Goal: Contribute content: Contribute content

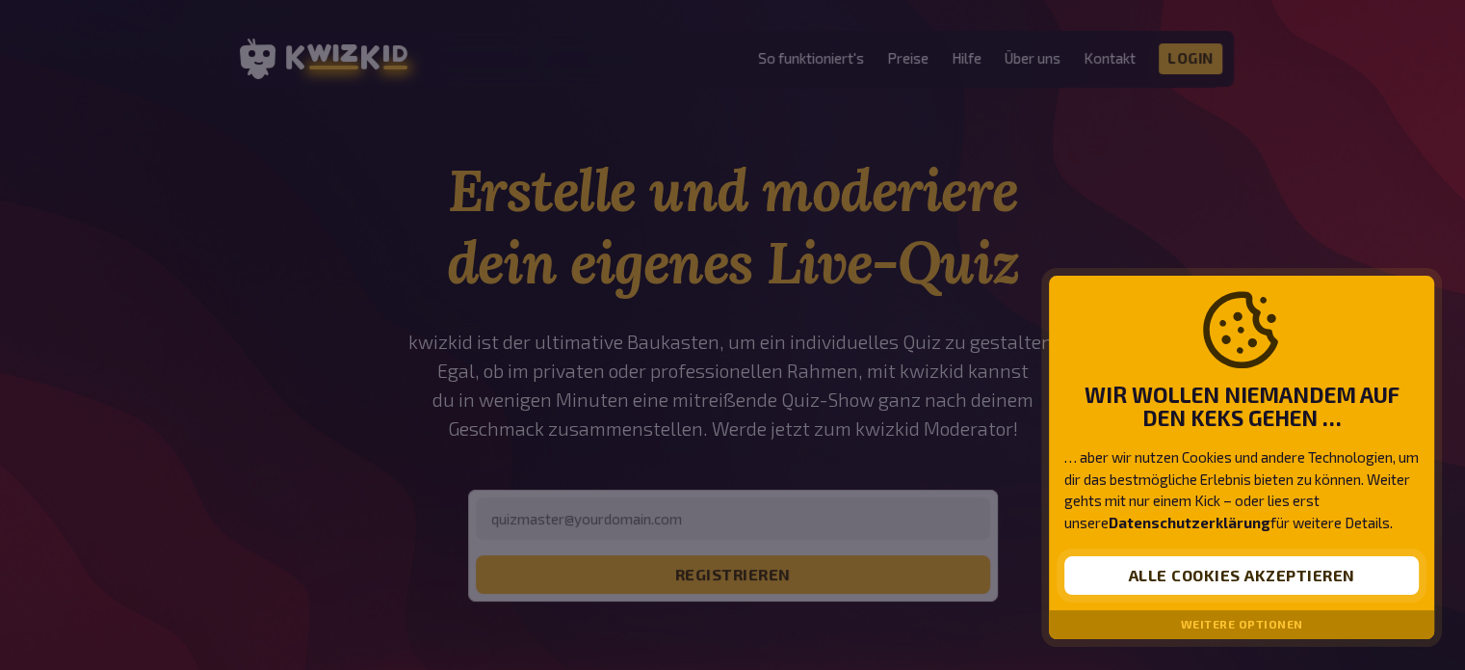
click at [1198, 567] on button "Alle Cookies akzeptieren" at bounding box center [1242, 575] width 355 height 39
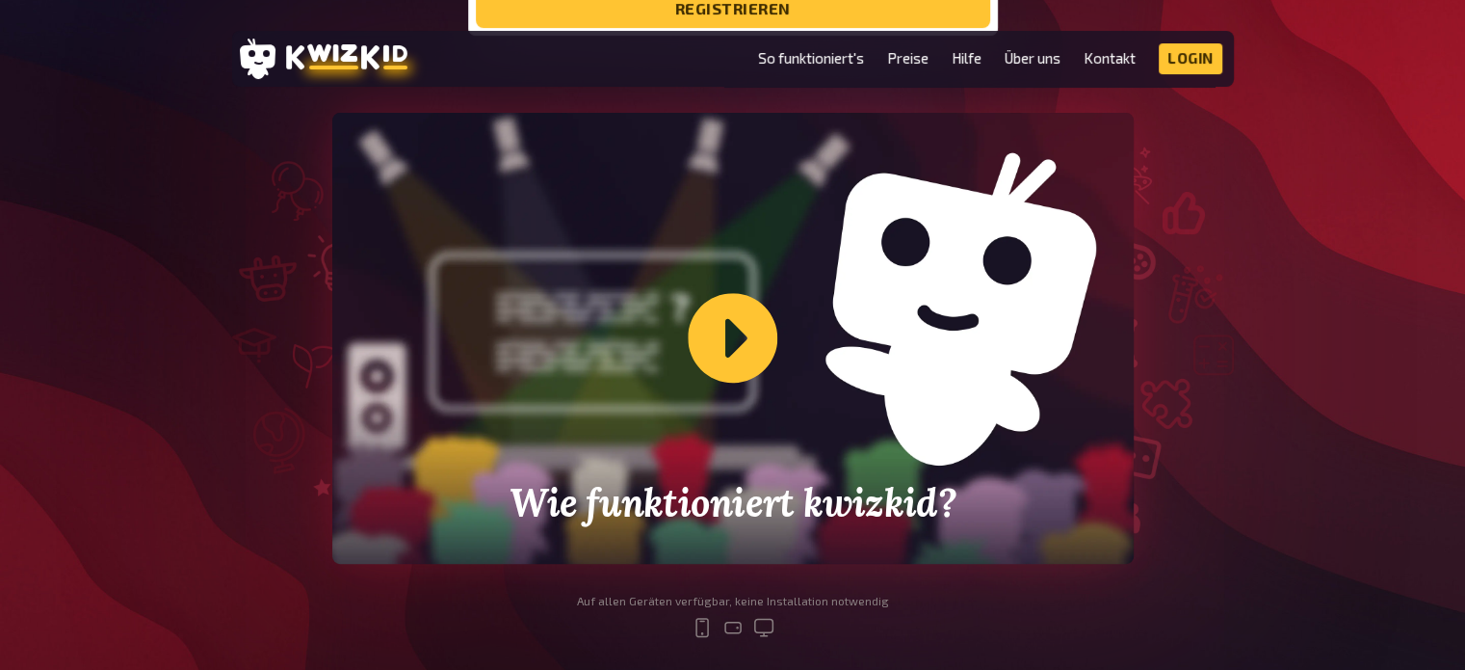
scroll to position [551, 0]
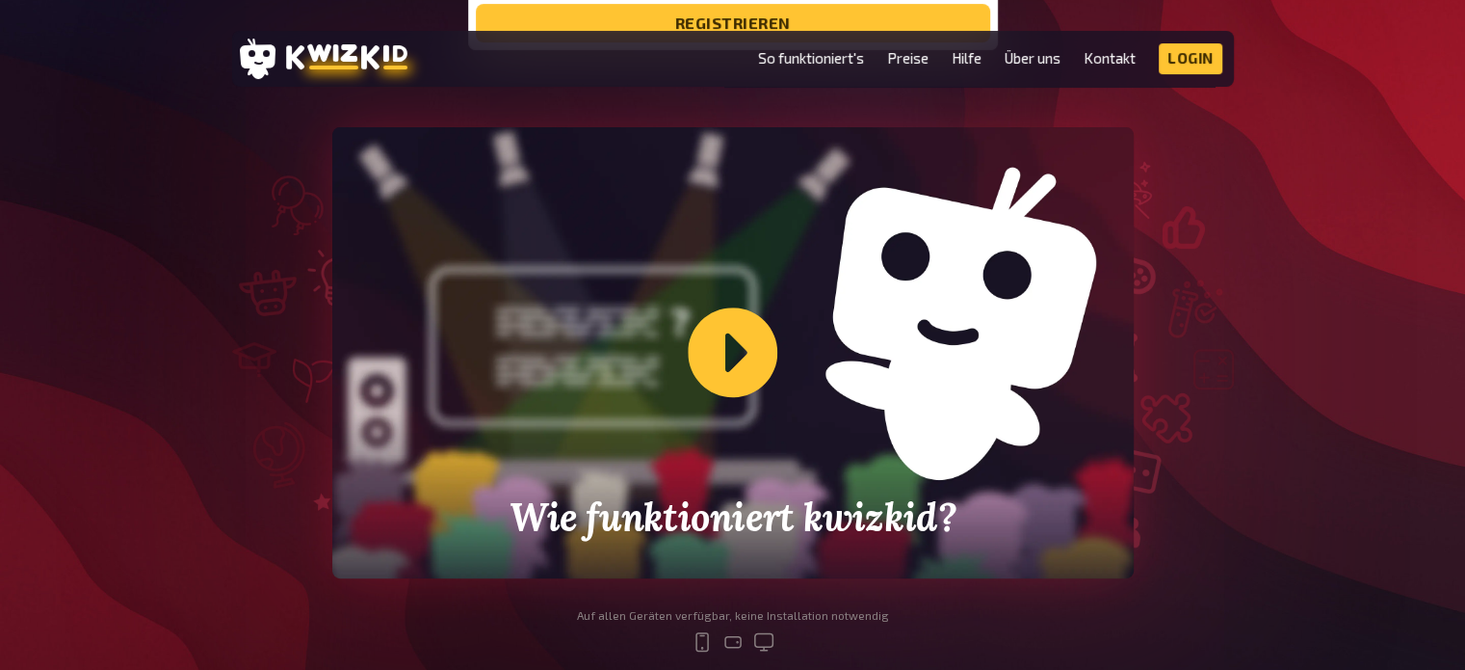
click at [690, 428] on div "Wie funktioniert kwizkid?" at bounding box center [733, 352] width 802 height 451
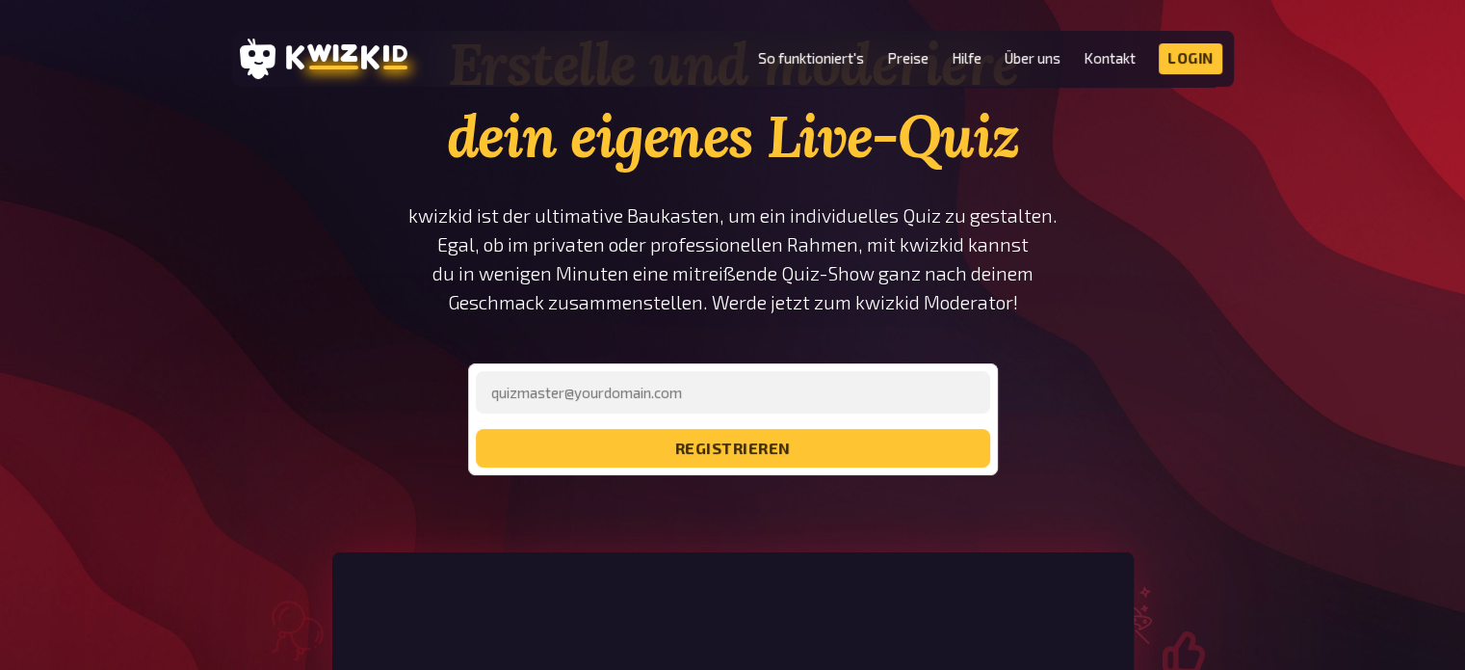
scroll to position [127, 0]
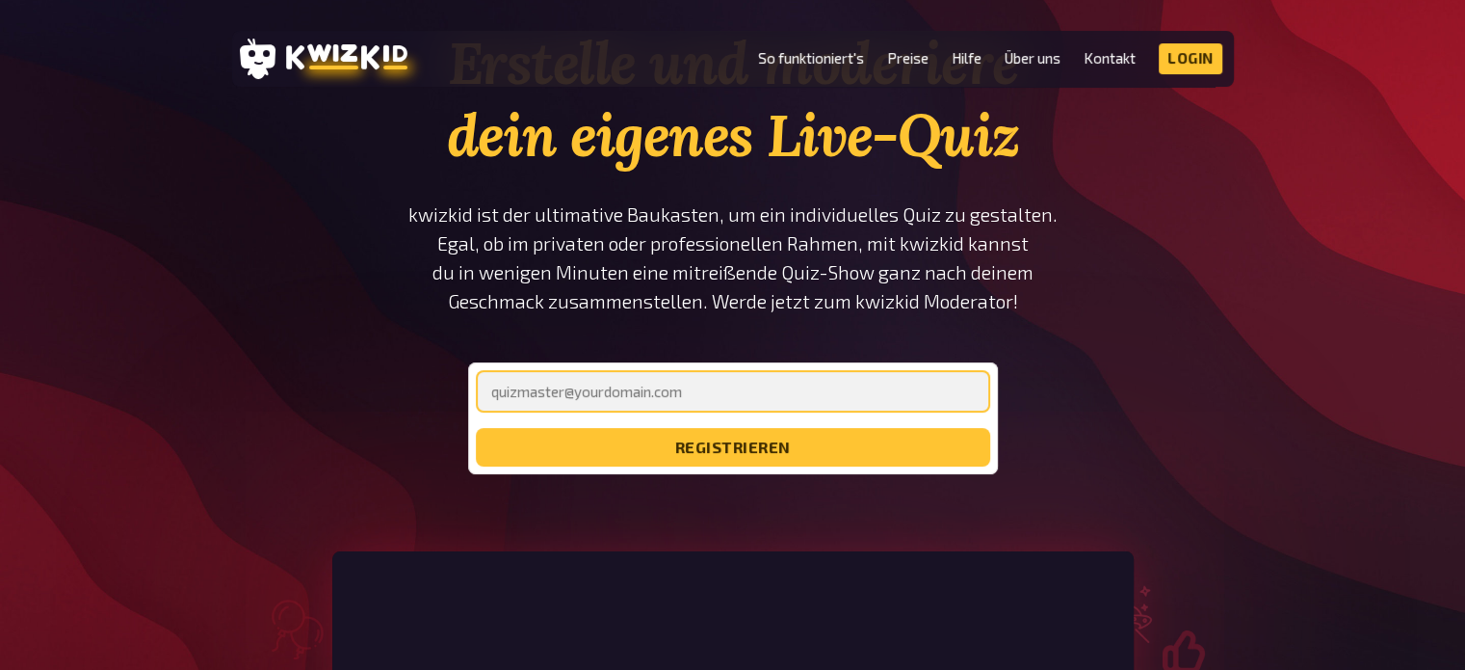
click at [894, 400] on input "email" at bounding box center [733, 391] width 514 height 42
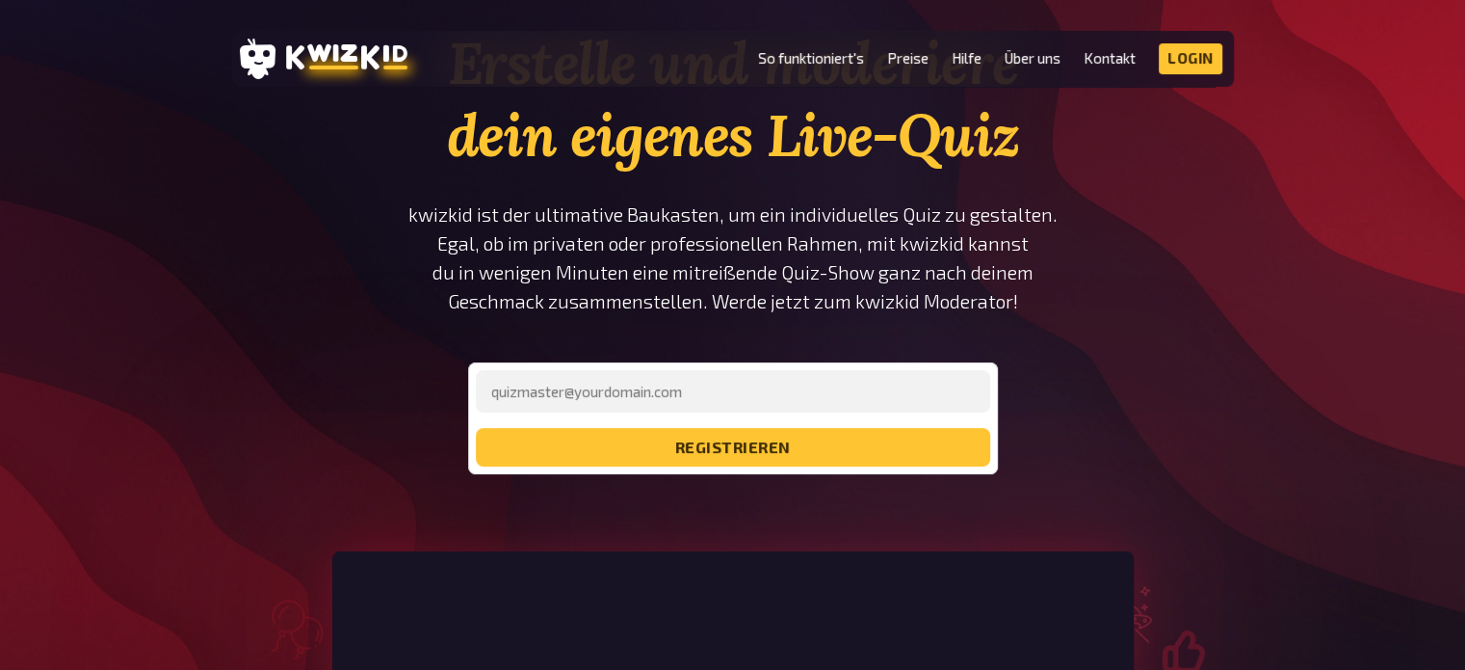
click at [1022, 313] on p "kwizkid ist der ultimative Baukasten, um ein individuelles Quiz zu gestalten. E…" at bounding box center [733, 258] width 651 height 116
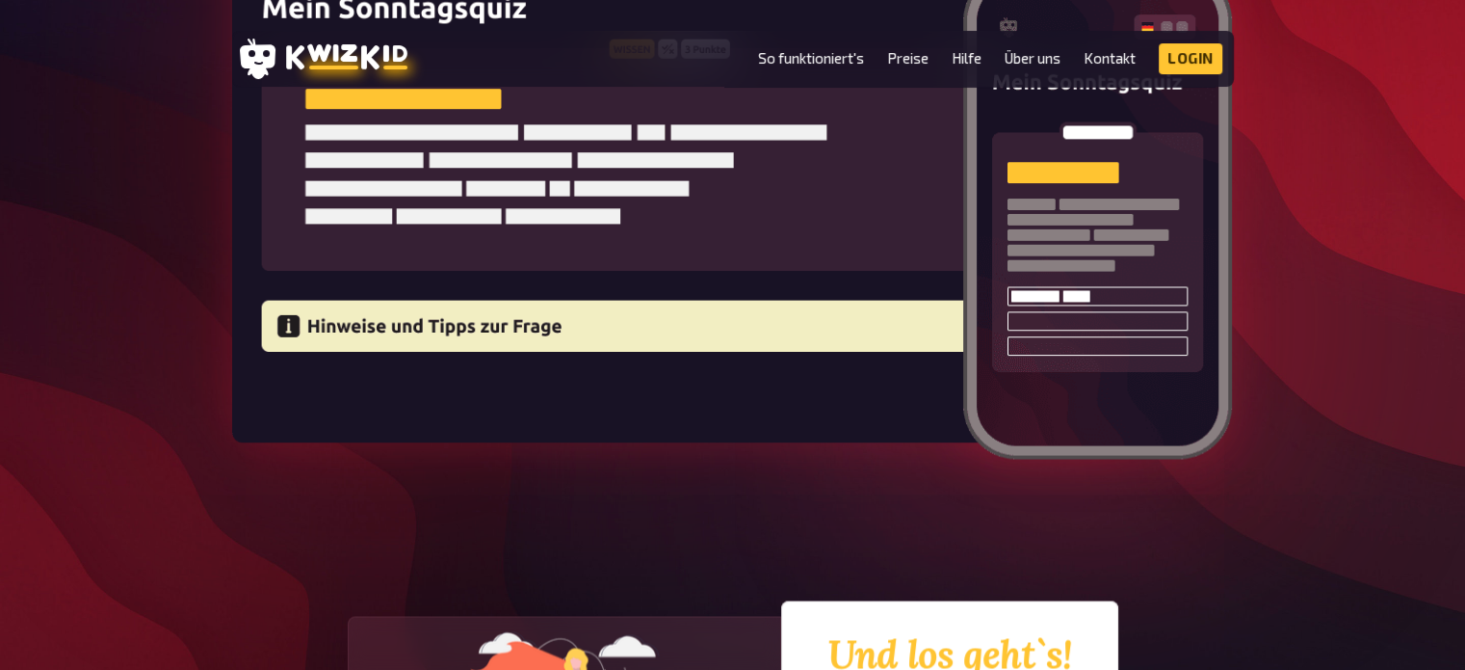
scroll to position [3295, 0]
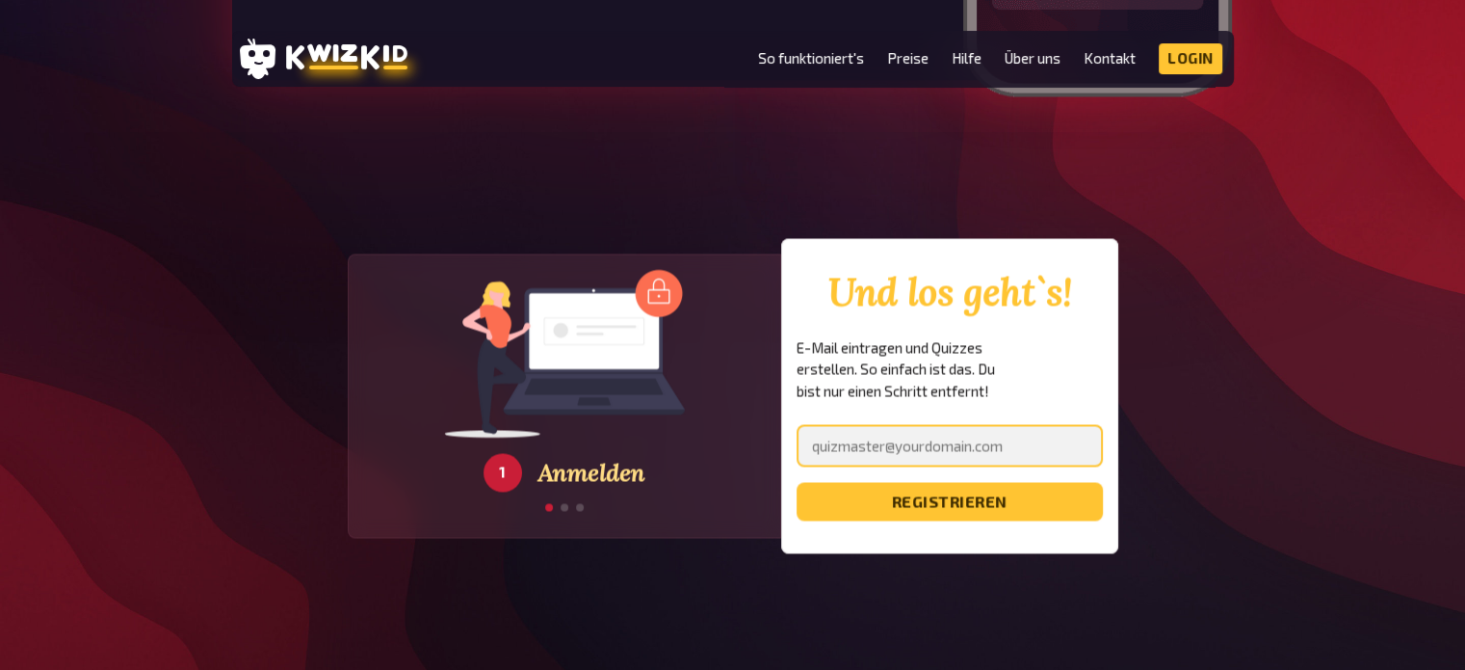
click at [856, 424] on input "email" at bounding box center [950, 445] width 306 height 42
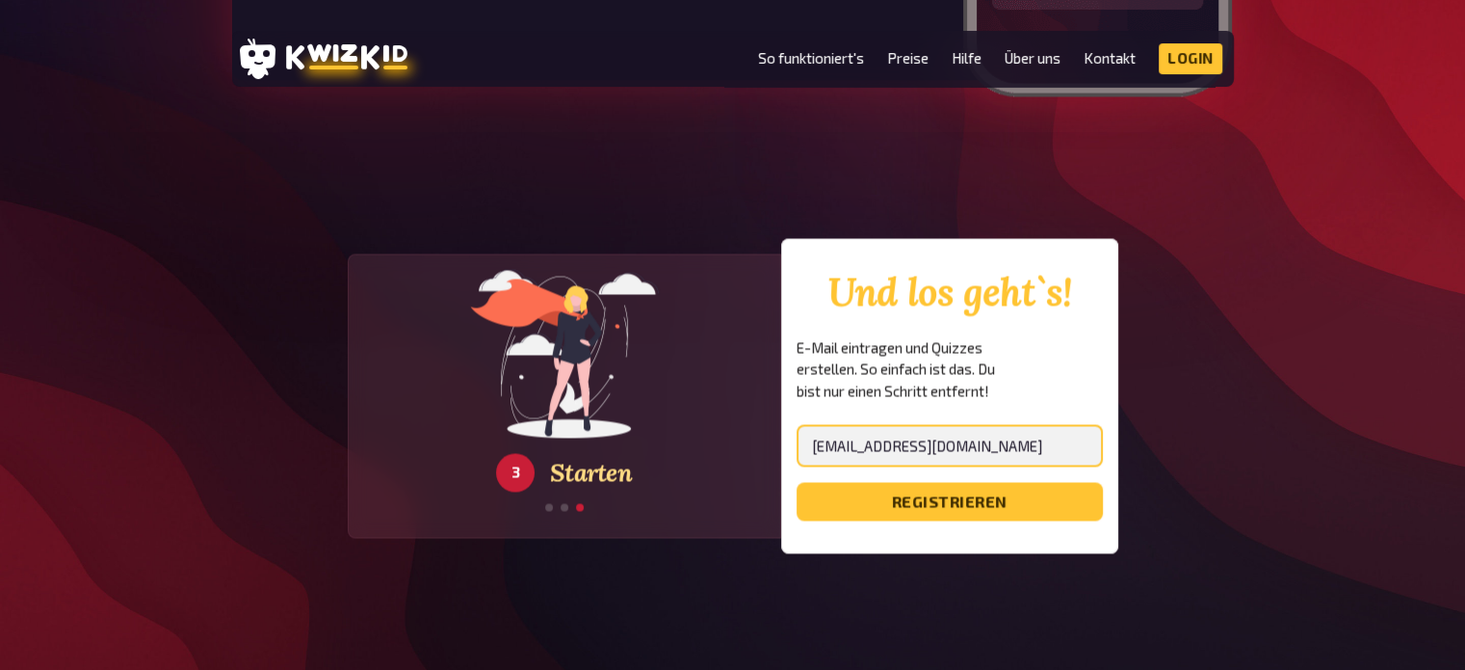
type input "[EMAIL_ADDRESS][DOMAIN_NAME]"
click at [797, 482] on button "registrieren" at bounding box center [950, 501] width 306 height 39
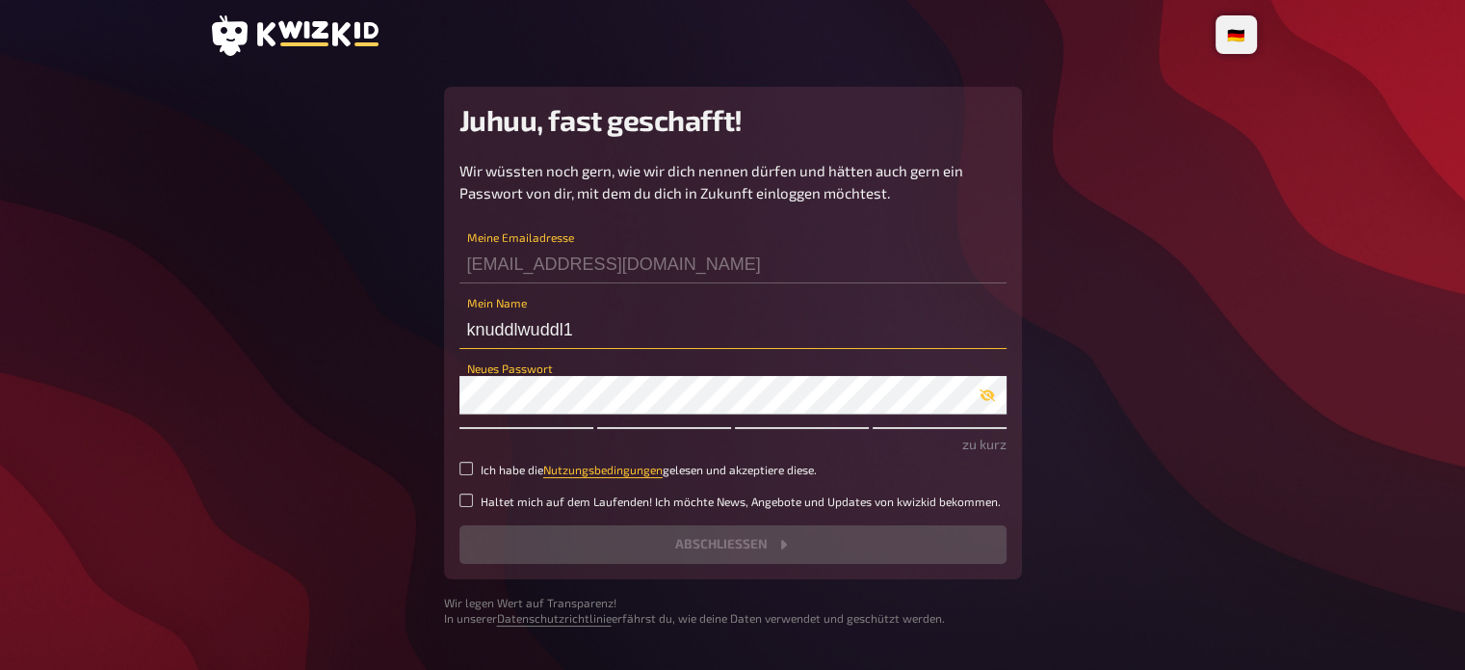
drag, startPoint x: 593, startPoint y: 337, endPoint x: 407, endPoint y: 311, distance: 188.7
click at [407, 311] on main "Juhuu, fast geschafft! Wir wüssten noch gern, wie wir dich nennen dürfen und hä…" at bounding box center [733, 357] width 1048 height 540
click at [503, 374] on div "Neues Passwort" at bounding box center [733, 385] width 547 height 58
drag, startPoint x: 513, startPoint y: 338, endPoint x: 351, endPoint y: 309, distance: 165.4
click at [351, 309] on main "Juhuu, fast geschafft! Wir wüssten noch gern, wie wir dich nennen dürfen und hä…" at bounding box center [733, 357] width 1048 height 540
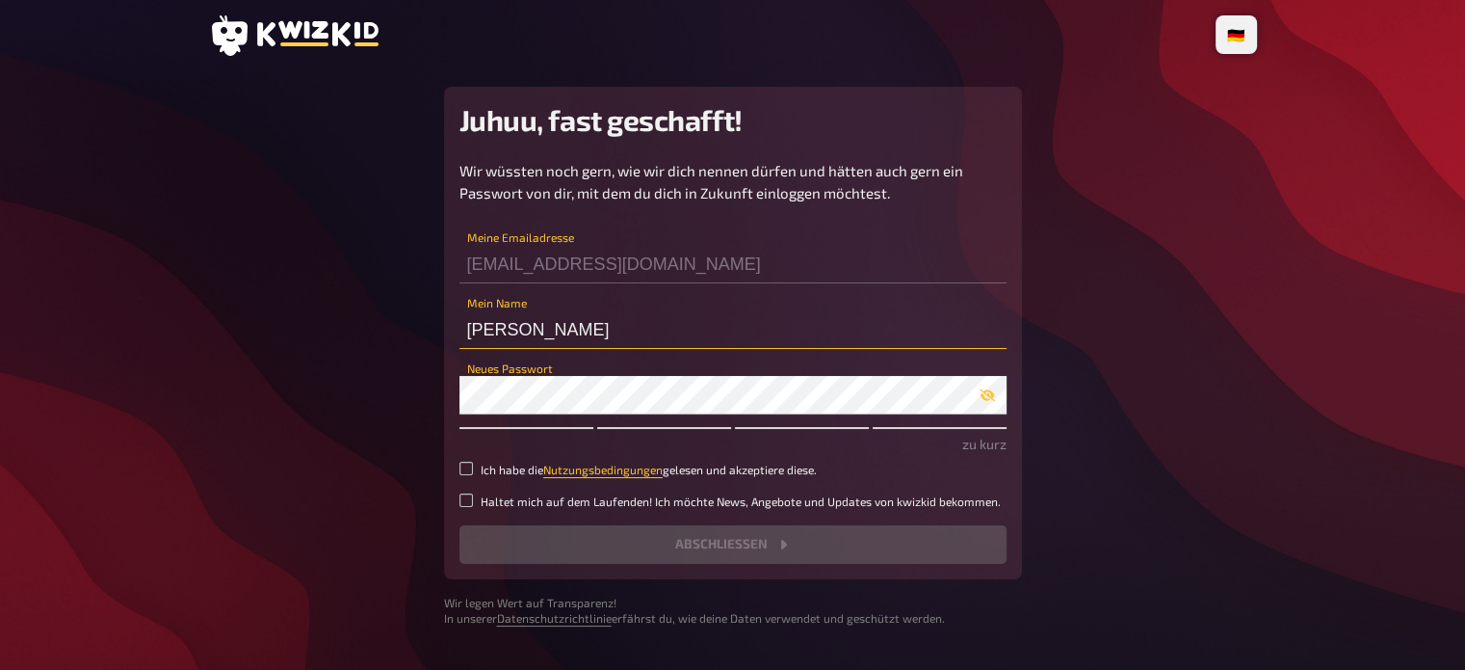
type input "[PERSON_NAME]"
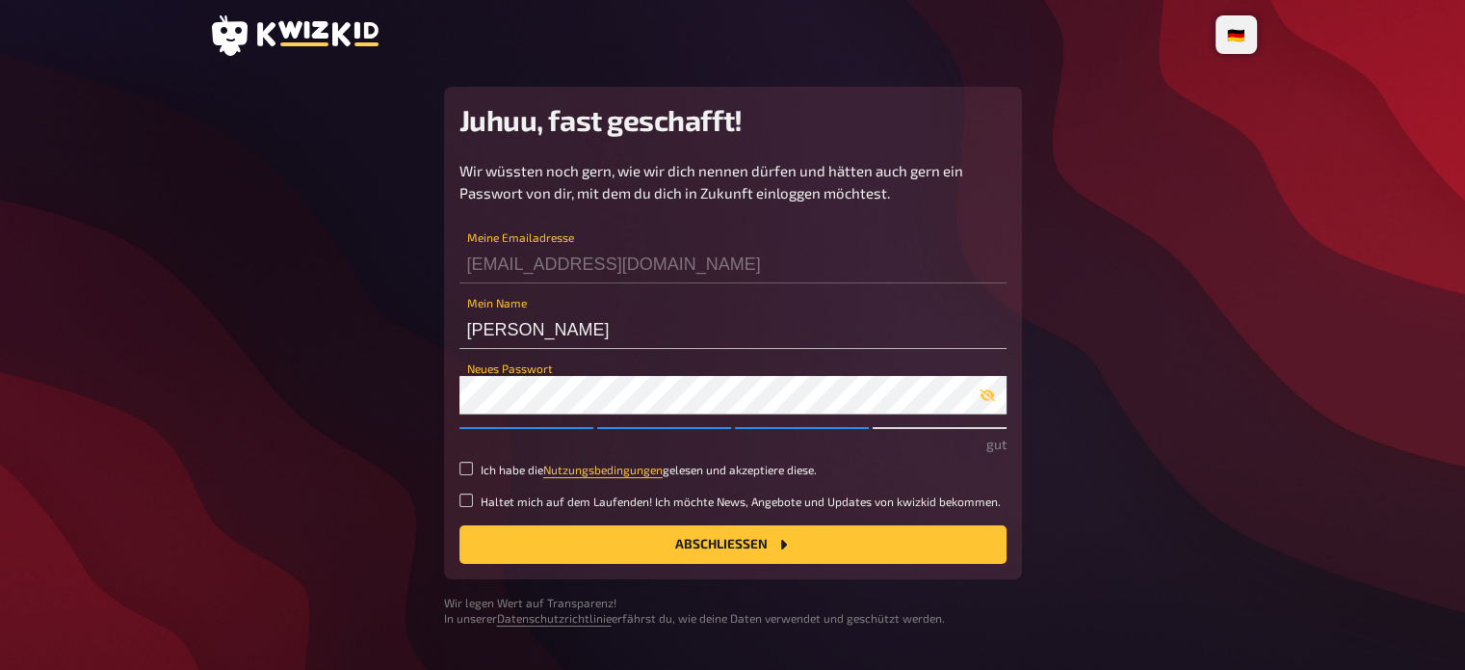
click at [470, 477] on label "Ich habe die Nutzungsbedingungen gelesen und akzeptiere diese." at bounding box center [733, 469] width 547 height 16
click at [470, 475] on input "Ich habe die Nutzungsbedingungen gelesen und akzeptiere diese." at bounding box center [466, 467] width 13 height 13
checkbox input "true"
click at [636, 552] on button "Abschließen" at bounding box center [733, 544] width 547 height 39
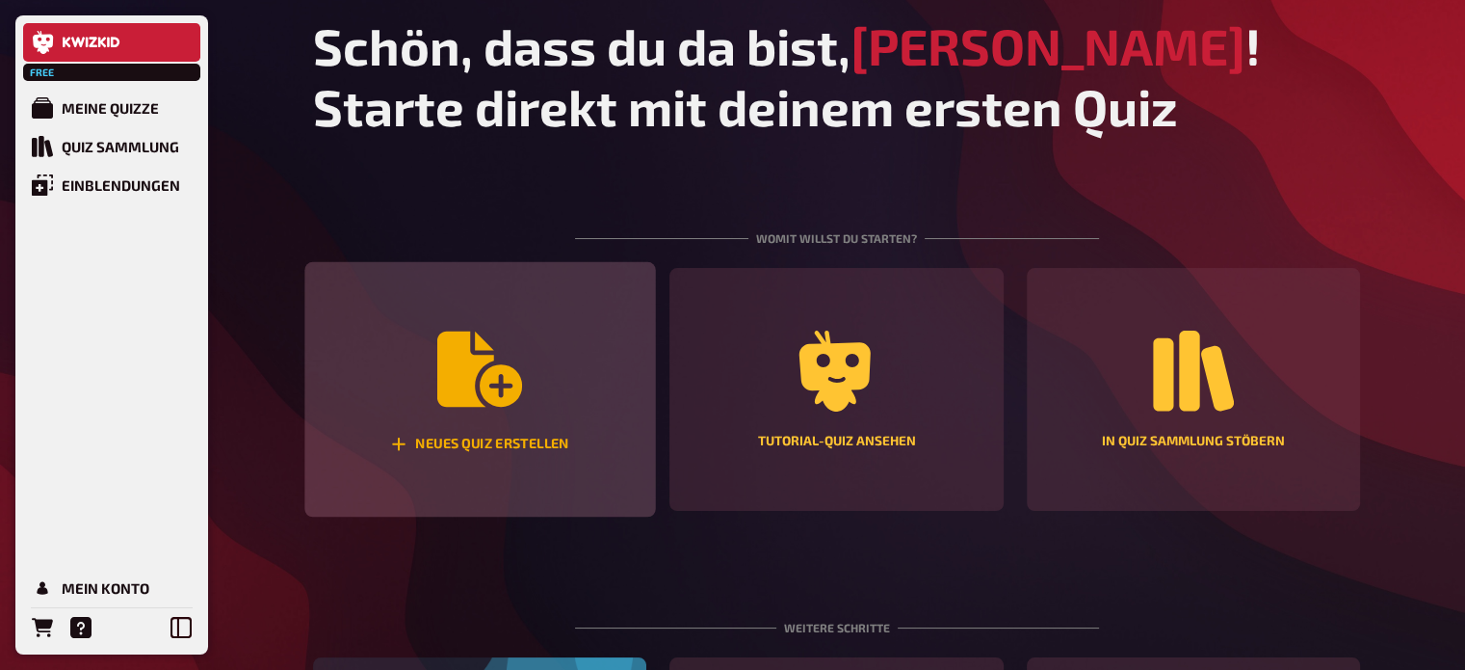
click at [507, 352] on icon "Neues Quiz erstellen" at bounding box center [479, 369] width 85 height 85
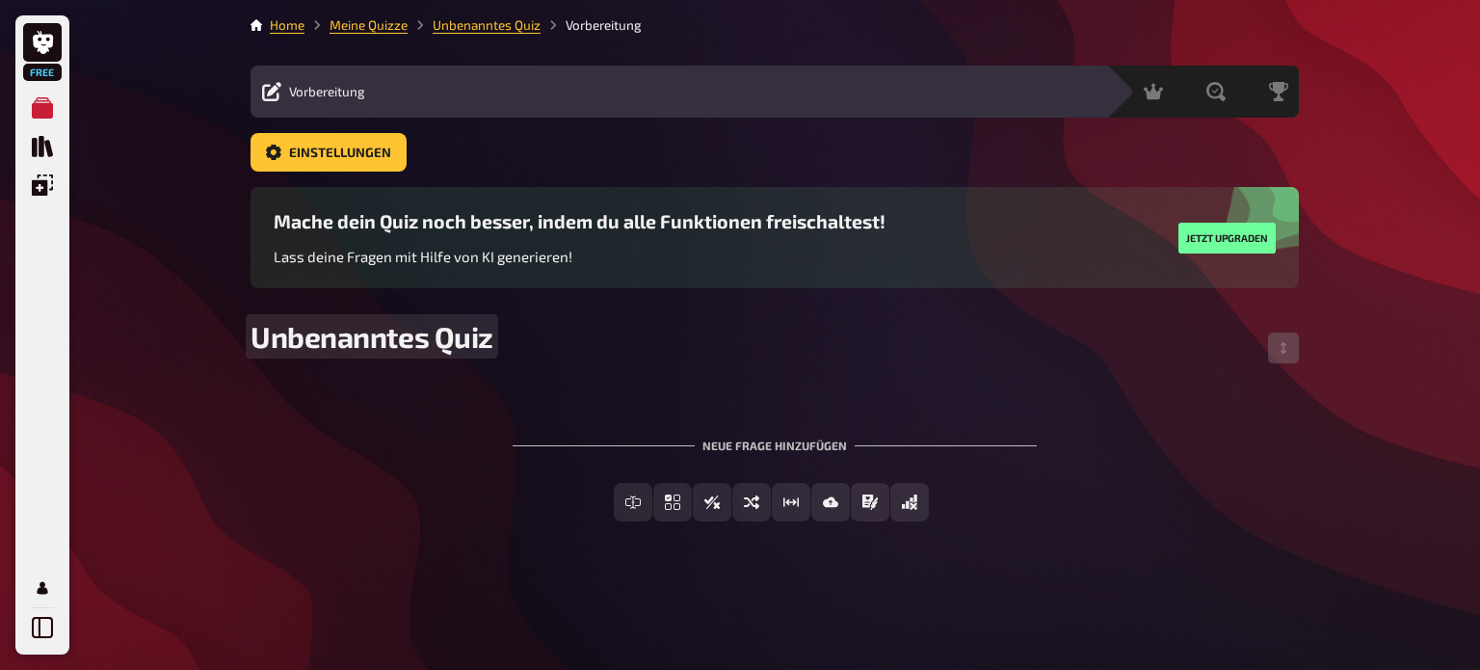
click at [434, 346] on span "Unbenanntes Quiz" at bounding box center [371, 336] width 243 height 35
click at [1010, 453] on div "Neue Frage hinzufügen" at bounding box center [775, 438] width 524 height 60
click at [801, 452] on div "Neue Frage hinzufügen" at bounding box center [775, 438] width 524 height 60
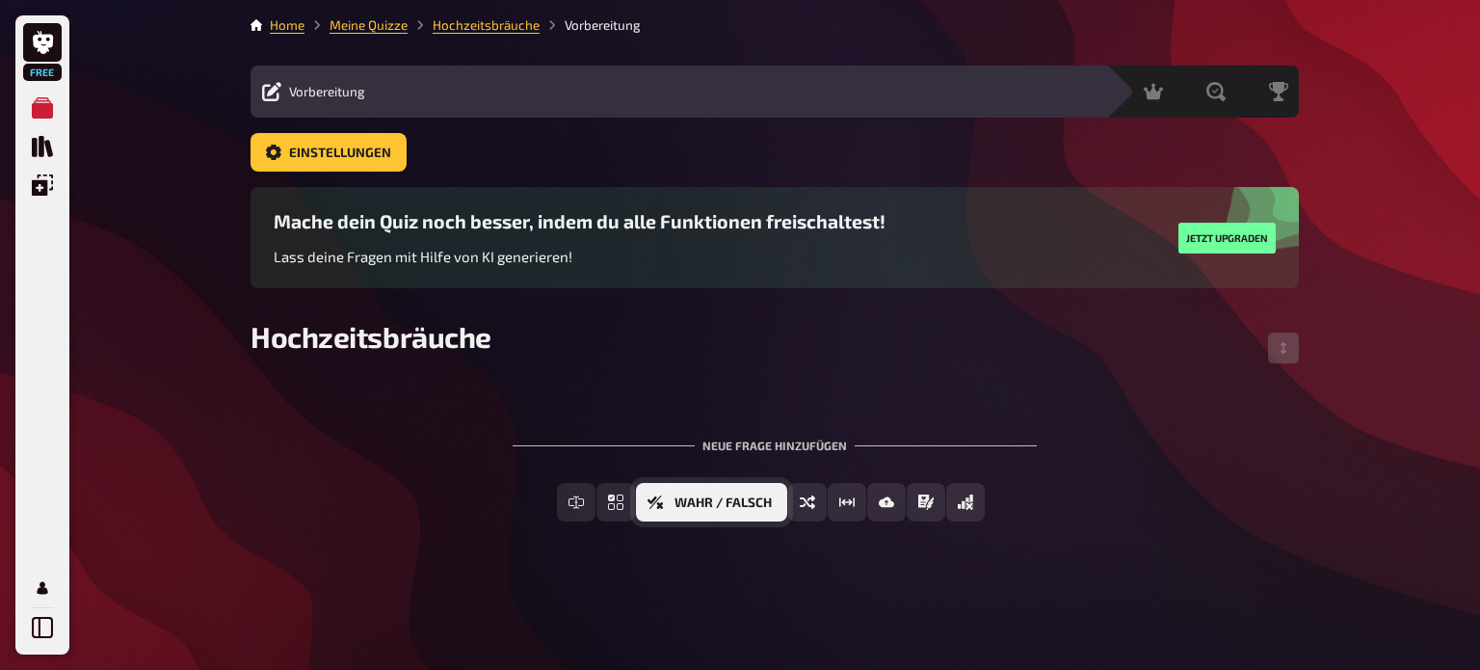
click at [671, 508] on button "Wahr / Falsch" at bounding box center [711, 502] width 151 height 39
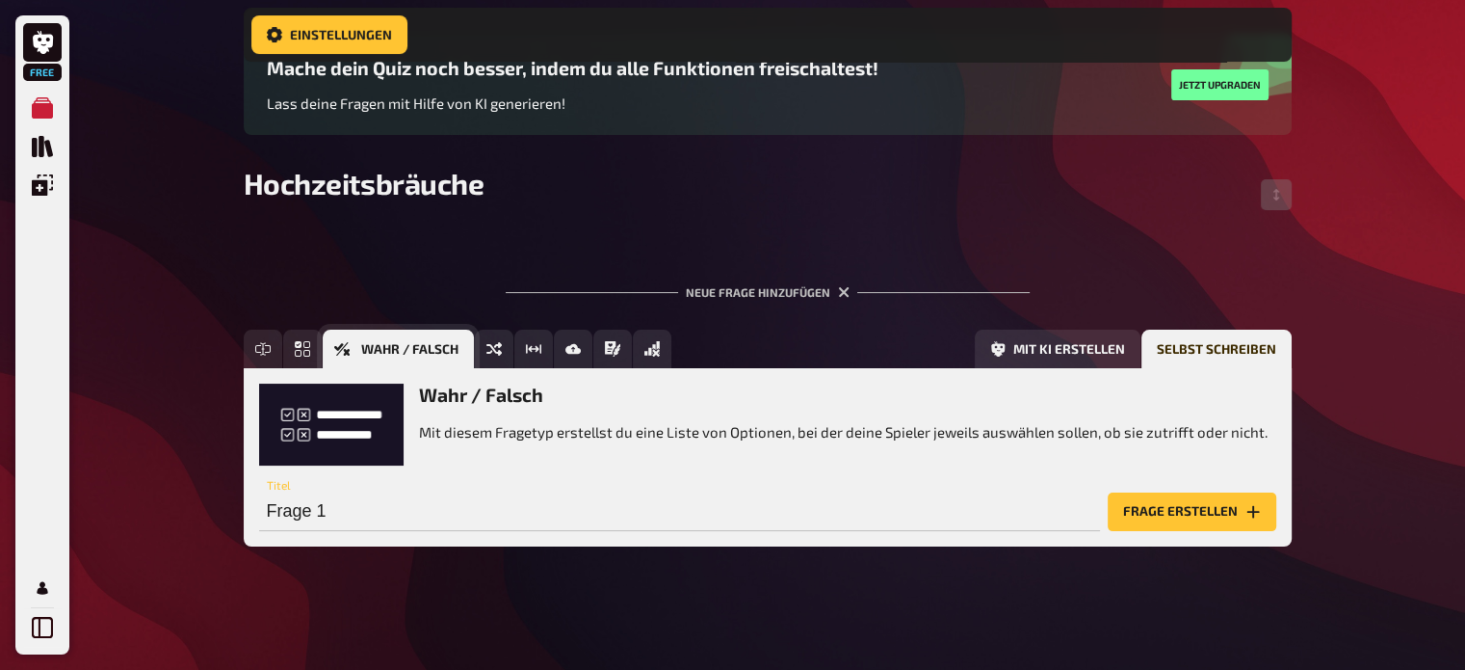
scroll to position [169, 0]
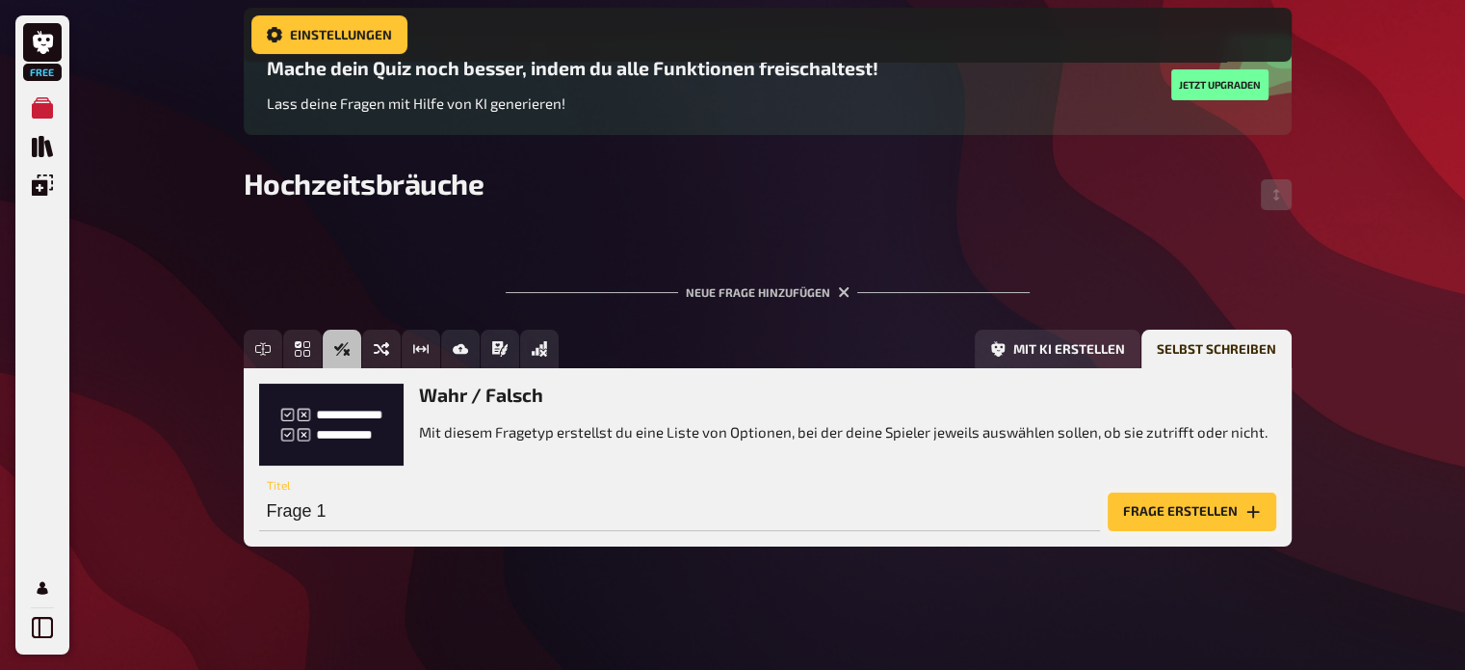
click at [1146, 513] on button "Frage erstellen" at bounding box center [1192, 511] width 169 height 39
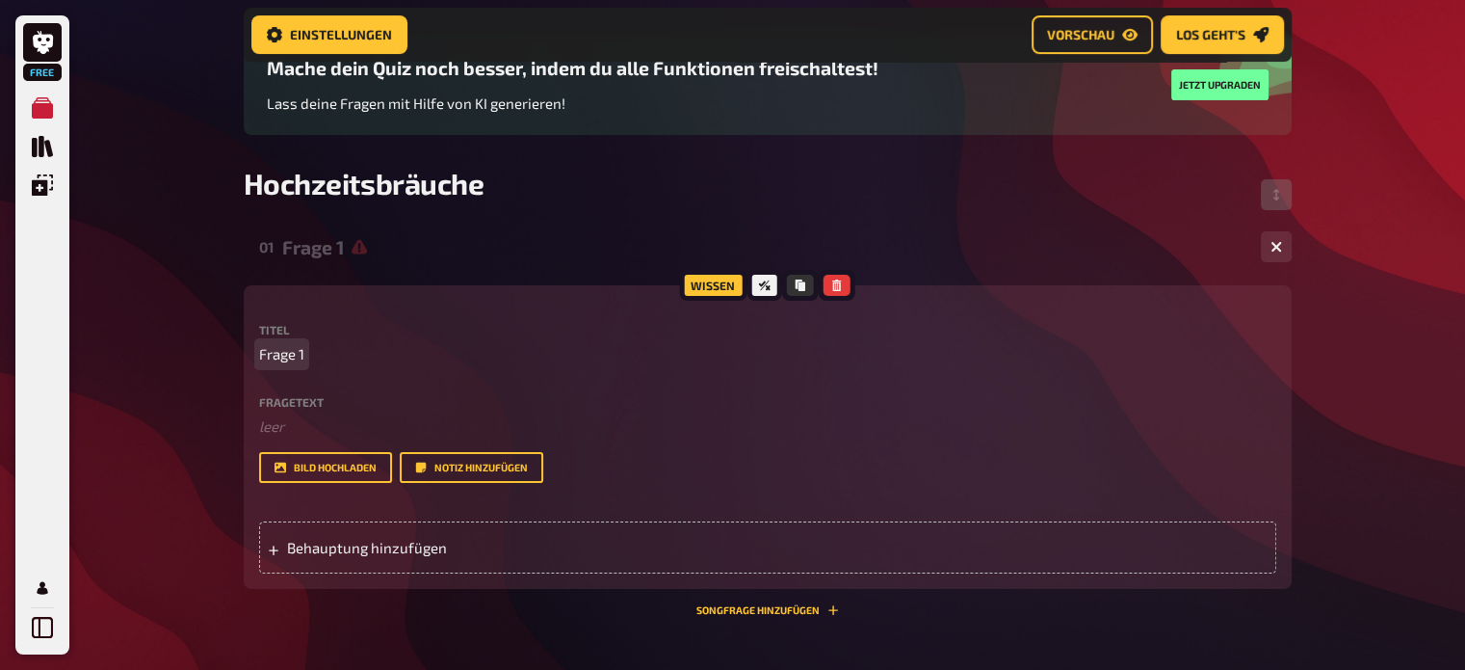
click at [305, 358] on p "Frage 1" at bounding box center [767, 354] width 1017 height 22
click at [335, 546] on span "Behauptung hinzufügen" at bounding box center [437, 547] width 300 height 17
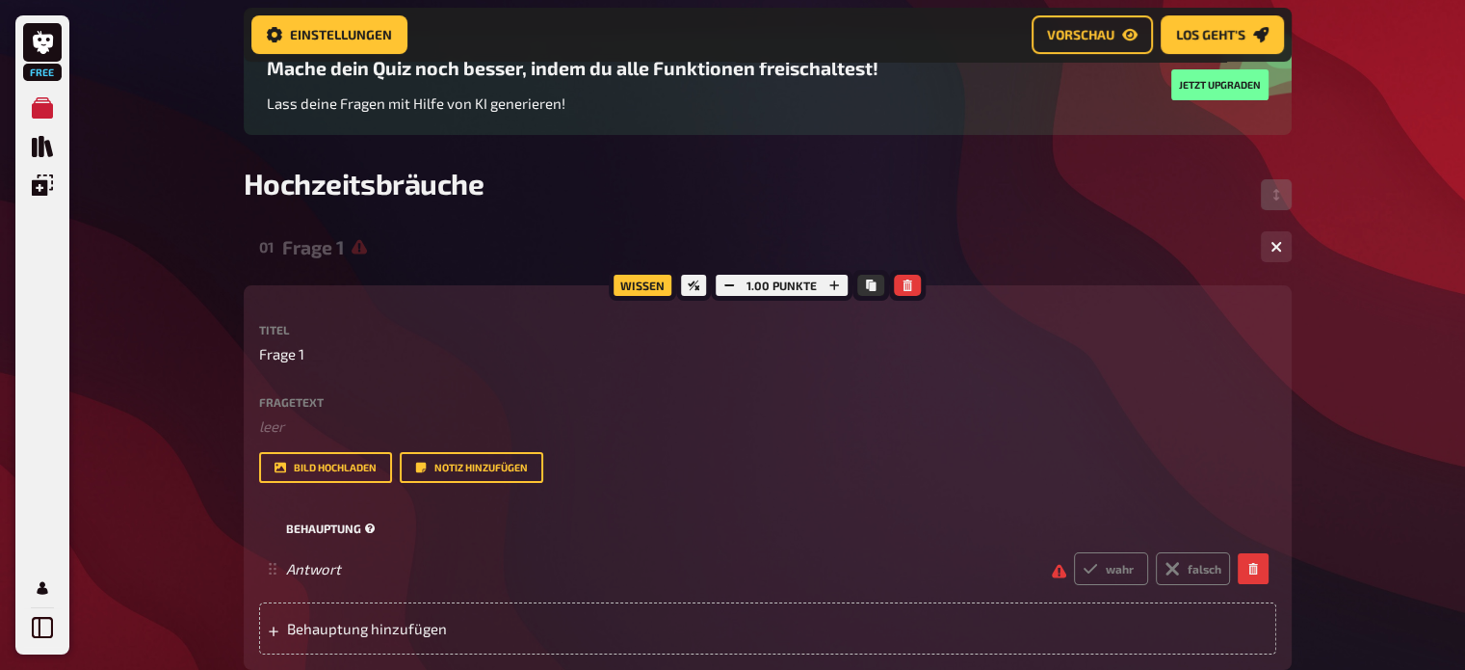
scroll to position [361, 0]
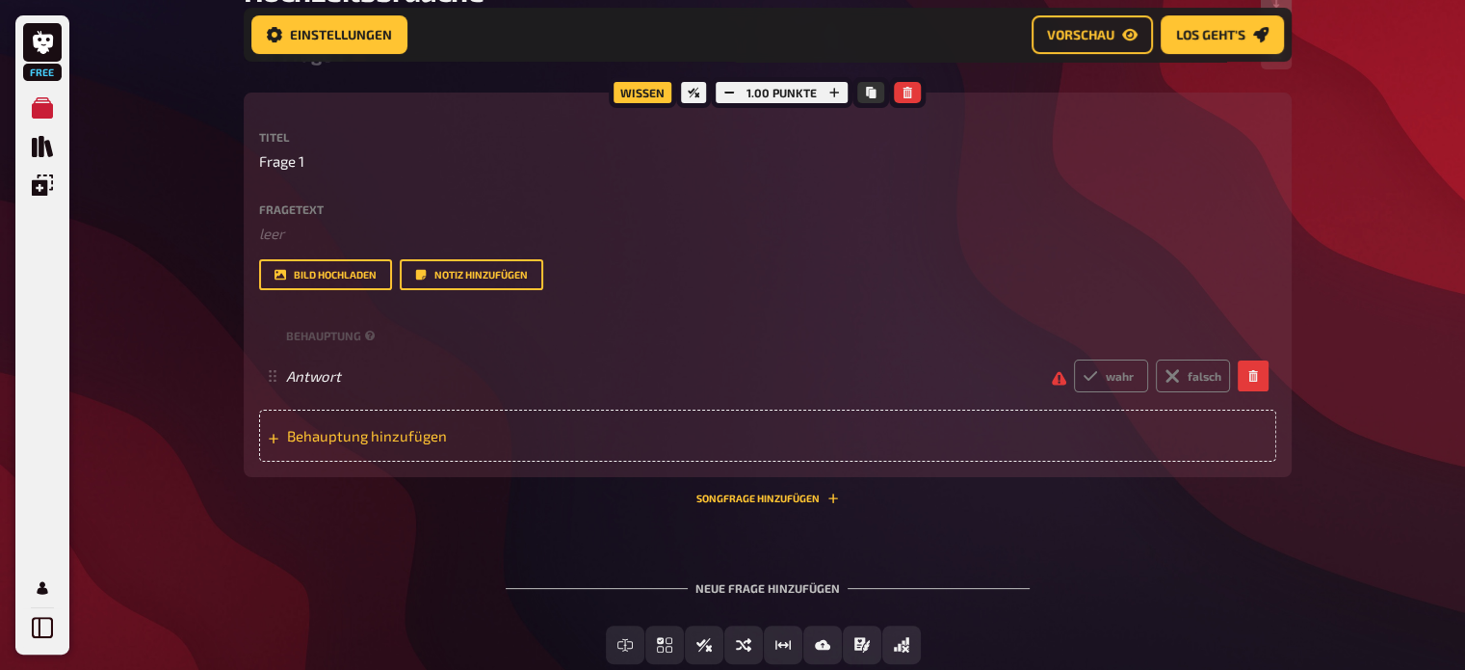
click at [346, 430] on span "Behauptung hinzufügen" at bounding box center [437, 435] width 300 height 17
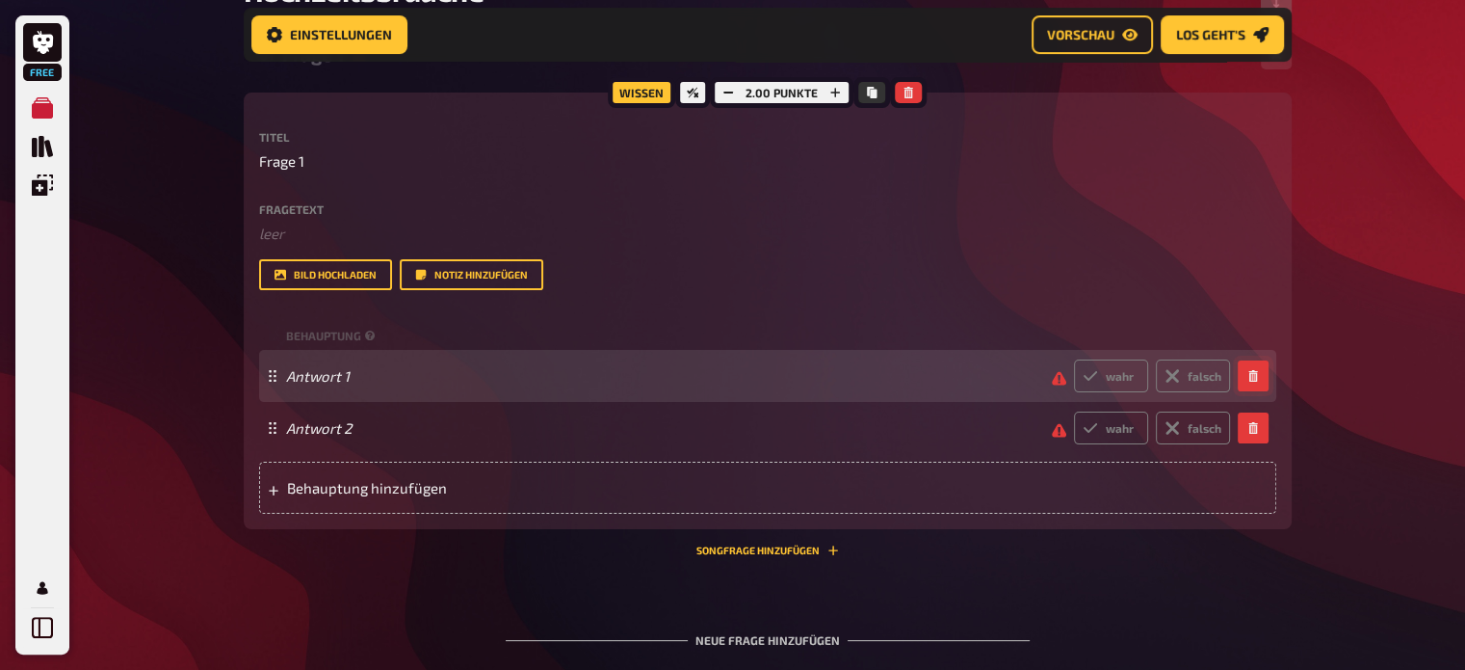
click at [1252, 377] on icon "button" at bounding box center [1254, 376] width 12 height 12
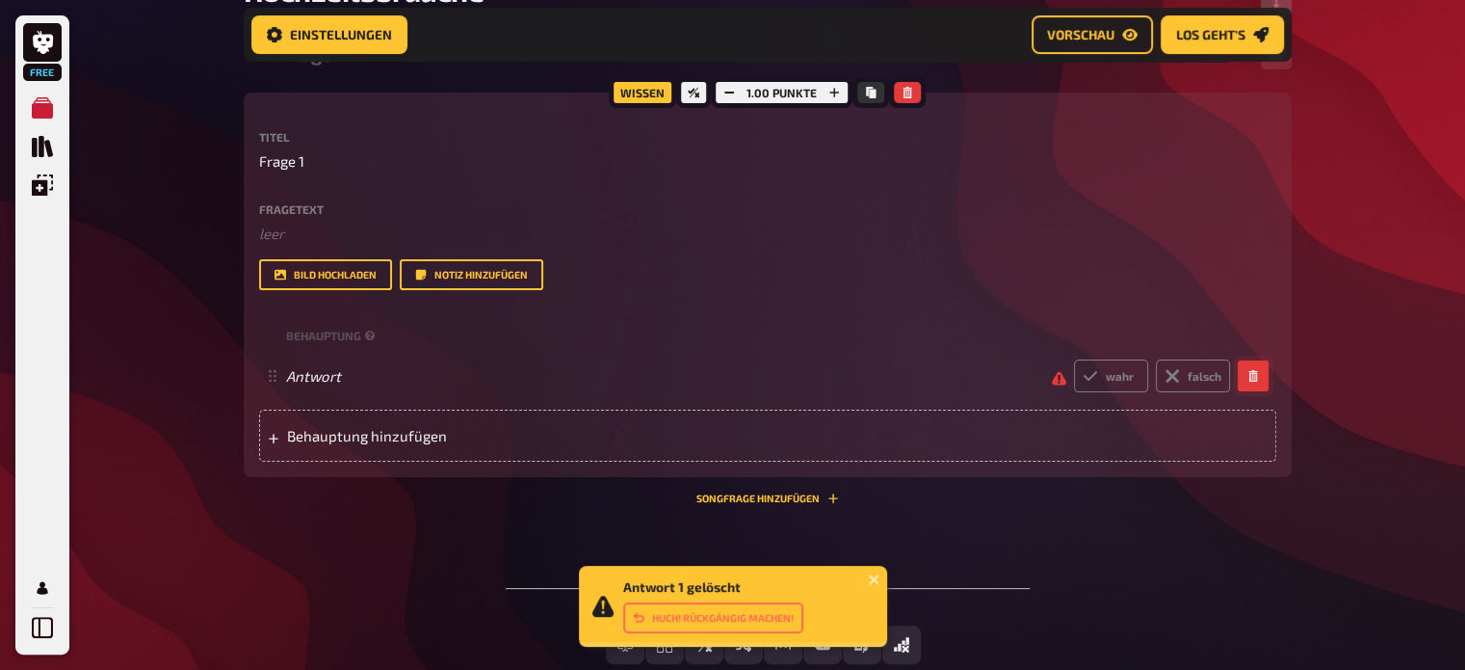
click at [1252, 377] on icon "button" at bounding box center [1254, 376] width 12 height 12
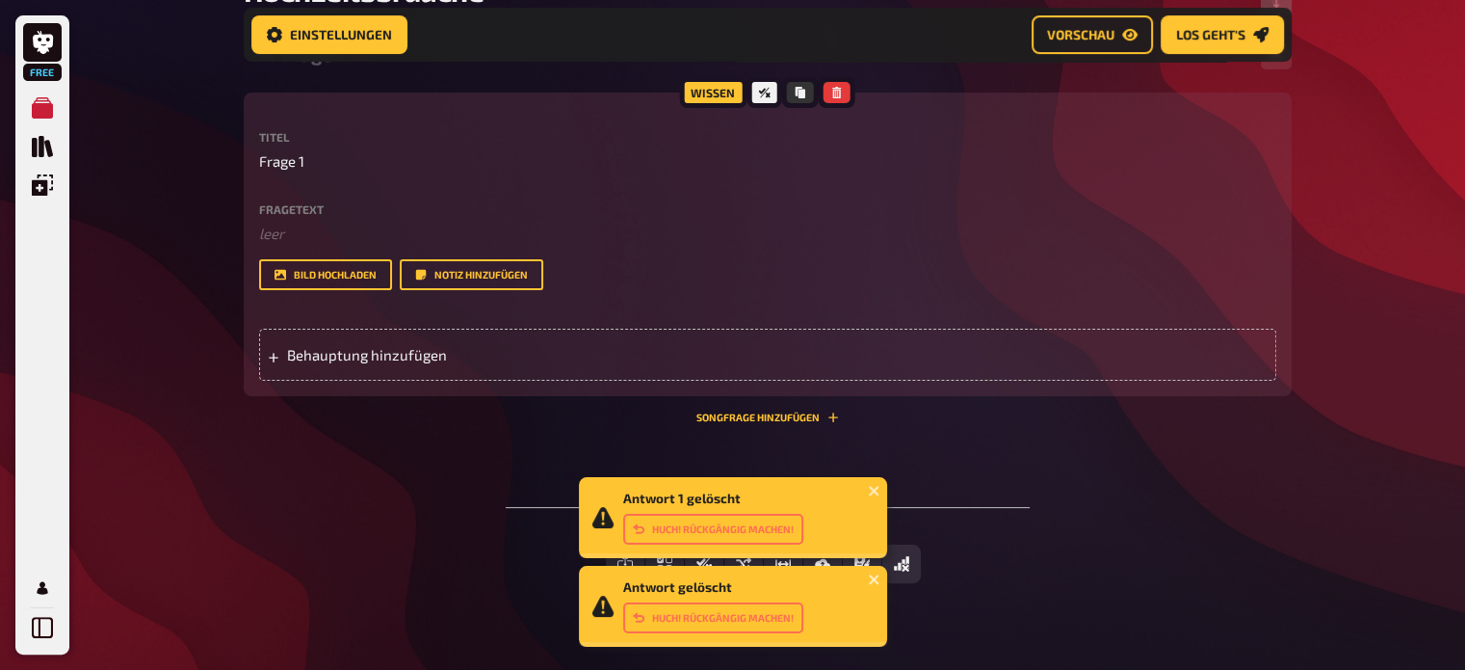
scroll to position [72, 0]
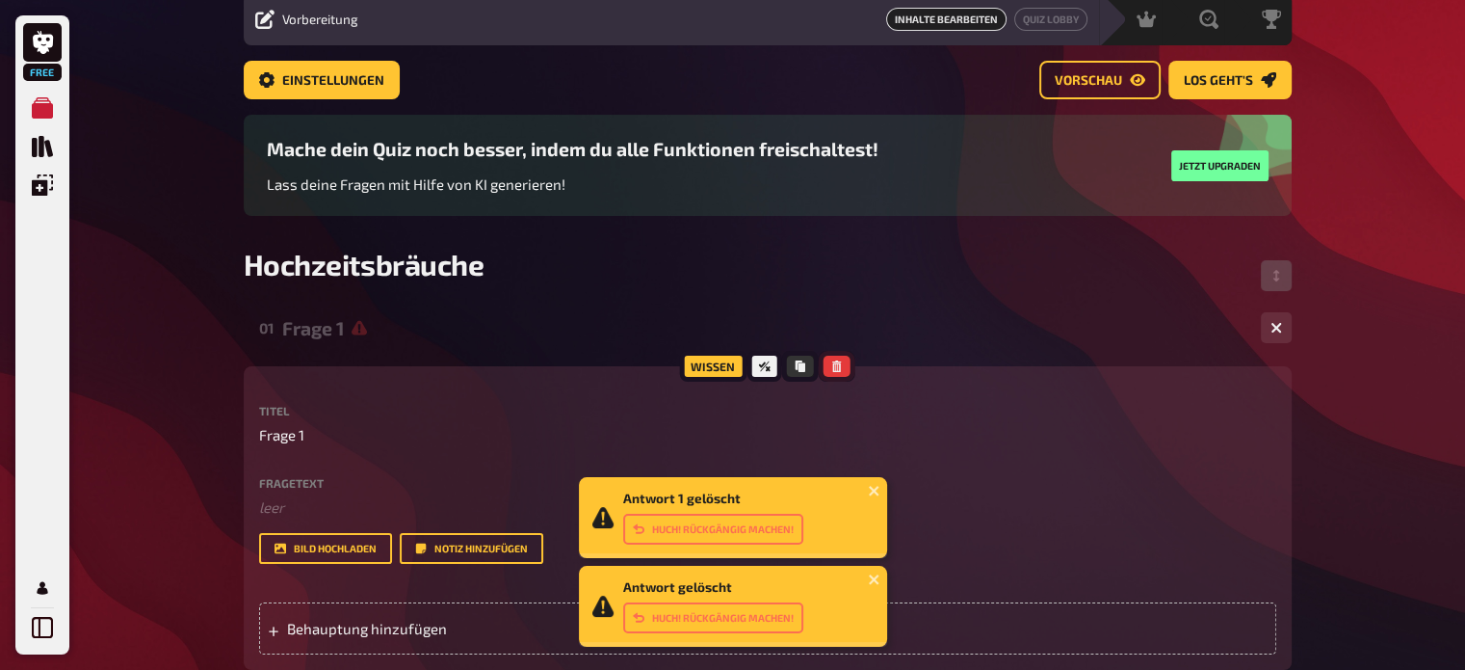
click at [836, 370] on icon "button" at bounding box center [837, 366] width 12 height 12
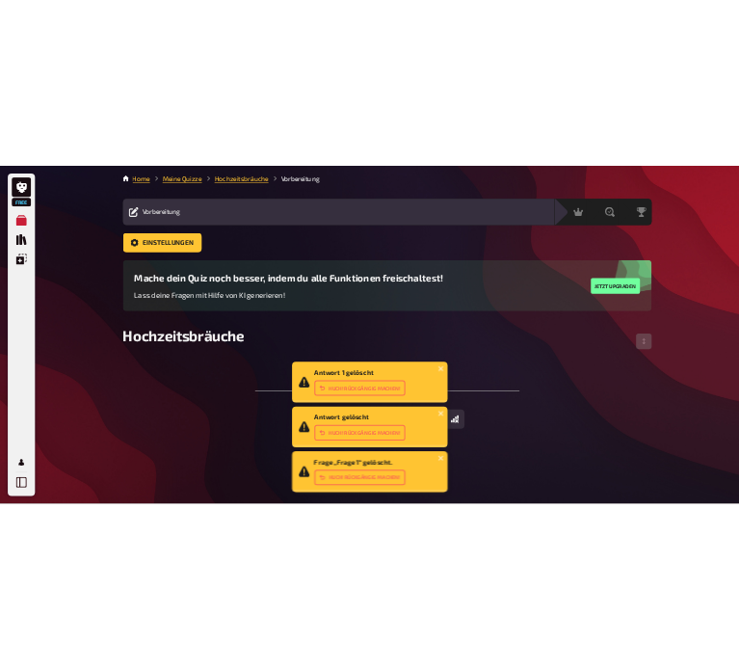
scroll to position [0, 0]
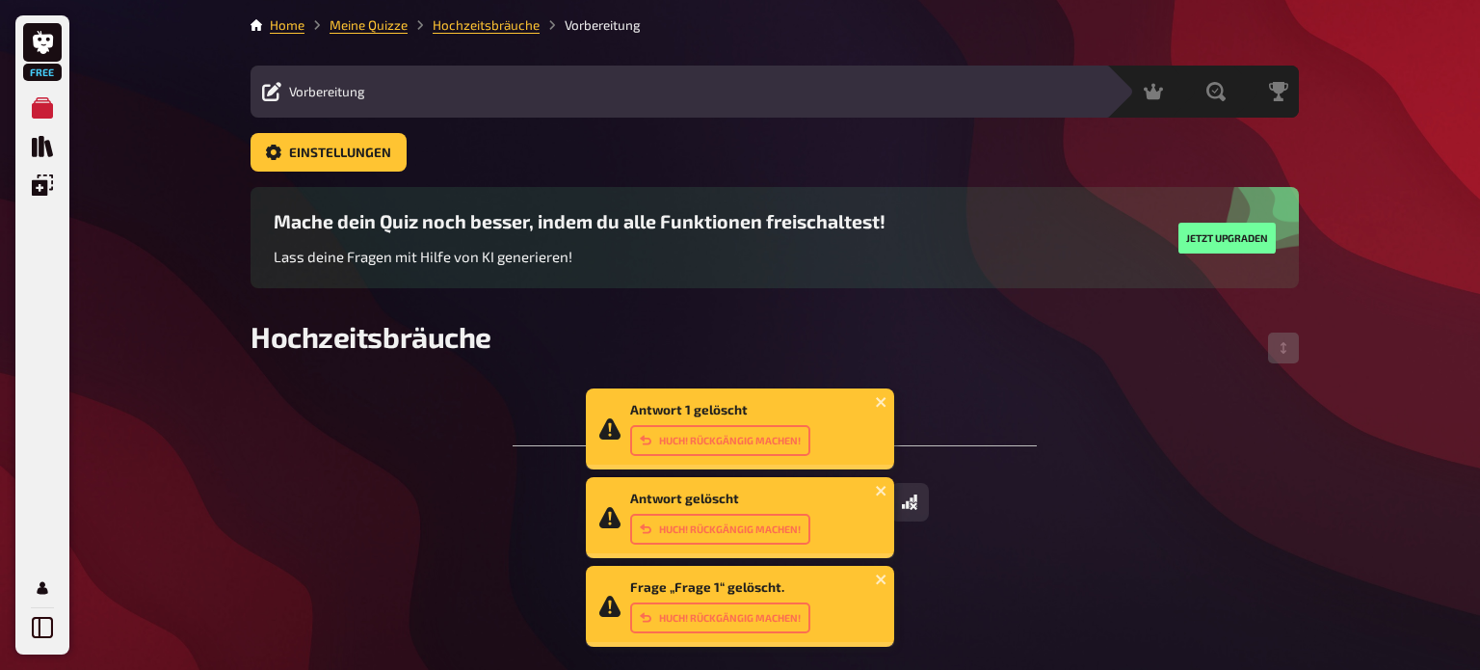
click at [1017, 397] on div "To pick up a draggable item, press the space bar. While dragging, use the arrow…" at bounding box center [774, 464] width 1048 height 175
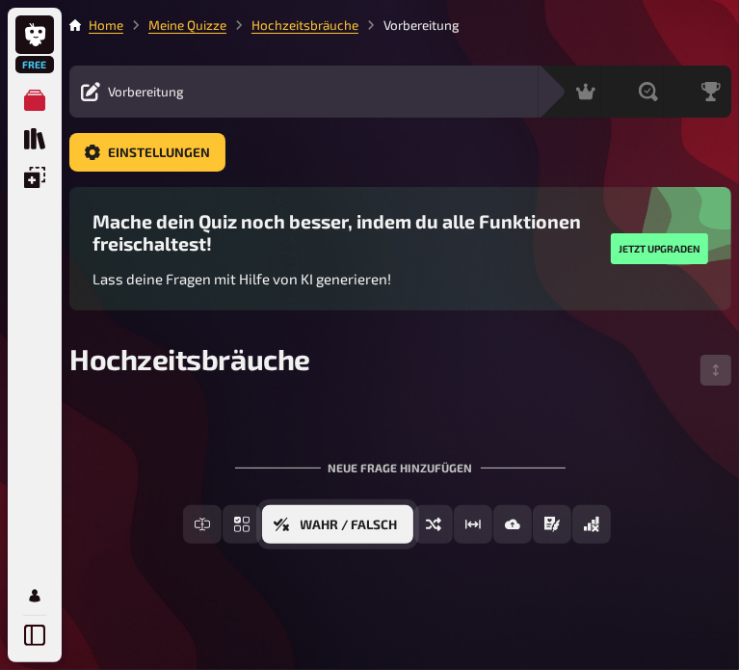
click at [391, 516] on button "Wahr / Falsch" at bounding box center [337, 524] width 151 height 39
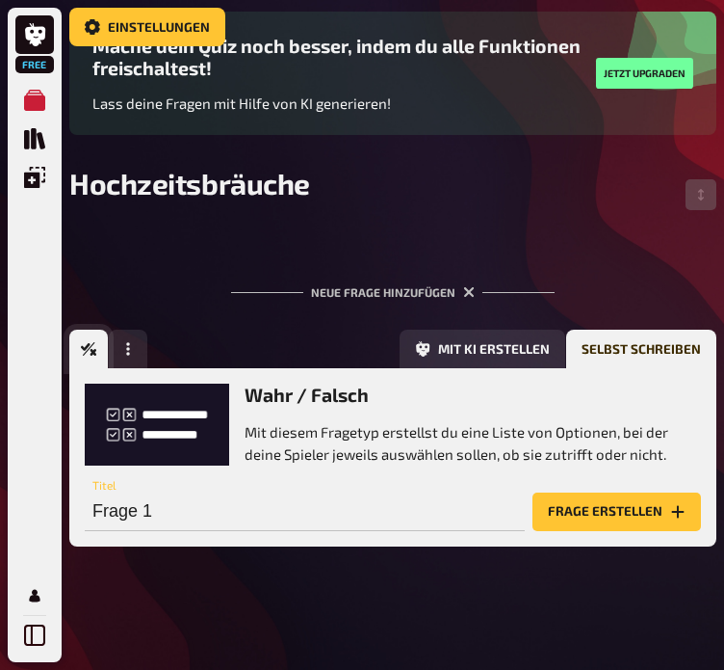
scroll to position [191, 0]
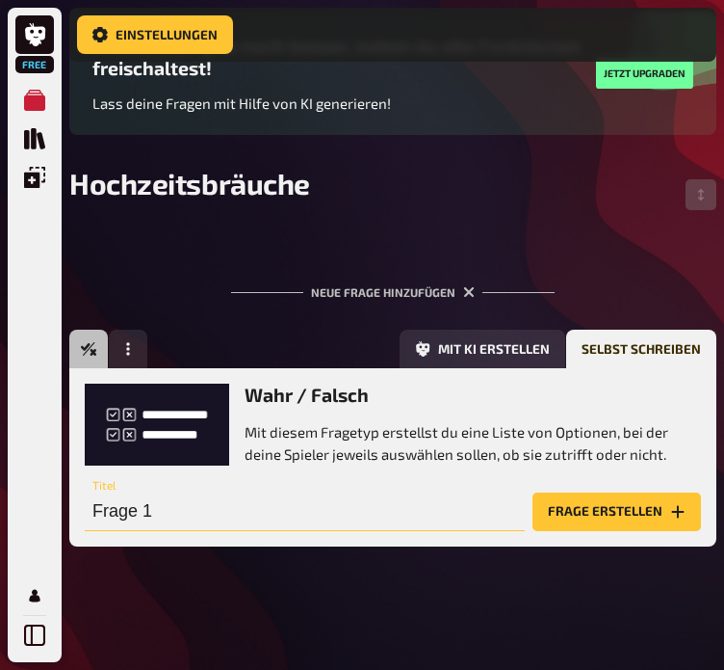
click at [232, 509] on input "Frage 1" at bounding box center [305, 511] width 440 height 39
click at [576, 527] on button "Frage erstellen" at bounding box center [617, 511] width 169 height 39
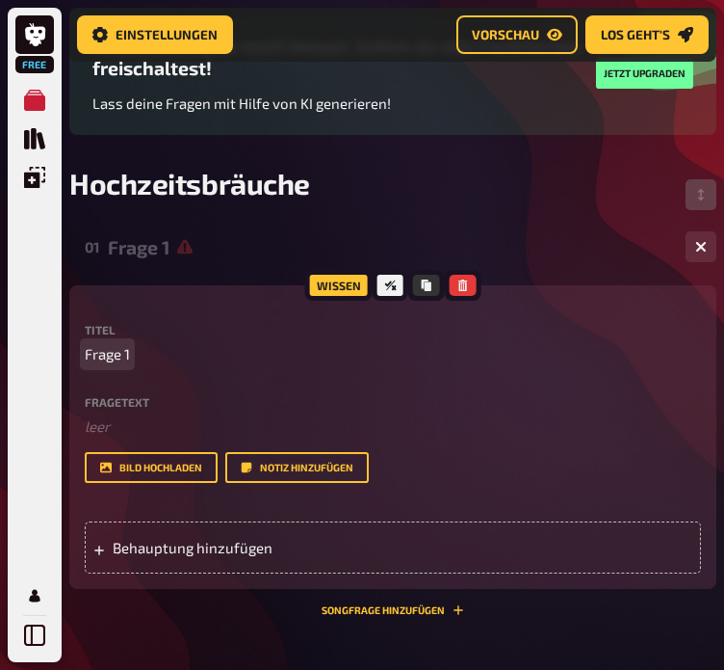
click at [127, 354] on span "Frage 1" at bounding box center [107, 354] width 45 height 22
drag, startPoint x: 130, startPoint y: 357, endPoint x: 70, endPoint y: 357, distance: 59.7
click at [70, 357] on div "Wissen Titel Frage 1 Fragetext ﻿ leer Hier hinziehen für Dateiupload Bild hochl…" at bounding box center [392, 436] width 647 height 303
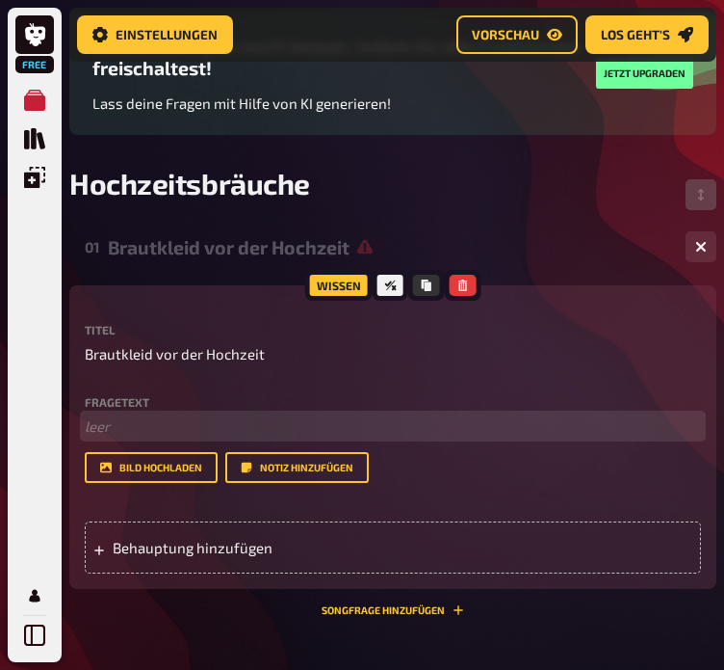
click at [110, 421] on p "﻿ leer" at bounding box center [393, 426] width 617 height 22
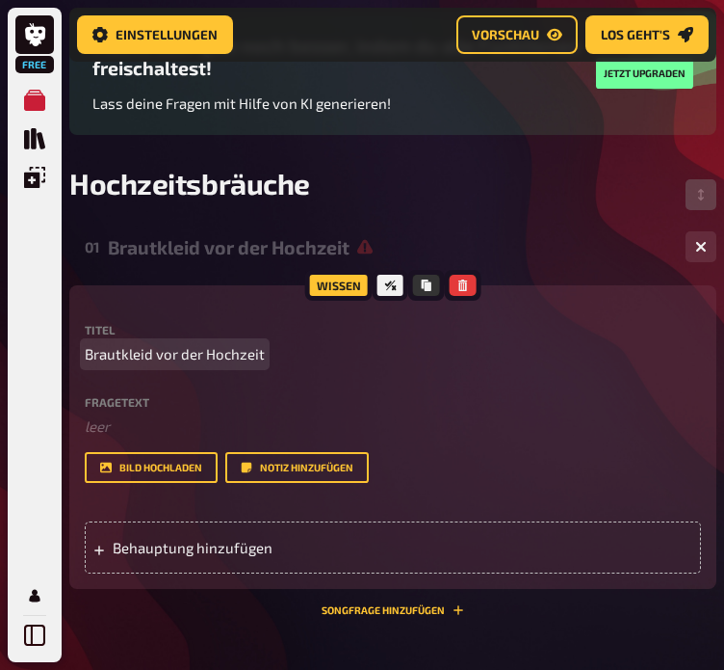
click at [254, 355] on span "Brautkleid vor der Hochzeit" at bounding box center [175, 354] width 180 height 22
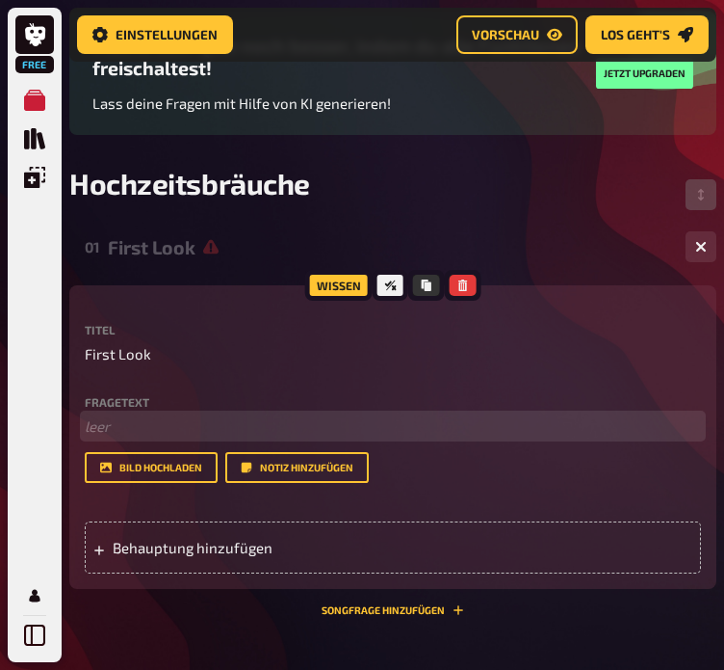
click at [100, 424] on p "﻿ leer" at bounding box center [393, 426] width 617 height 22
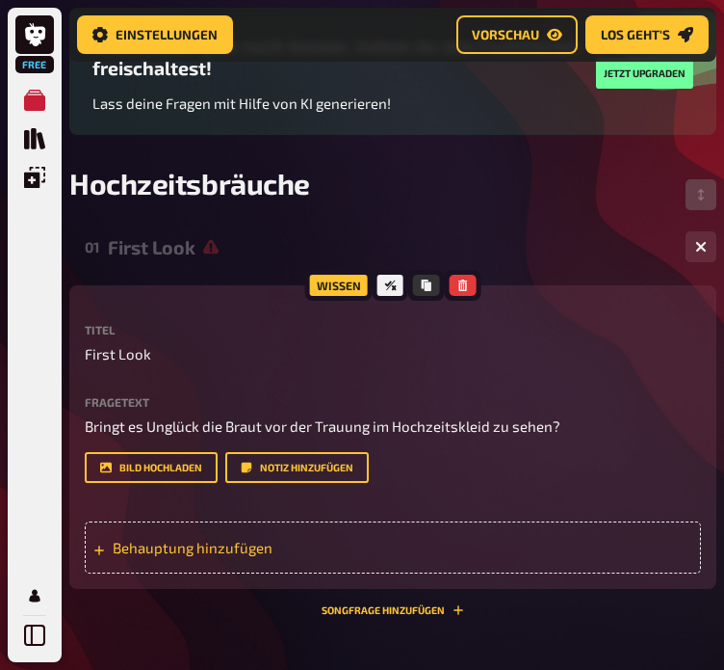
click at [212, 548] on span "Behauptung hinzufügen" at bounding box center [203, 547] width 180 height 17
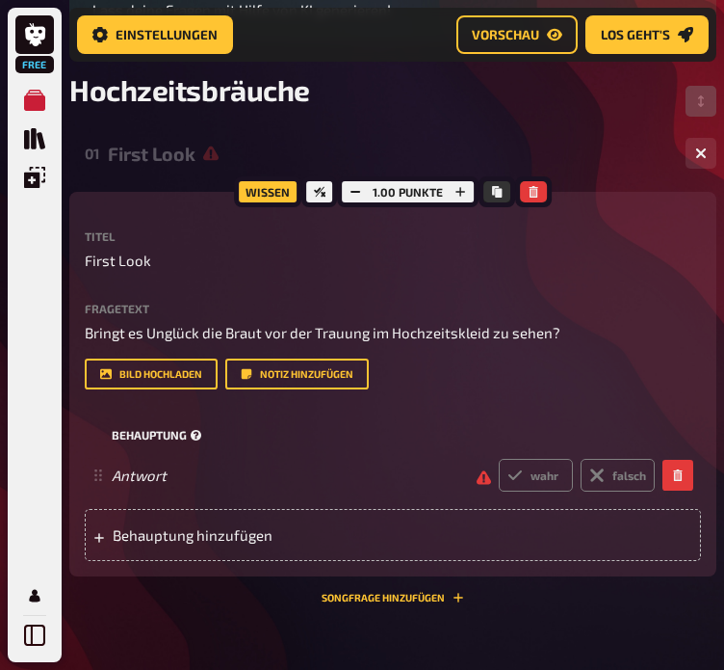
scroll to position [283, 0]
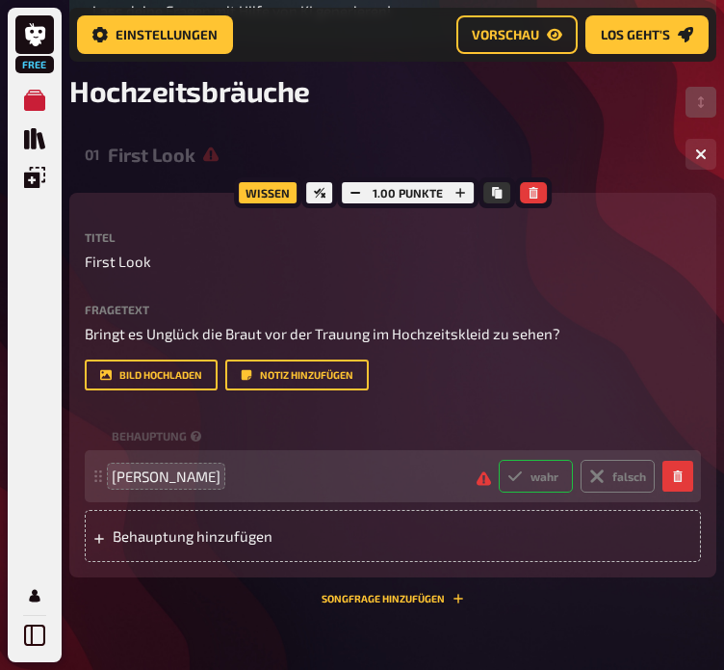
click at [540, 474] on label "wahr" at bounding box center [536, 476] width 74 height 33
click at [499, 460] on input "wahr" at bounding box center [498, 459] width 1 height 1
radio input "true"
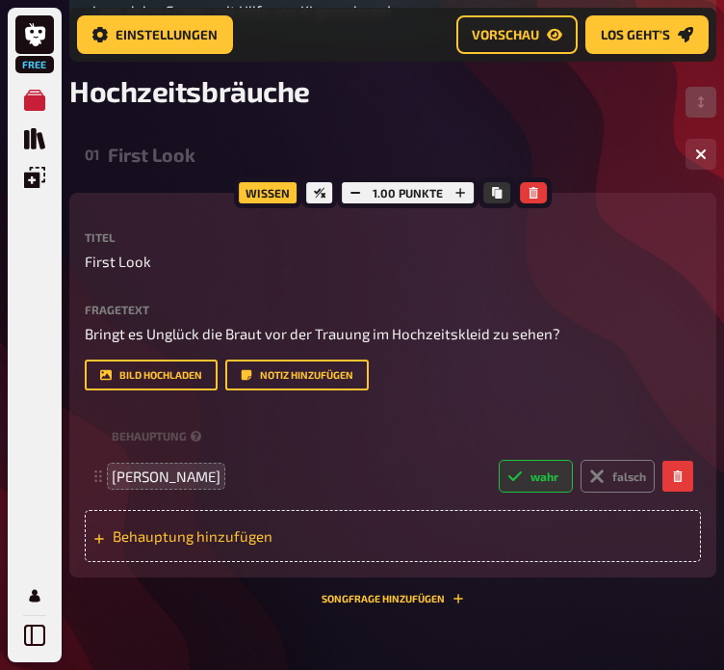
click at [173, 546] on div "Behauptung hinzufügen" at bounding box center [393, 536] width 617 height 52
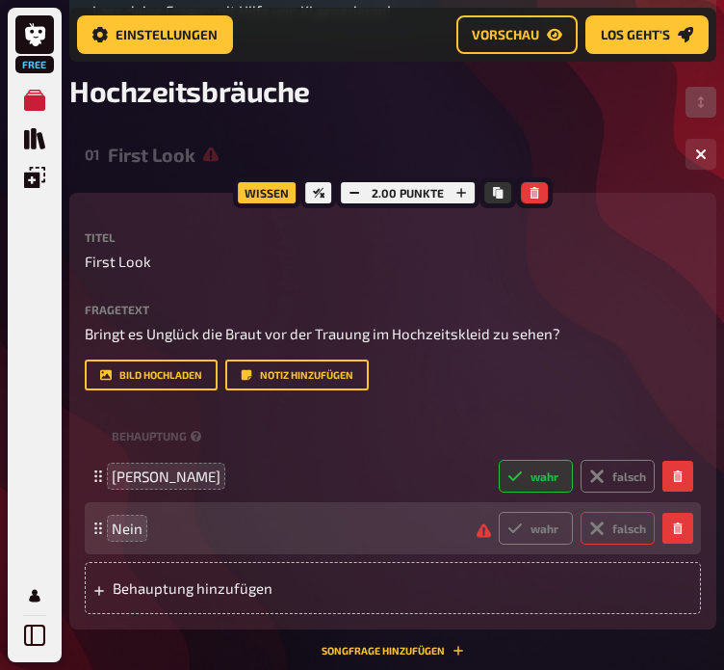
click at [612, 527] on label "falsch" at bounding box center [618, 528] width 74 height 33
click at [499, 512] on input "falsch" at bounding box center [498, 511] width 1 height 1
radio input "true"
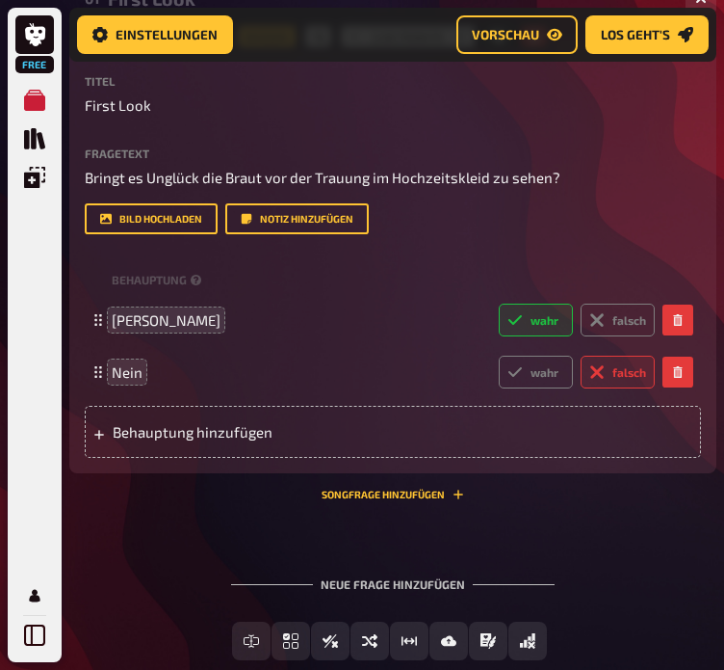
scroll to position [437, 0]
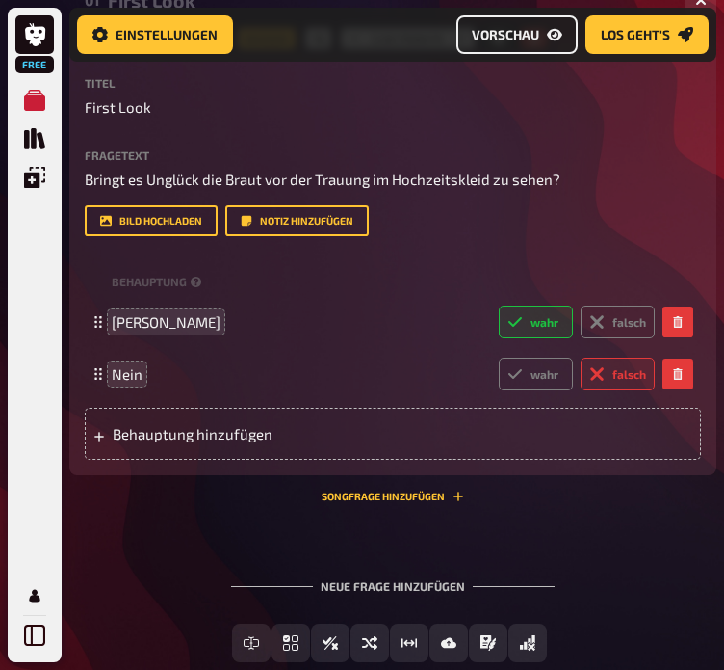
click at [474, 43] on link "Vorschau" at bounding box center [517, 34] width 121 height 39
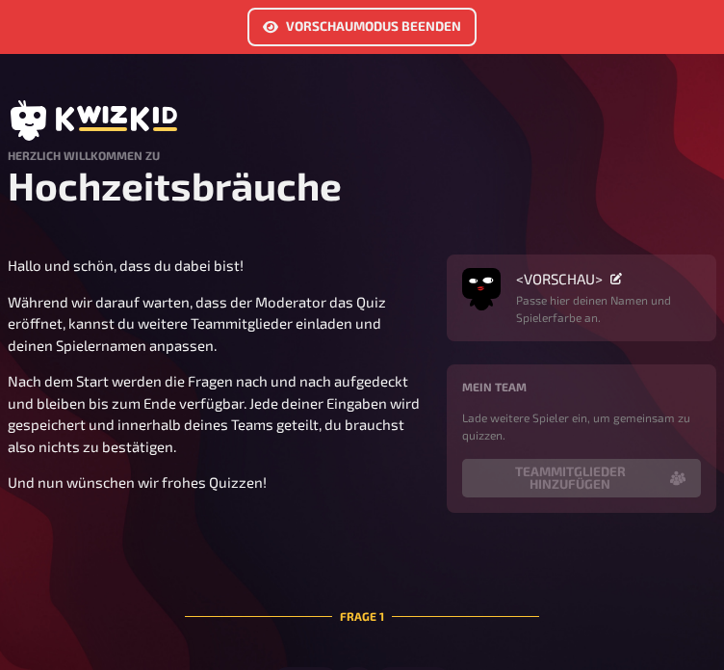
click at [381, 17] on link "Vorschaumodus beenden" at bounding box center [362, 27] width 229 height 39
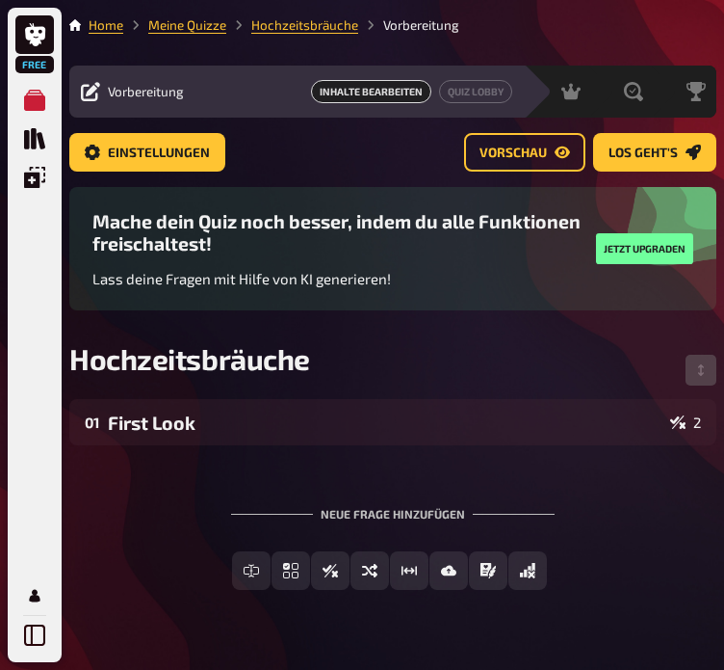
scroll to position [44, 0]
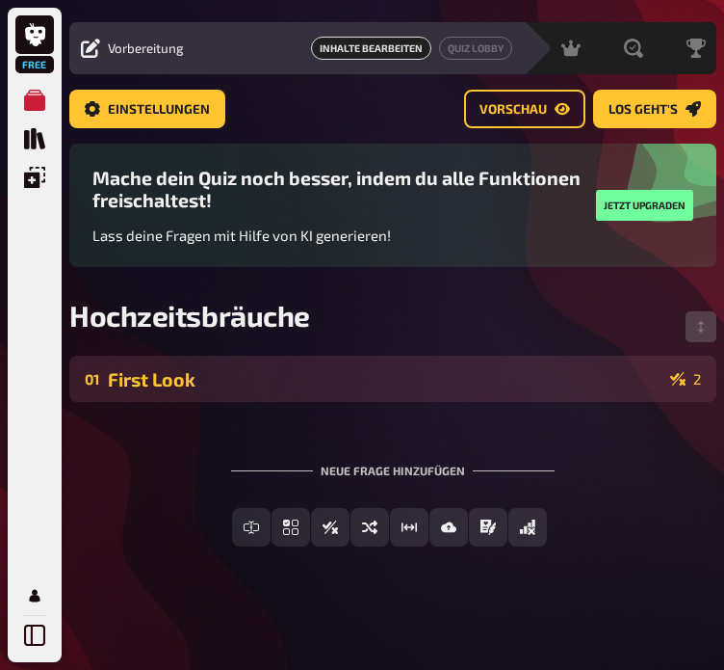
click at [330, 364] on div "01 First Look 2" at bounding box center [392, 378] width 647 height 46
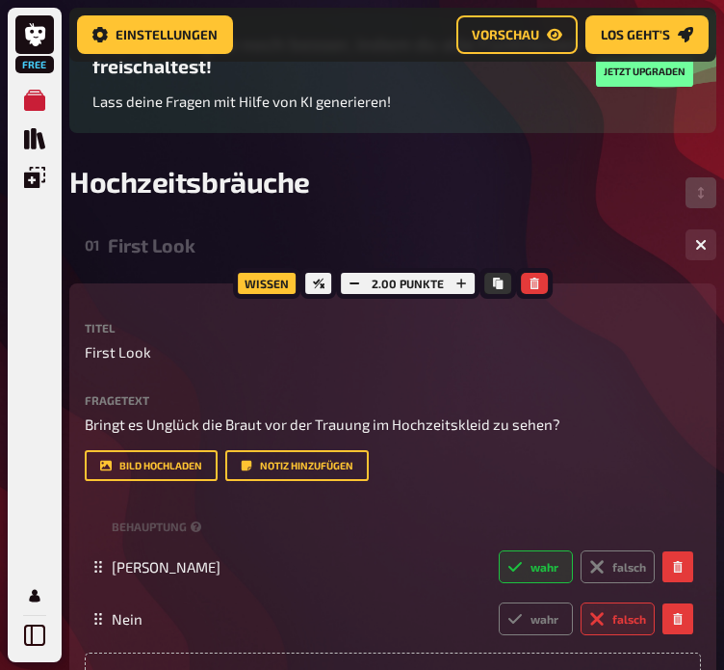
scroll to position [193, 0]
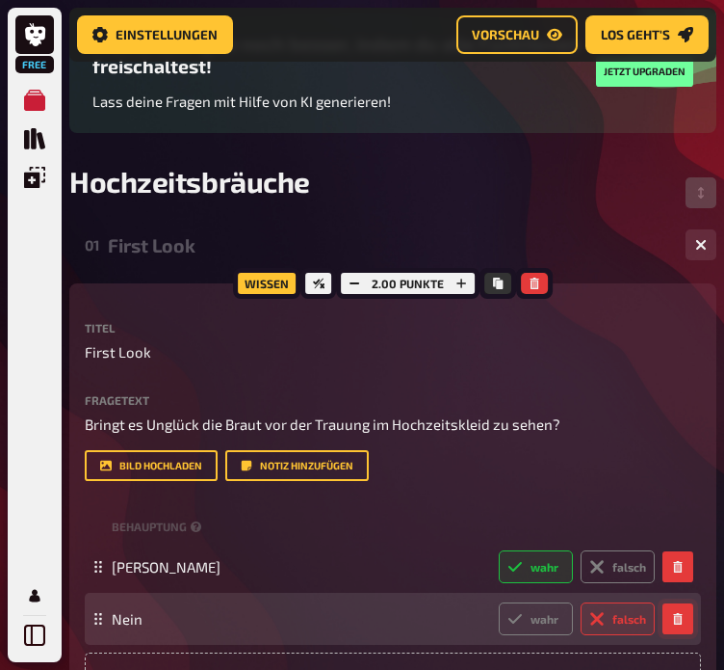
click at [673, 616] on icon "button" at bounding box center [678, 619] width 12 height 12
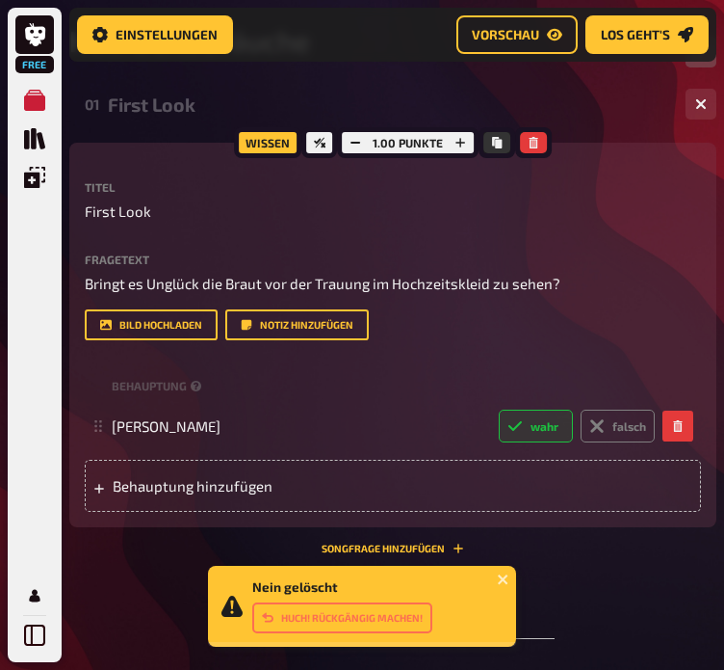
scroll to position [332, 0]
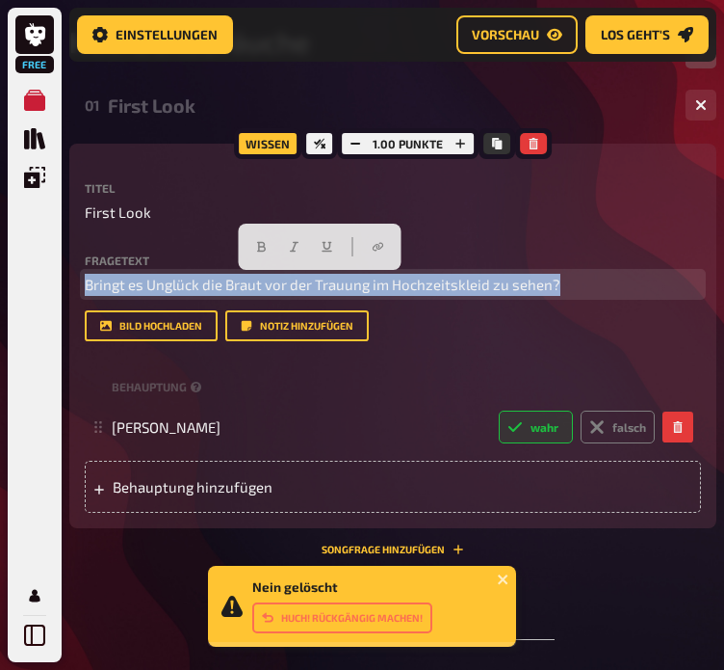
drag, startPoint x: 561, startPoint y: 276, endPoint x: 75, endPoint y: 288, distance: 485.7
click at [75, 288] on div "Wissen 1.00 Punkte Titel First Look Fragetext Bringt es Unglück die Braut vor d…" at bounding box center [392, 336] width 647 height 384
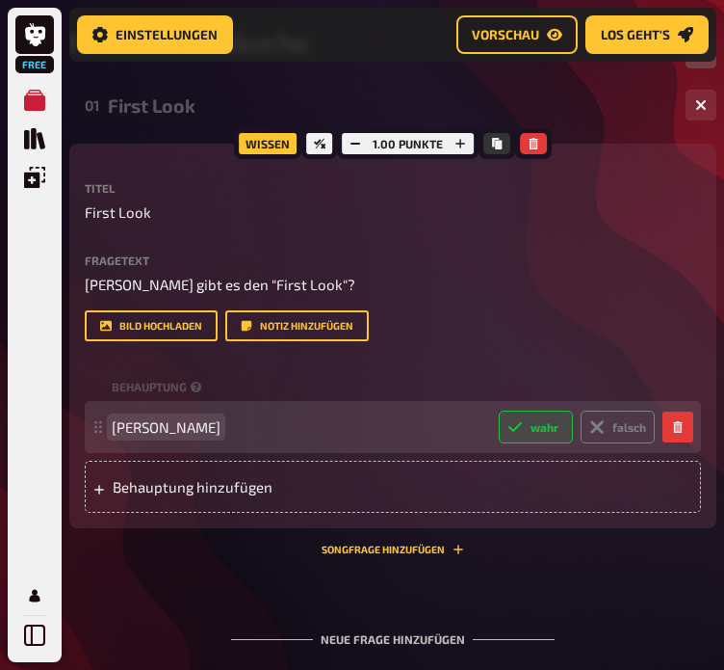
click at [213, 419] on span "[PERSON_NAME]" at bounding box center [298, 426] width 372 height 17
click at [141, 436] on div "Ja wahr falsch" at bounding box center [383, 426] width 543 height 33
click at [116, 424] on span "[PERSON_NAME]" at bounding box center [166, 426] width 109 height 17
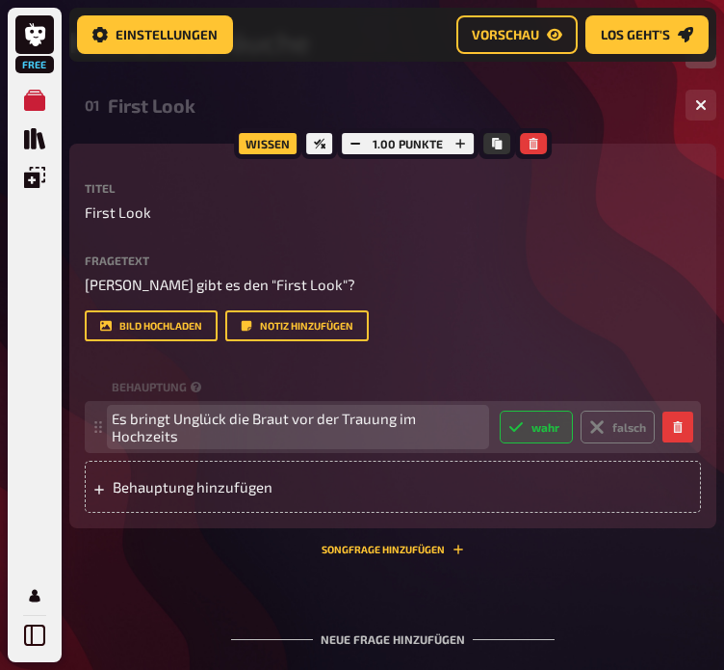
scroll to position [324, 0]
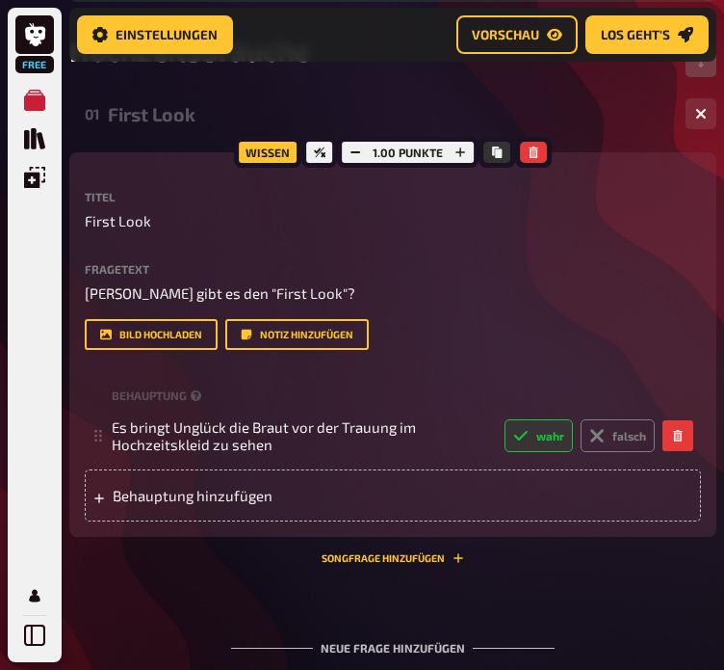
click at [251, 562] on div "Wissen 1.00 Punkte Titel First Look Fragetext Wieso gibt es den "First Look"? H…" at bounding box center [392, 357] width 647 height 411
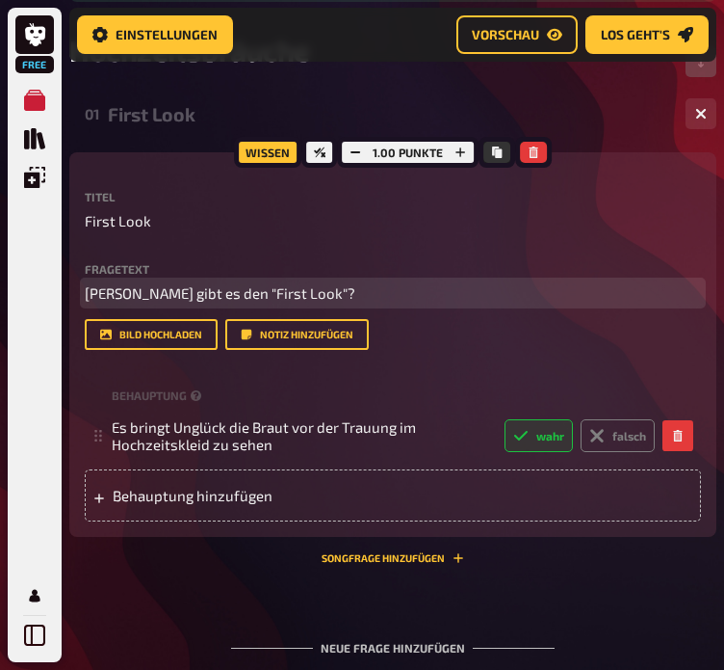
click at [247, 294] on span "[PERSON_NAME] gibt es den "First Look"?" at bounding box center [220, 292] width 271 height 17
click at [278, 294] on span "[PERSON_NAME] gibt es den "First Look"?" at bounding box center [220, 292] width 271 height 17
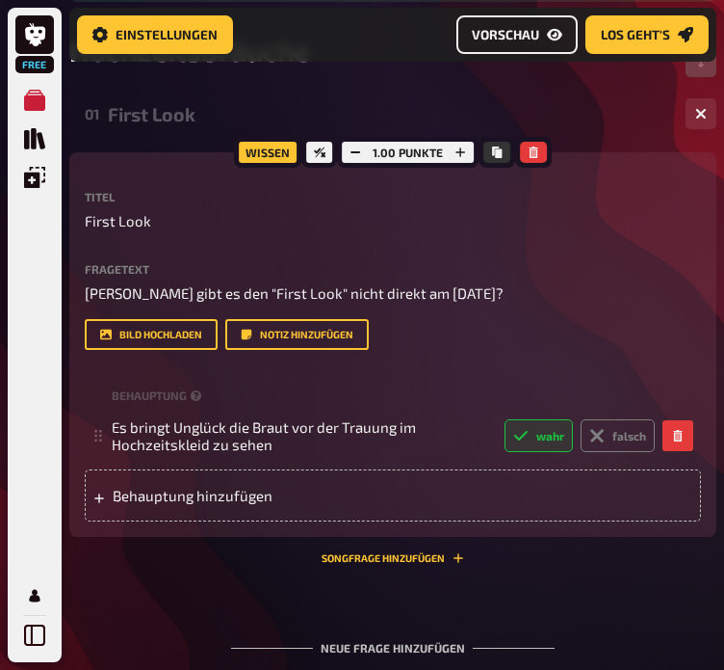
click at [543, 25] on link "Vorschau" at bounding box center [517, 34] width 121 height 39
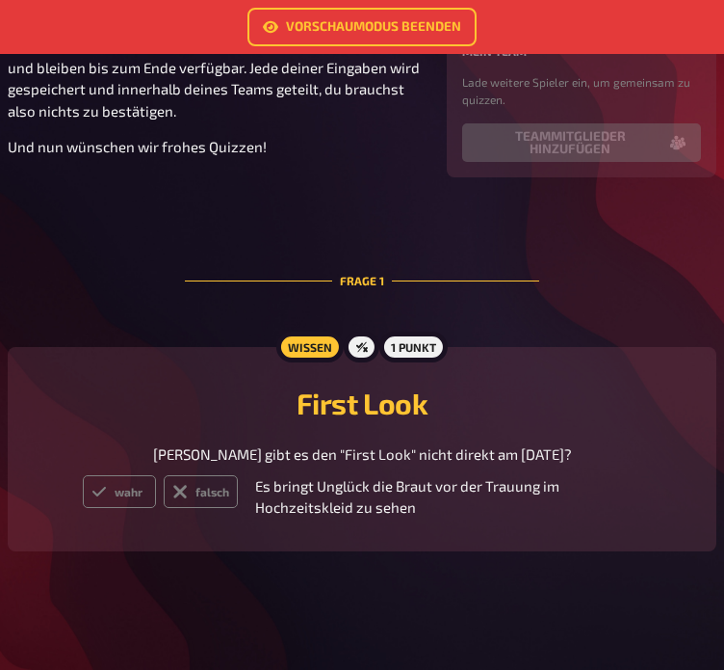
scroll to position [340, 0]
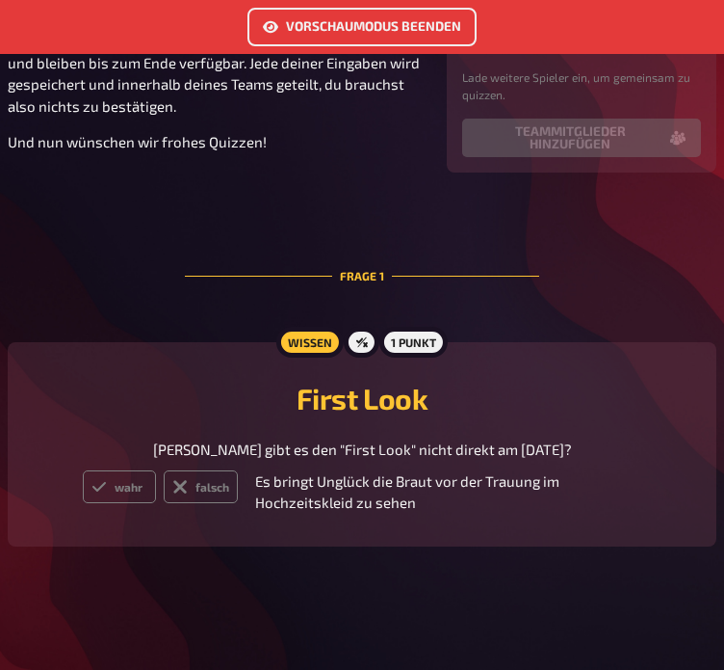
click at [309, 16] on link "Vorschaumodus beenden" at bounding box center [362, 27] width 229 height 39
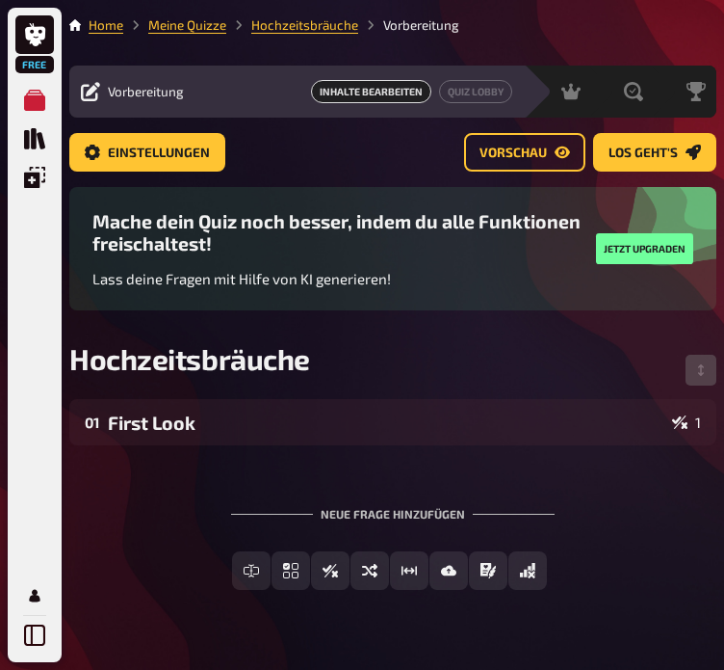
scroll to position [44, 0]
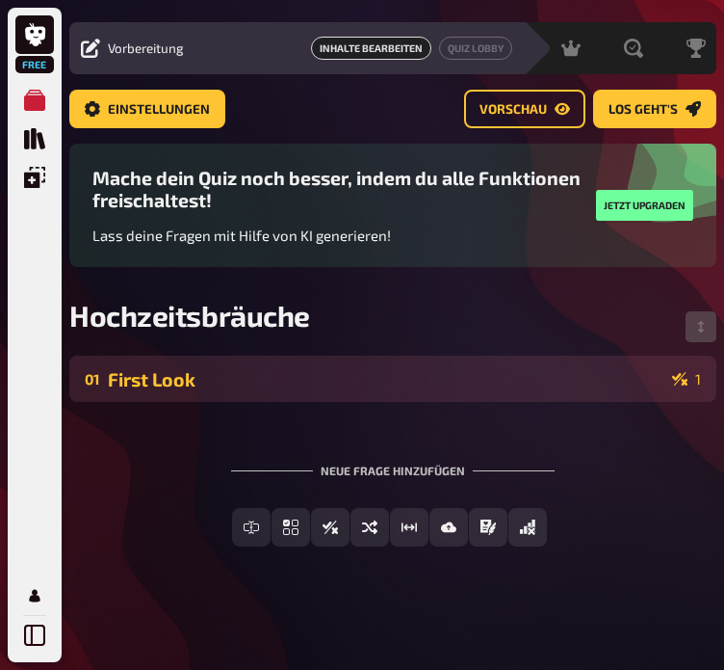
click at [244, 376] on div "First Look" at bounding box center [386, 379] width 557 height 22
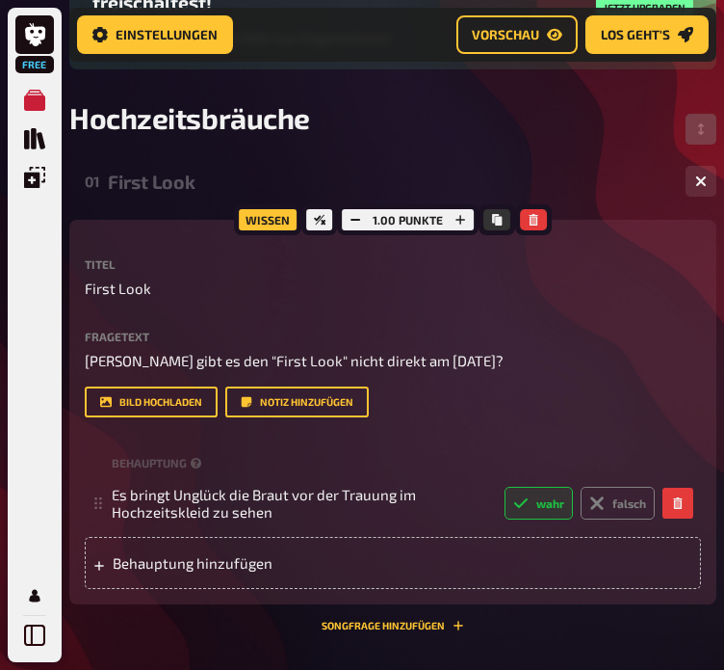
scroll to position [363, 0]
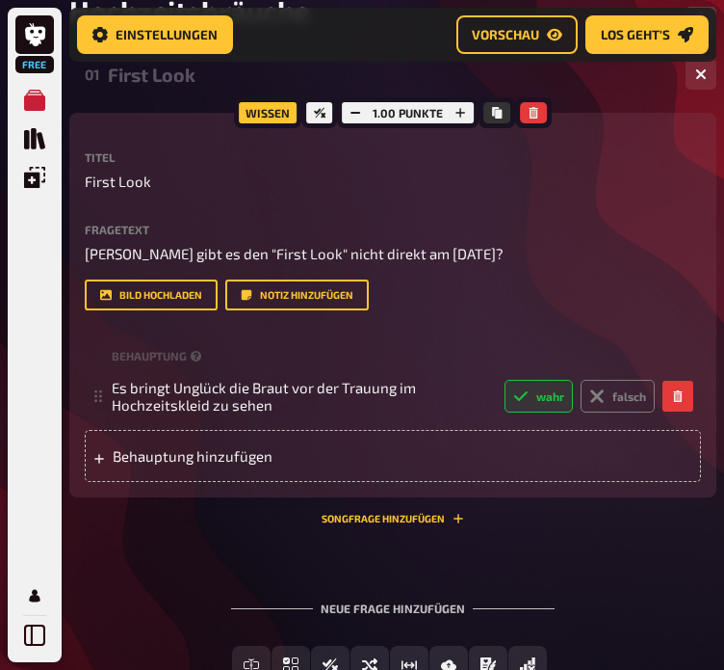
click at [261, 449] on span "Behauptung hinzufügen" at bounding box center [203, 455] width 180 height 17
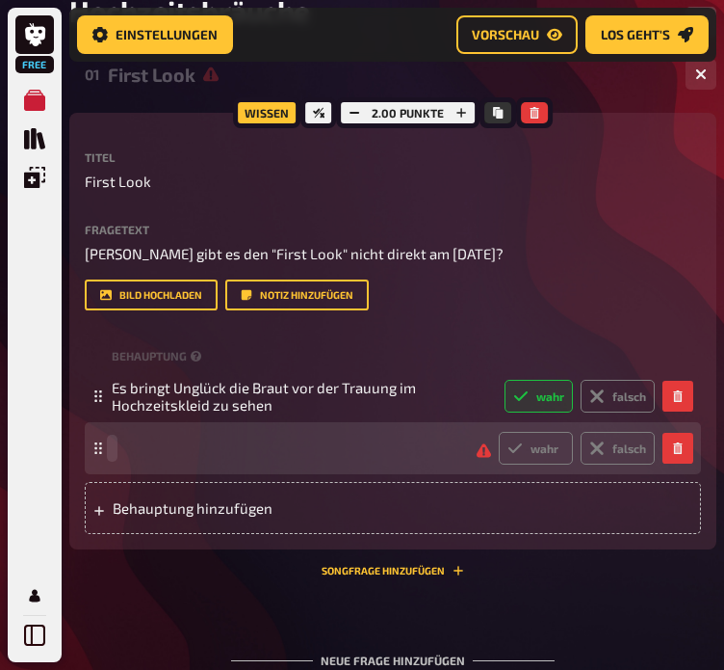
click at [220, 453] on span at bounding box center [287, 447] width 350 height 17
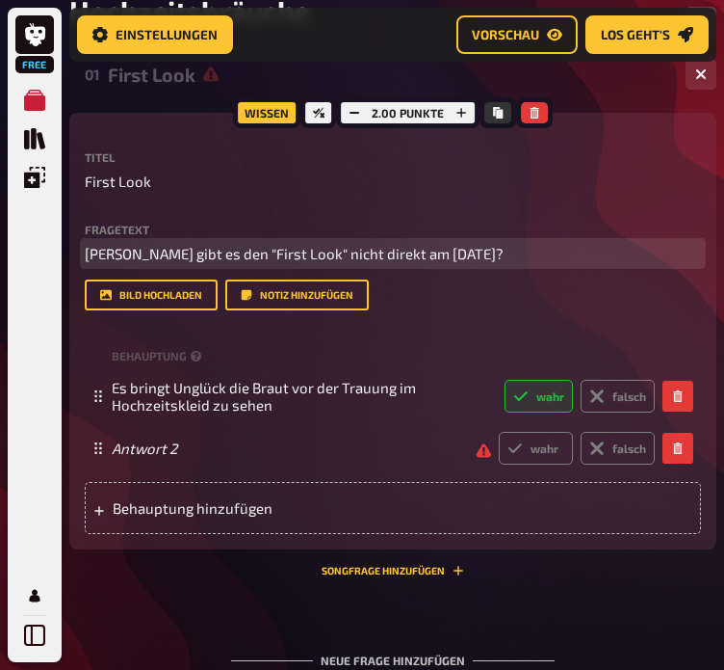
click at [330, 250] on span "[PERSON_NAME] gibt es den "First Look" nicht direkt am [DATE]?" at bounding box center [294, 253] width 419 height 17
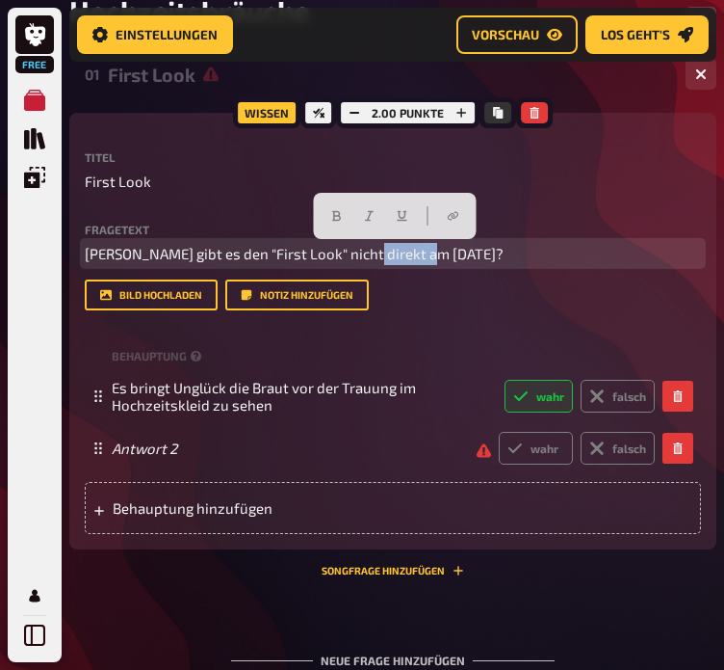
drag, startPoint x: 357, startPoint y: 250, endPoint x: 432, endPoint y: 251, distance: 74.2
click at [432, 251] on span "[PERSON_NAME] gibt es den "First Look" nicht direkt am [DATE]?" at bounding box center [294, 253] width 419 height 17
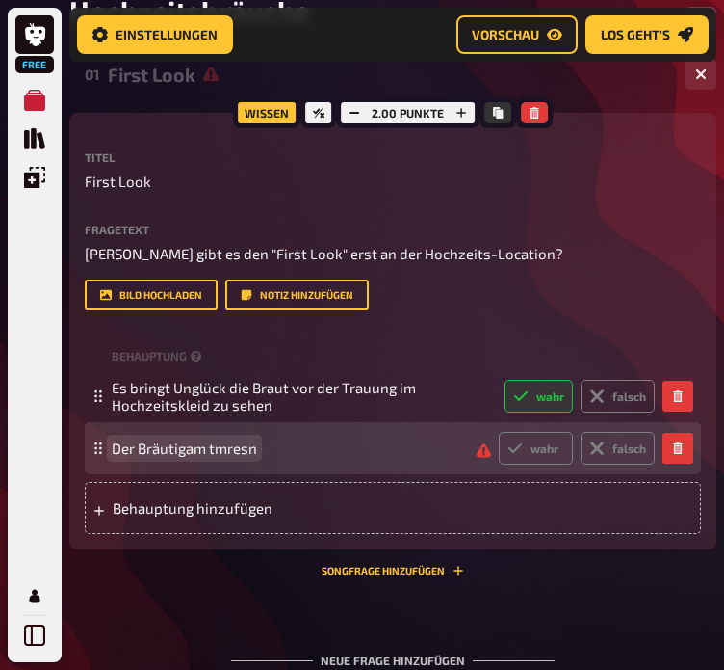
click at [250, 451] on span "Der Bräutigam tmresn" at bounding box center [184, 447] width 145 height 17
click at [218, 445] on span "e rgmsikmnncz e" at bounding box center [167, 447] width 111 height 17
click at [158, 448] on span "gsknce" at bounding box center [135, 447] width 46 height 17
click at [323, 447] on span "Damit der Bräutigam nicht nervt" at bounding box center [287, 447] width 350 height 17
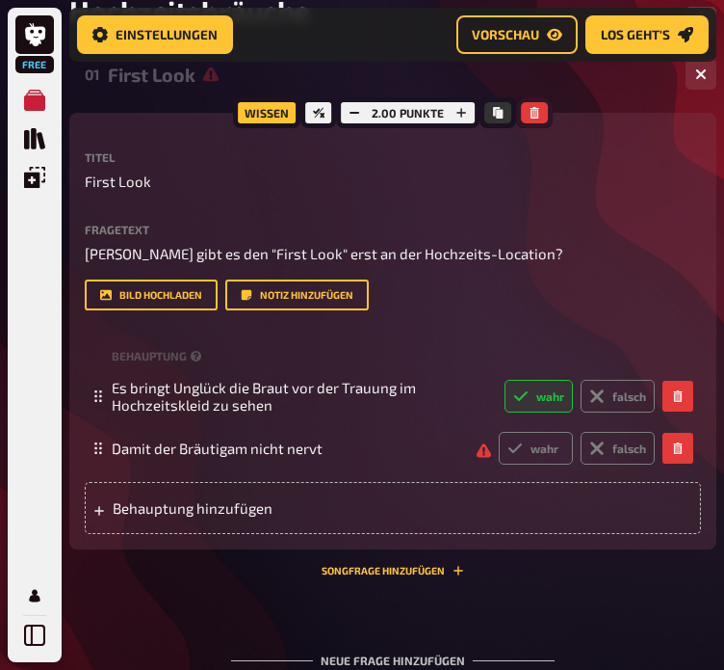
click at [531, 109] on icon "button" at bounding box center [535, 113] width 12 height 12
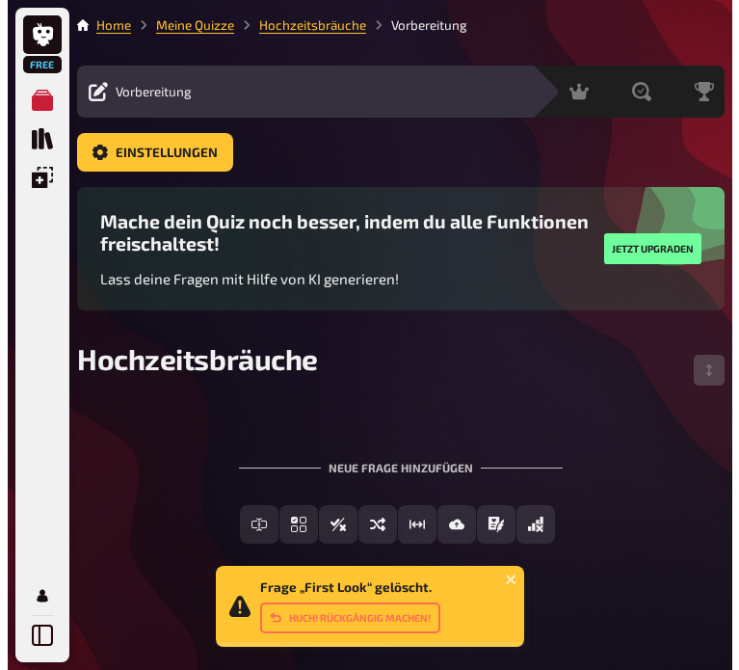
scroll to position [0, 0]
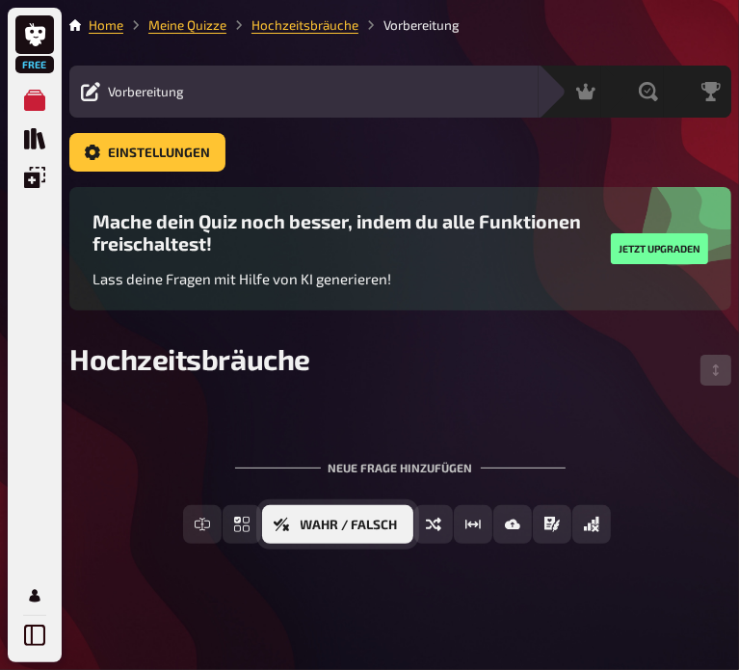
click at [291, 527] on button "Wahr / Falsch" at bounding box center [337, 524] width 151 height 39
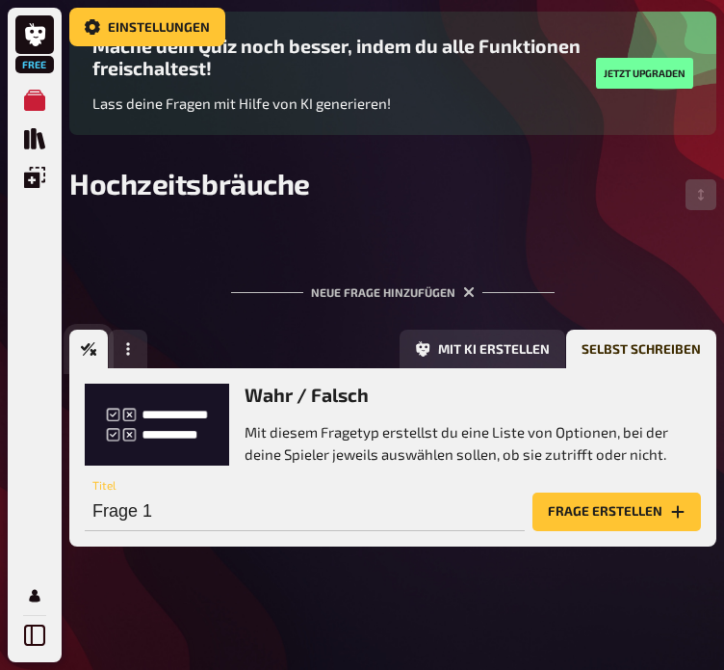
scroll to position [191, 0]
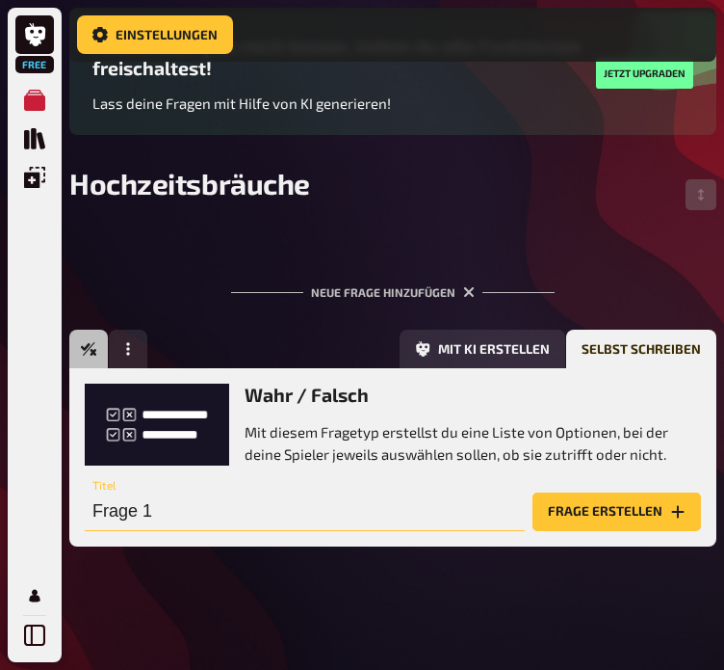
click at [222, 514] on input "Frage 1" at bounding box center [305, 511] width 440 height 39
type input "D"
type input "First Look"
click at [643, 521] on button "Frage erstellen" at bounding box center [617, 511] width 169 height 39
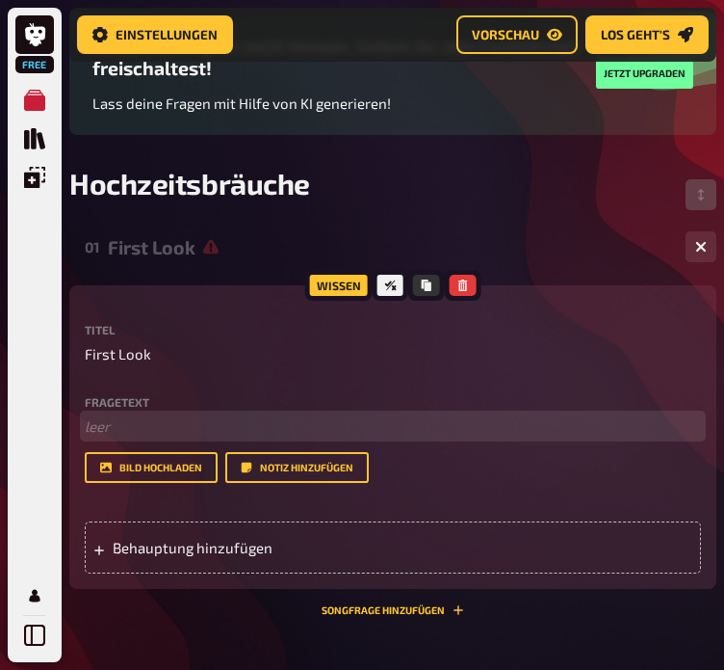
click at [182, 427] on p "﻿ leer" at bounding box center [393, 426] width 617 height 22
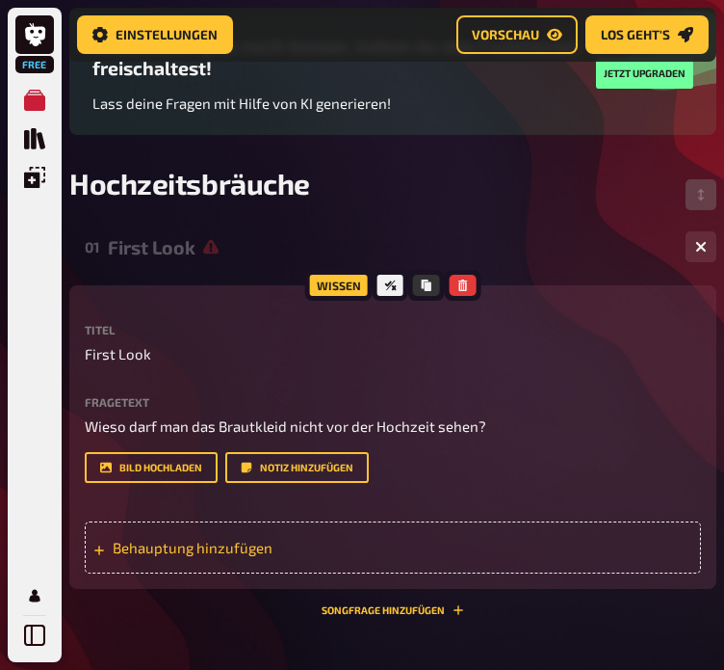
click at [163, 566] on div "Behauptung hinzufügen" at bounding box center [393, 547] width 617 height 52
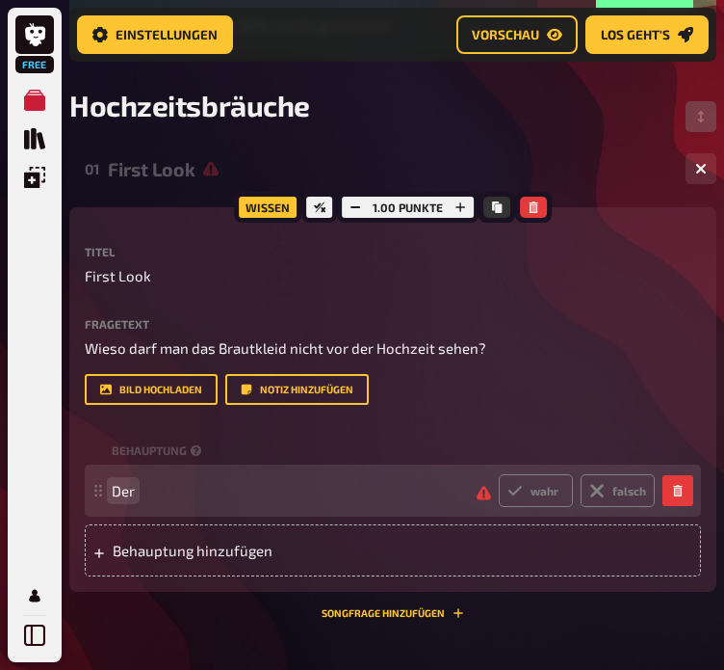
scroll to position [304, 0]
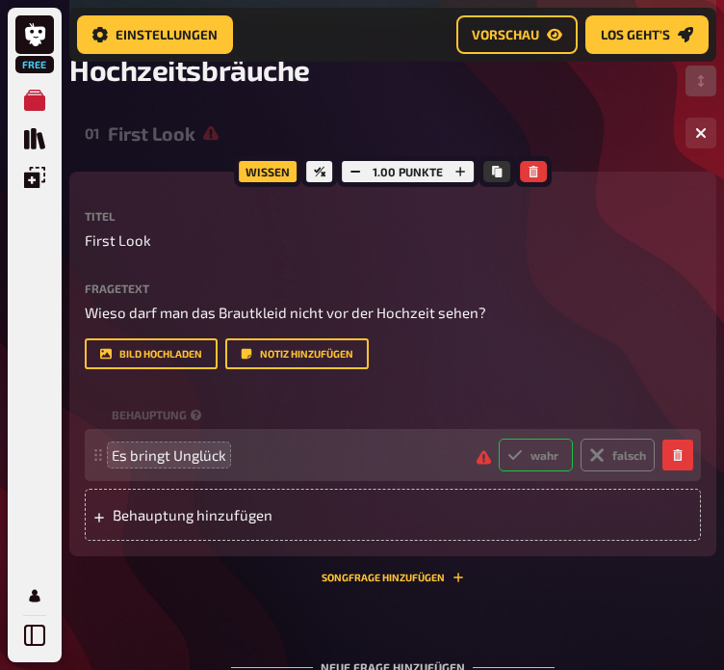
click at [562, 461] on label "wahr" at bounding box center [536, 454] width 74 height 33
click at [499, 438] on input "wahr" at bounding box center [498, 437] width 1 height 1
radio input "true"
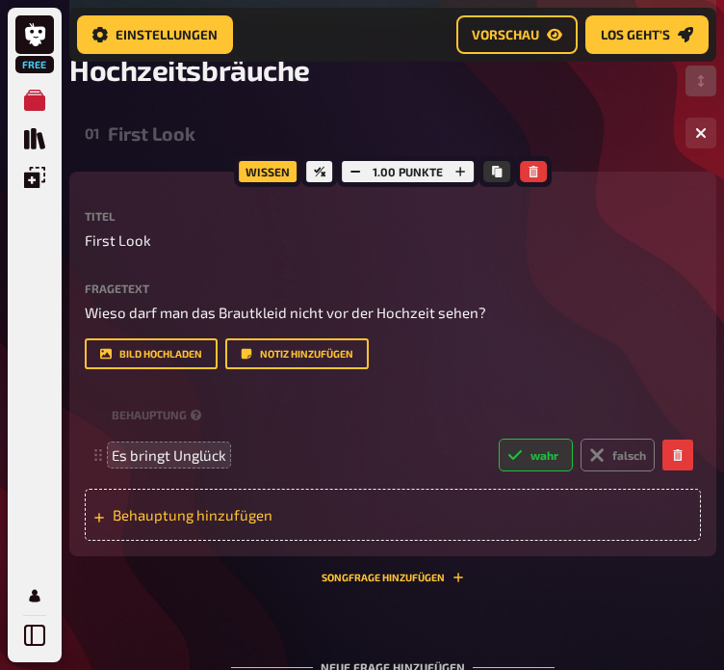
click at [209, 515] on span "Behauptung hinzufügen" at bounding box center [203, 514] width 180 height 17
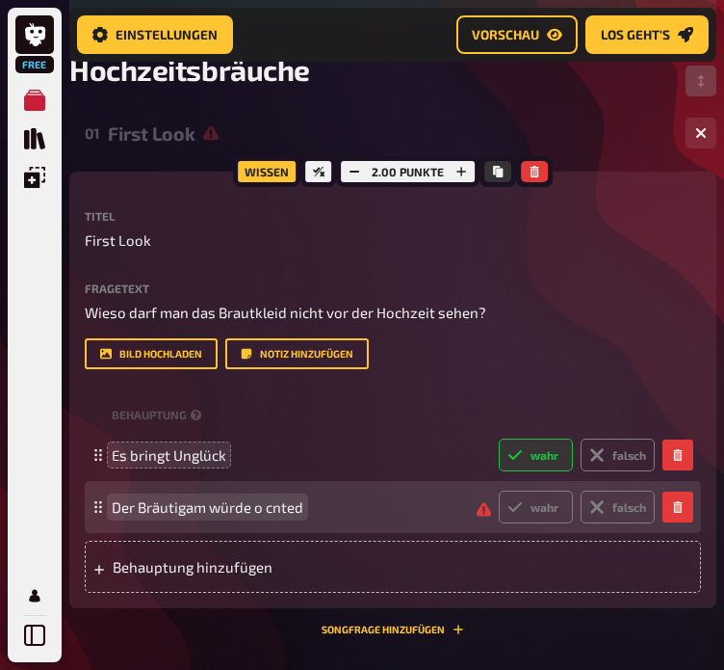
click at [299, 511] on span "Der Bräutigam würde o cnted" at bounding box center [208, 506] width 192 height 17
click at [630, 513] on label "falsch" at bounding box center [618, 506] width 74 height 33
click at [499, 490] on input "falsch" at bounding box center [498, 489] width 1 height 1
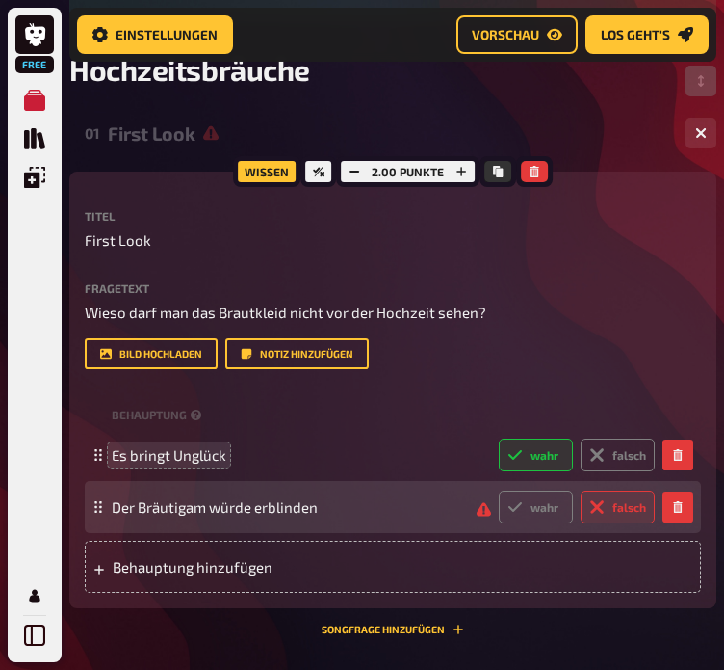
radio input "true"
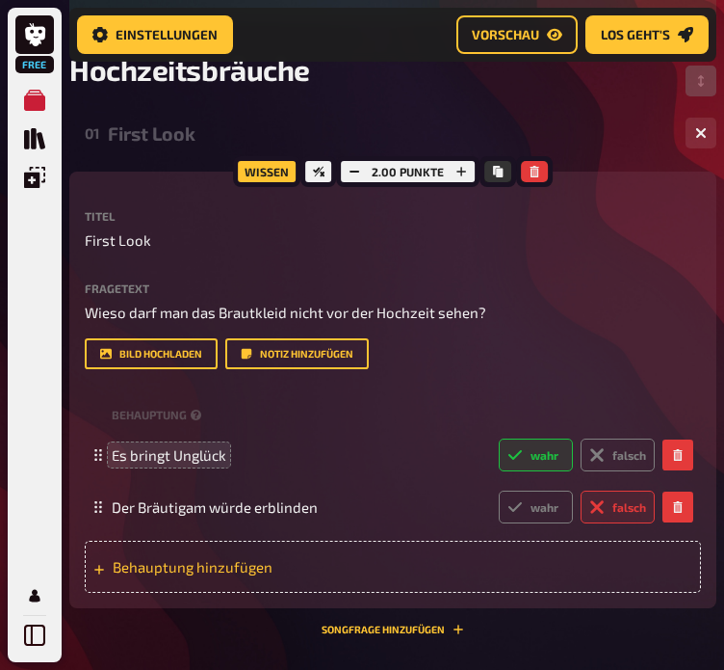
click at [152, 564] on span "Behauptung hinzufügen" at bounding box center [203, 566] width 180 height 17
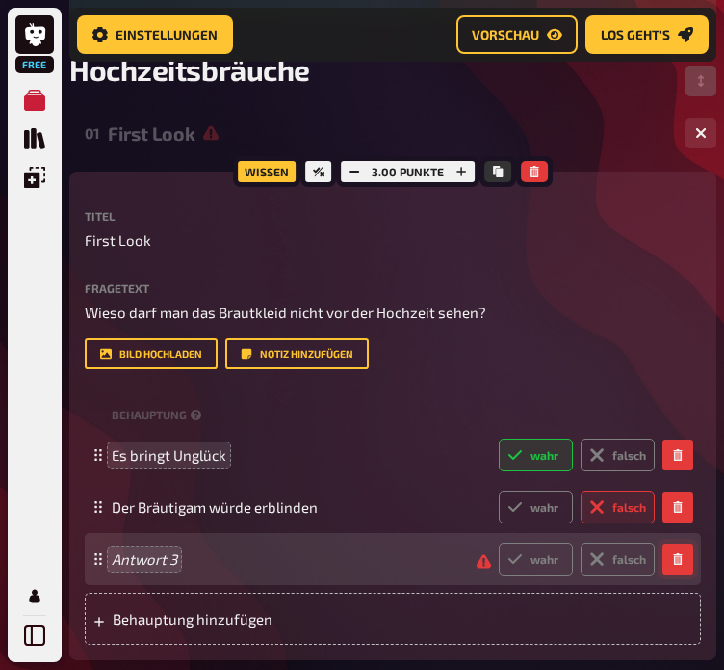
click at [667, 557] on button "button" at bounding box center [678, 558] width 31 height 31
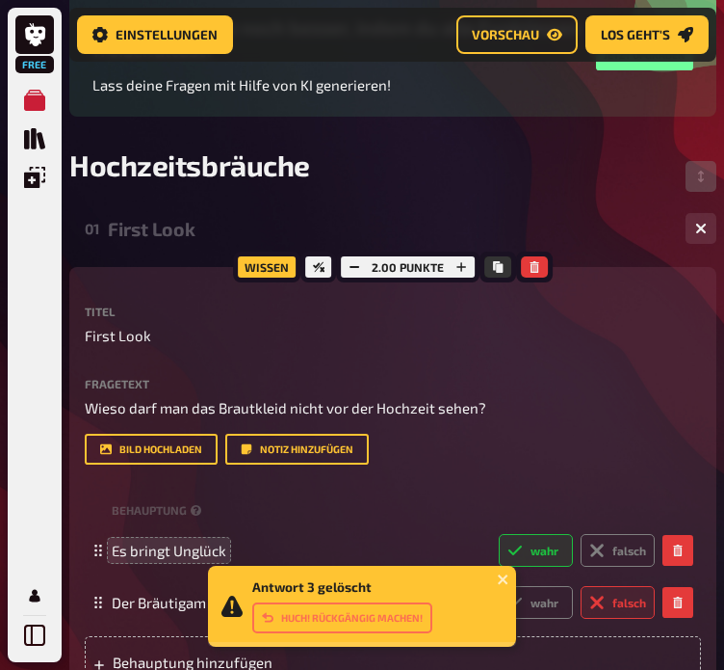
scroll to position [208, 0]
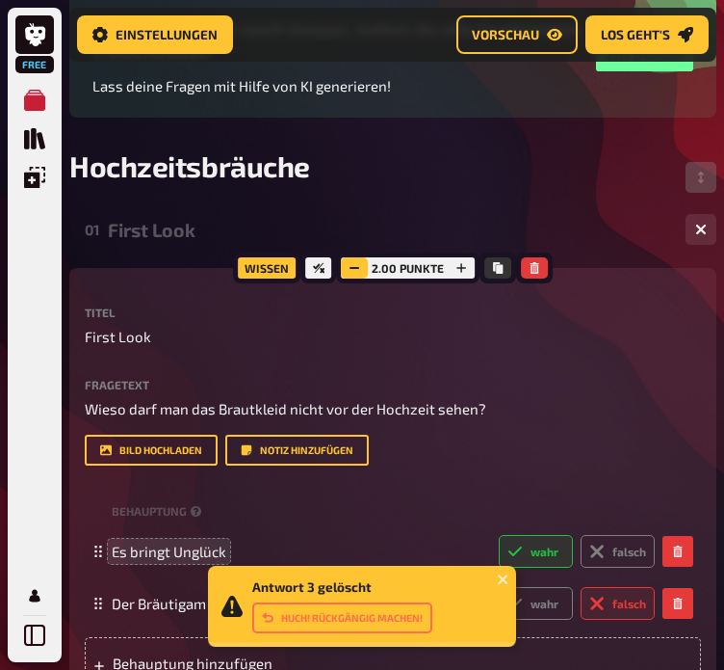
click at [349, 268] on icon "button" at bounding box center [355, 268] width 12 height 12
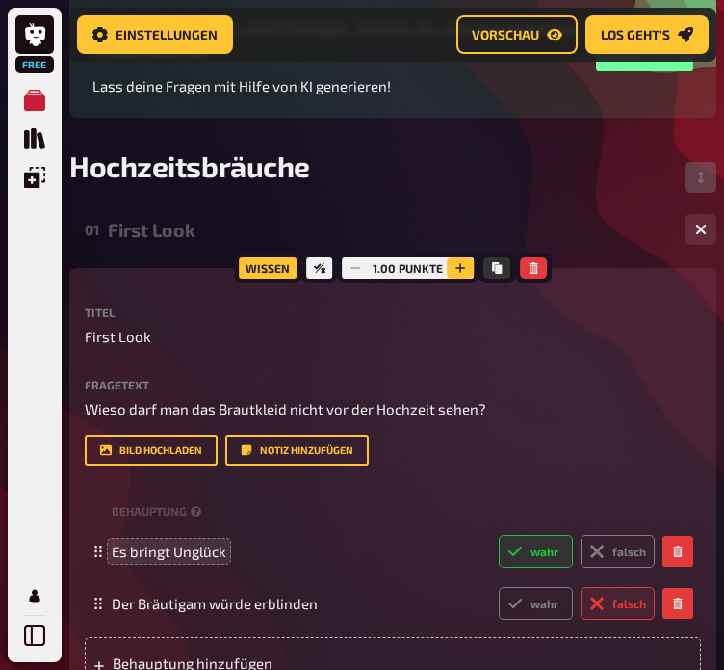
click at [464, 257] on button "button" at bounding box center [460, 267] width 27 height 21
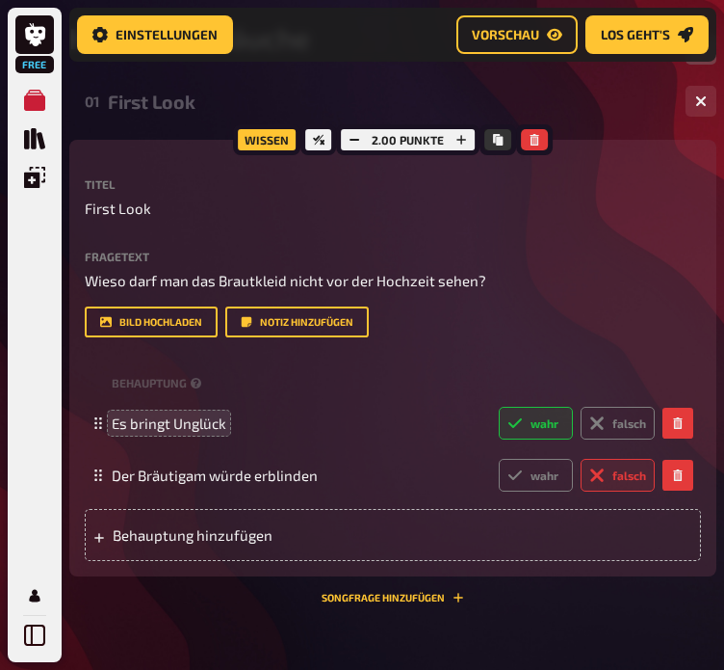
scroll to position [335, 0]
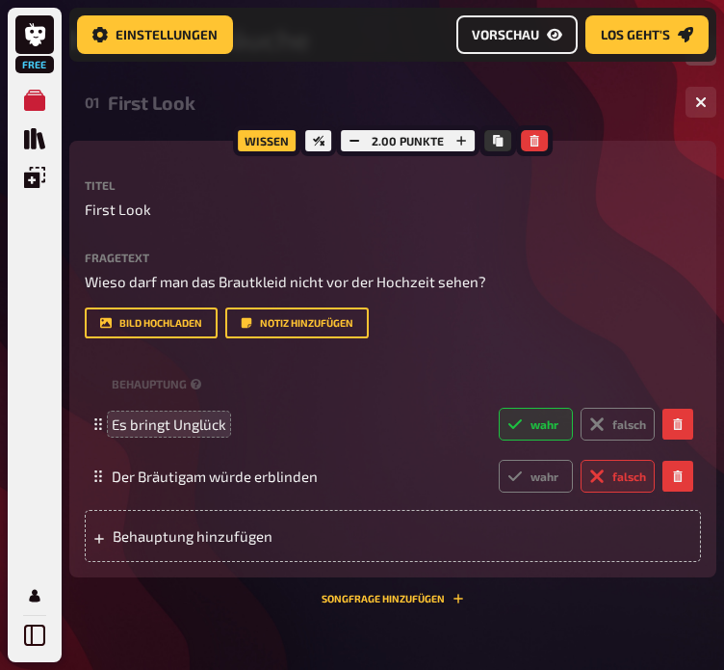
click at [486, 41] on link "Vorschau" at bounding box center [517, 34] width 121 height 39
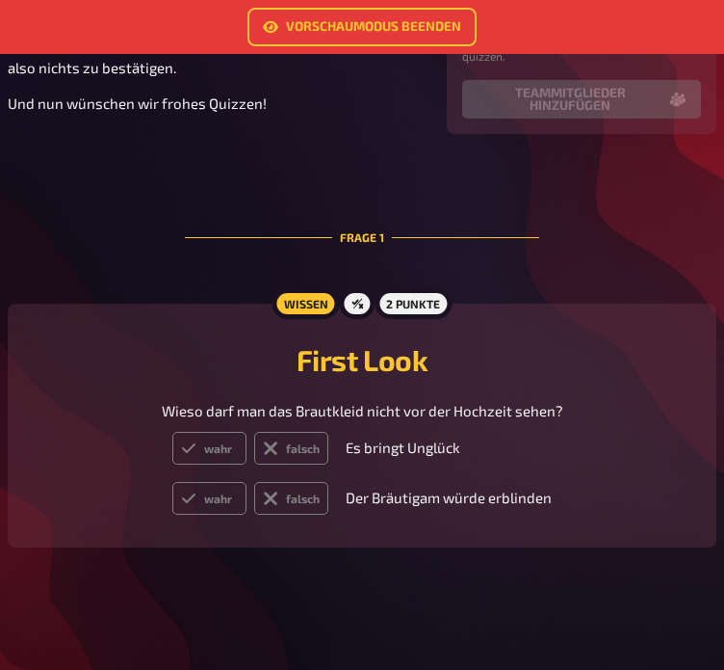
scroll to position [378, 0]
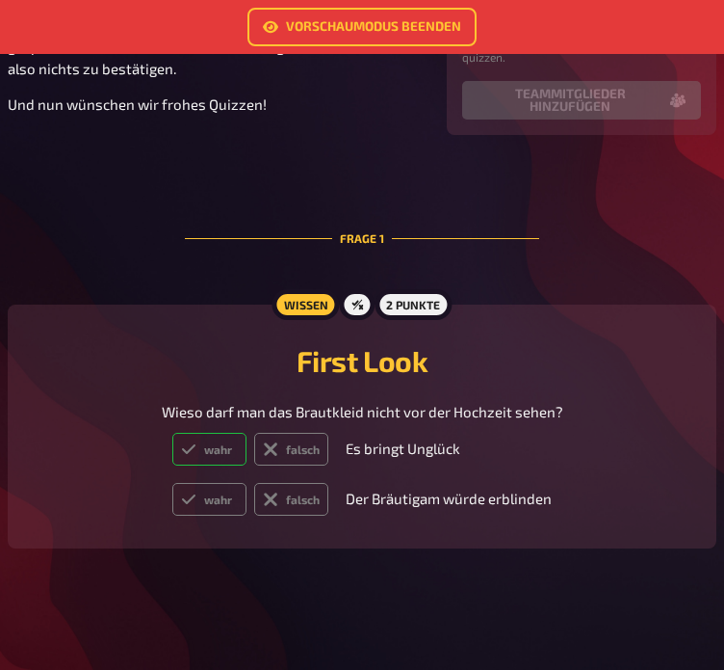
click at [211, 447] on label "wahr" at bounding box center [209, 449] width 74 height 33
click at [172, 433] on input "wahr" at bounding box center [171, 432] width 1 height 1
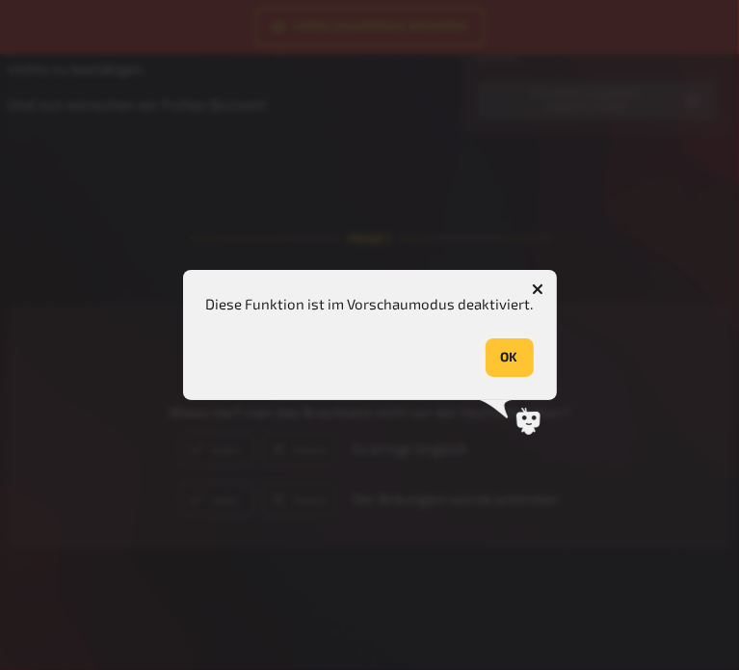
click at [503, 355] on button "OK" at bounding box center [510, 357] width 48 height 39
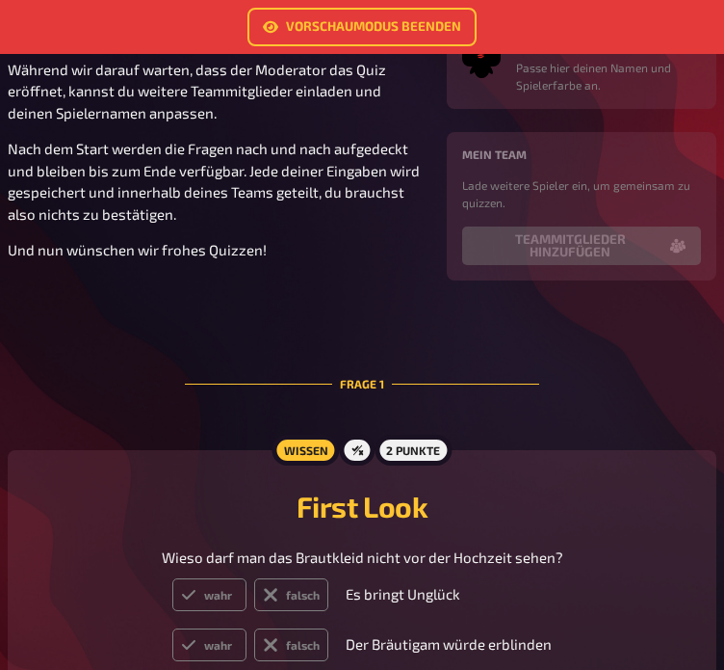
scroll to position [106, 0]
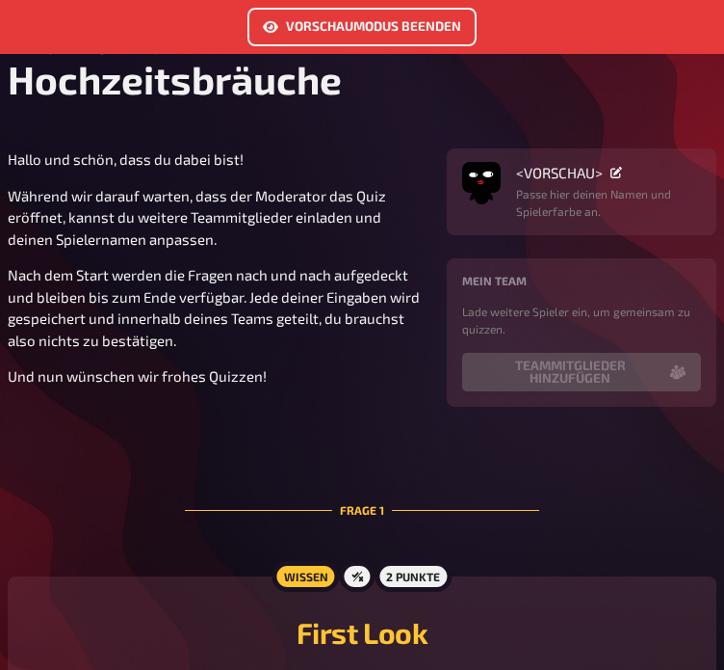
click at [362, 28] on link "Vorschaumodus beenden" at bounding box center [362, 27] width 229 height 39
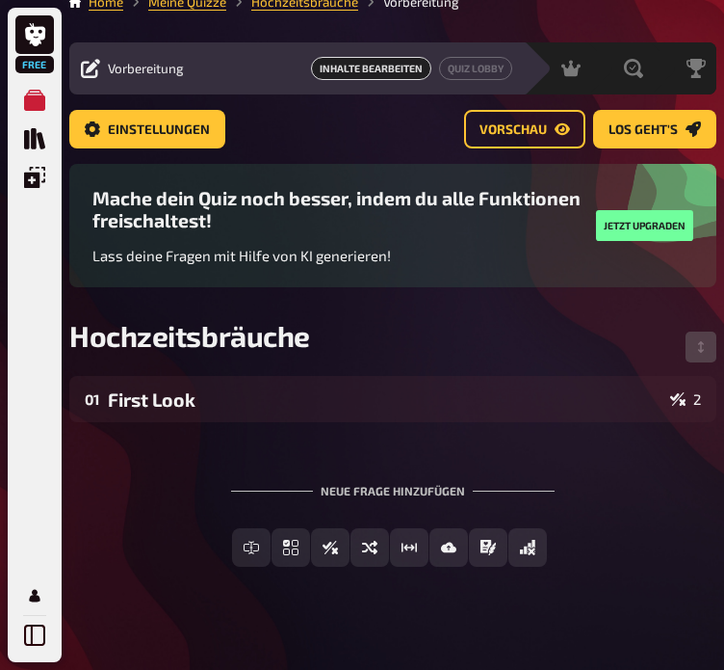
scroll to position [44, 0]
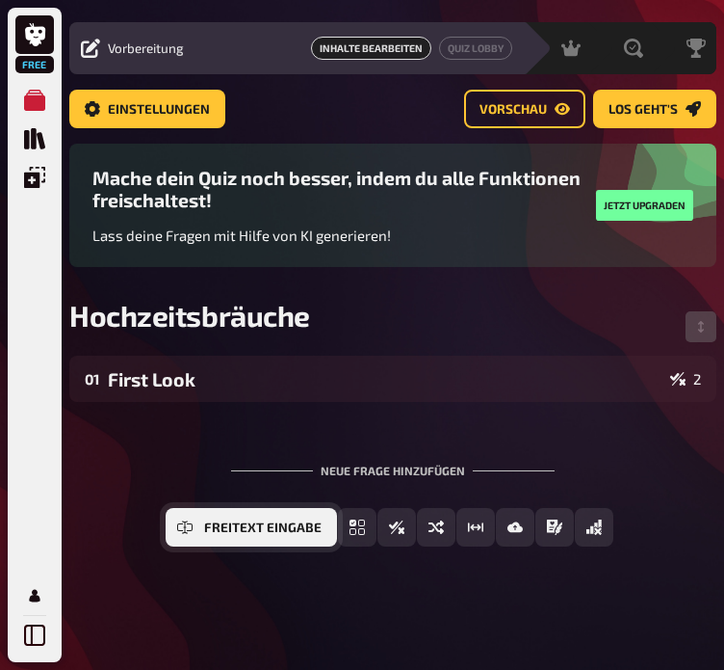
click at [186, 529] on icon "Freitext Eingabe" at bounding box center [184, 526] width 15 height 15
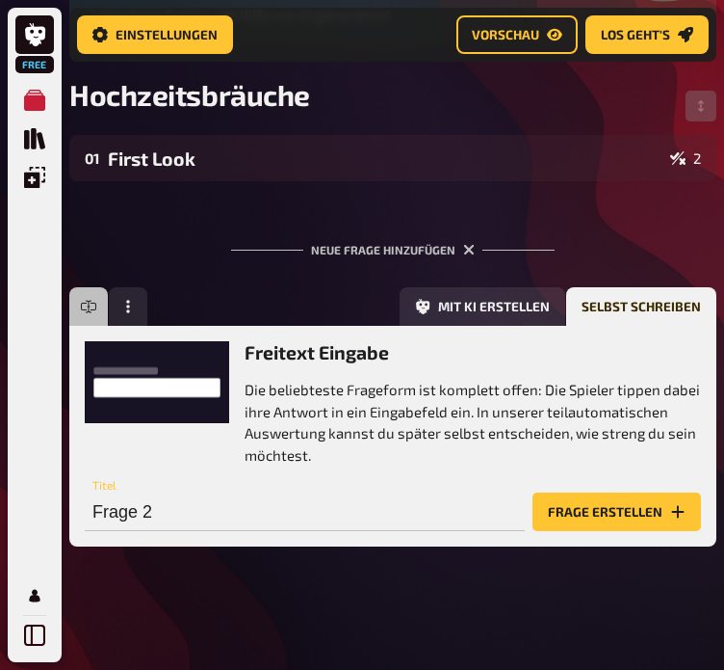
scroll to position [280, 0]
click at [287, 520] on input "Frage 2" at bounding box center [305, 511] width 440 height 39
type input "Polterabend"
click at [603, 512] on button "Frage erstellen" at bounding box center [617, 511] width 169 height 39
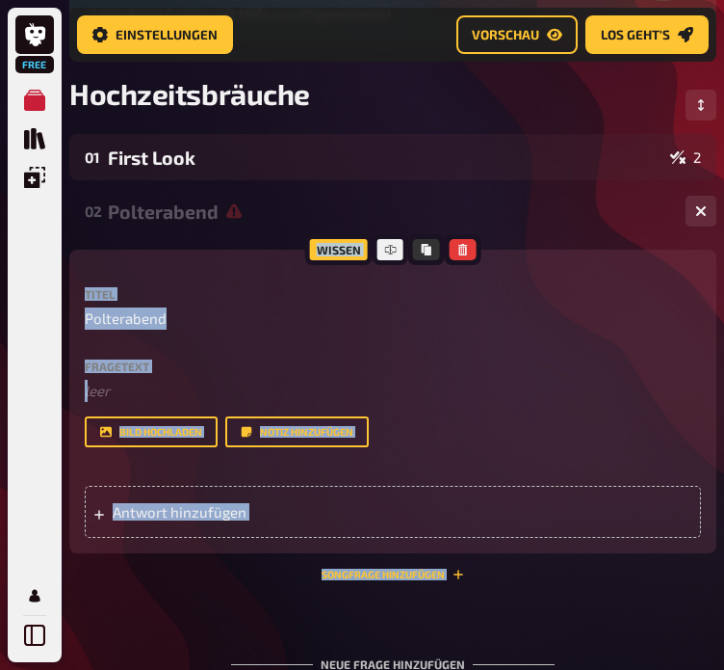
click at [603, 512] on div "Antwort hinzufügen" at bounding box center [393, 512] width 617 height 52
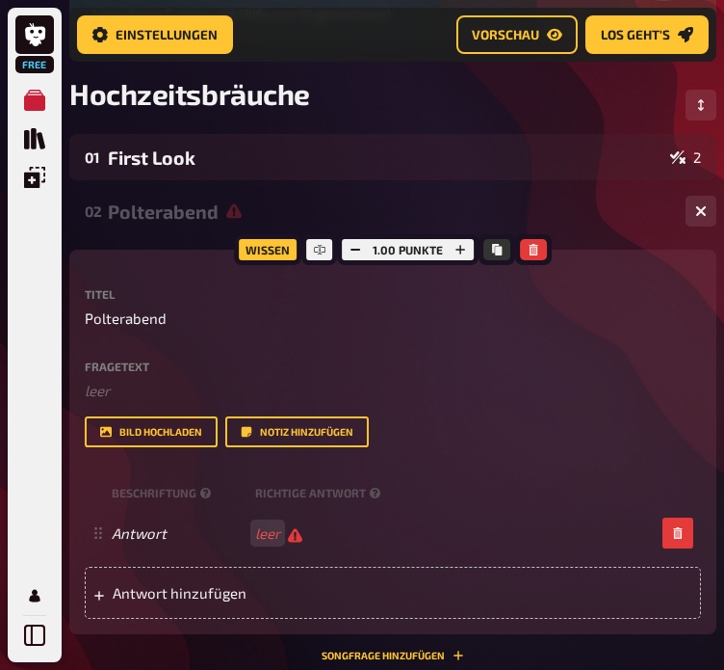
click at [108, 369] on label "Fragetext" at bounding box center [393, 366] width 617 height 12
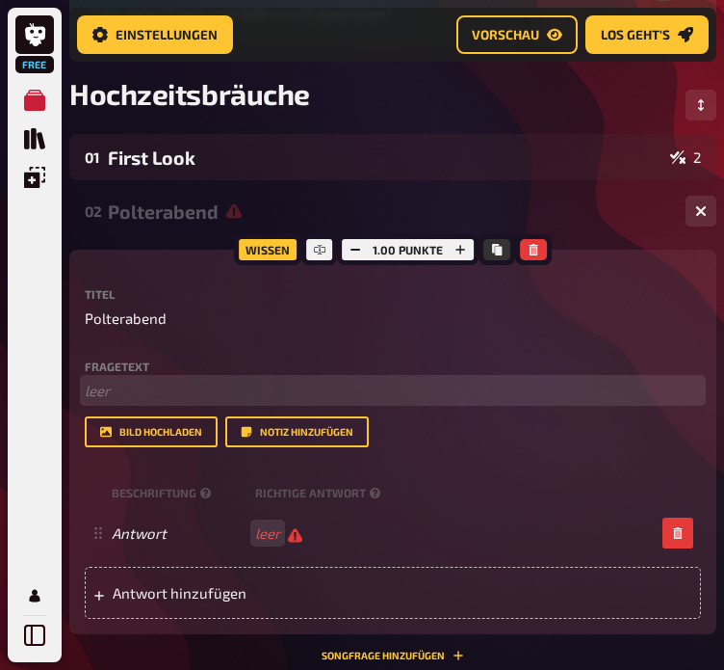
click at [113, 393] on p "﻿ leer" at bounding box center [393, 391] width 617 height 22
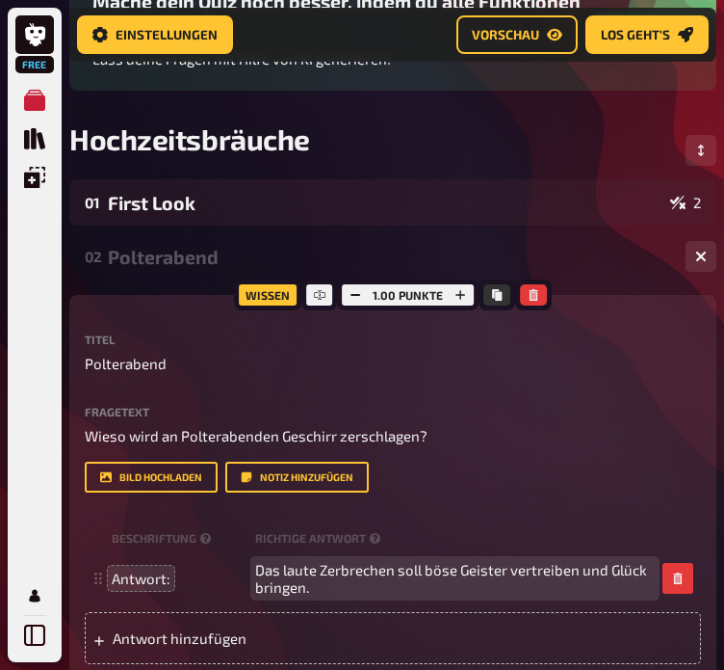
scroll to position [209, 0]
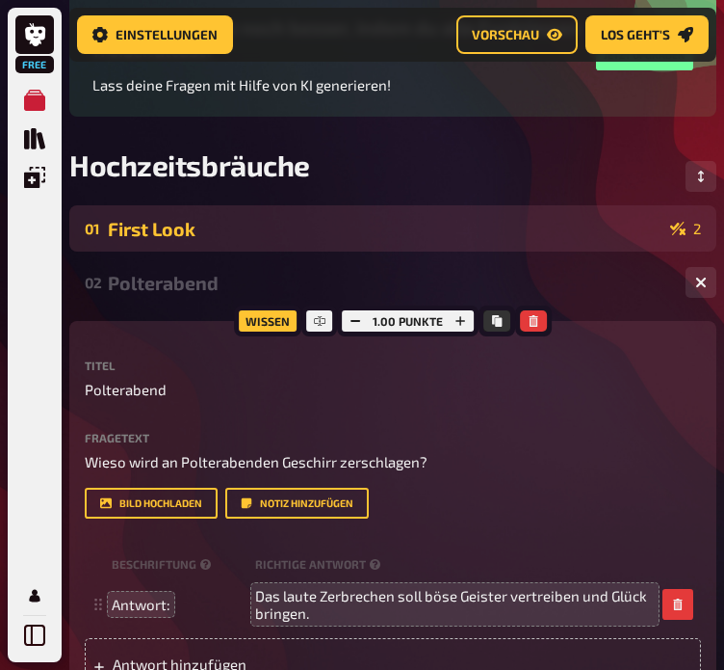
click at [584, 221] on div "First Look" at bounding box center [385, 229] width 555 height 22
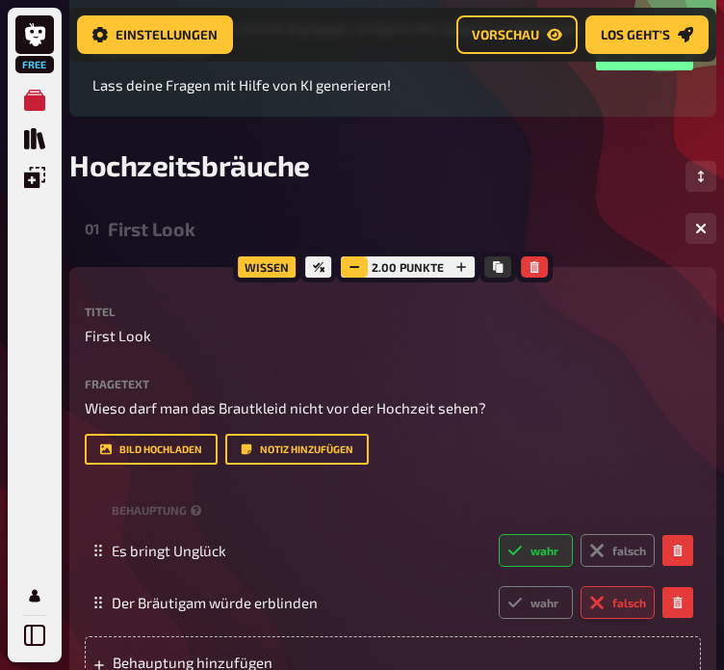
click at [353, 269] on icon "button" at bounding box center [355, 267] width 12 height 12
click at [515, 208] on div "01 First Look 2" at bounding box center [392, 228] width 647 height 46
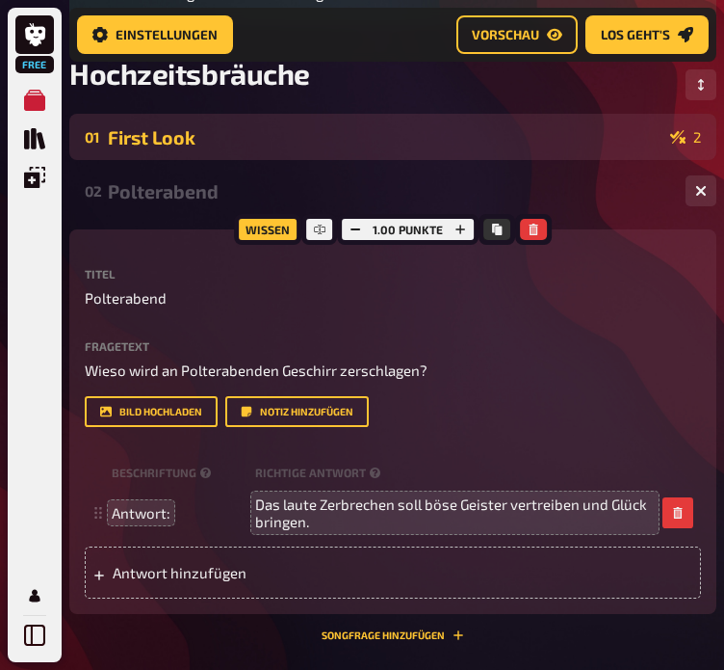
click at [515, 208] on div "02 Polterabend 1" at bounding box center [392, 191] width 647 height 46
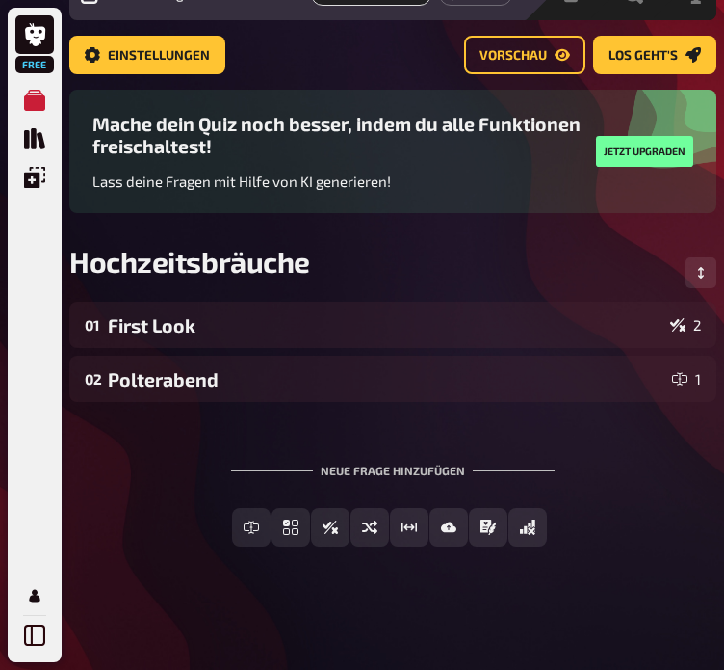
scroll to position [98, 0]
click at [516, 208] on div "Mache dein Quiz noch besser, indem du alle Funktionen freischaltest! Lass deine…" at bounding box center [392, 167] width 647 height 154
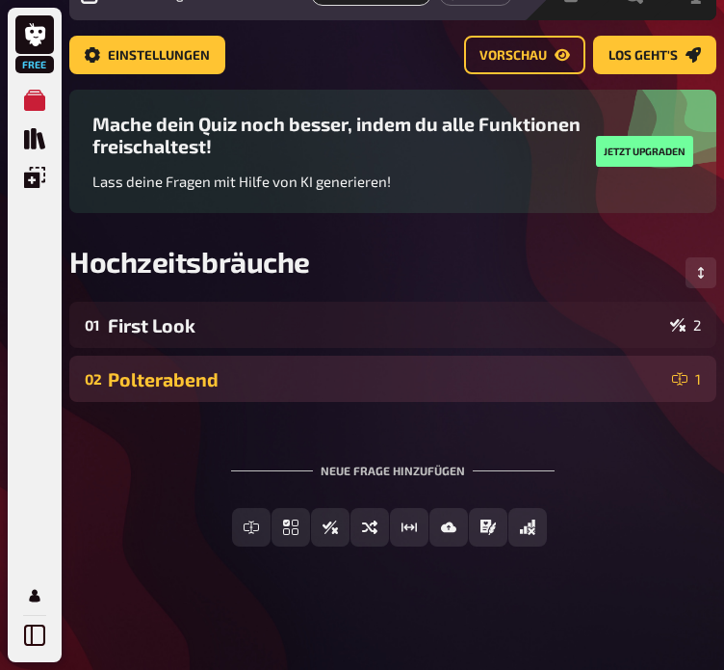
click at [331, 394] on div "02 Polterabend 1" at bounding box center [392, 378] width 647 height 46
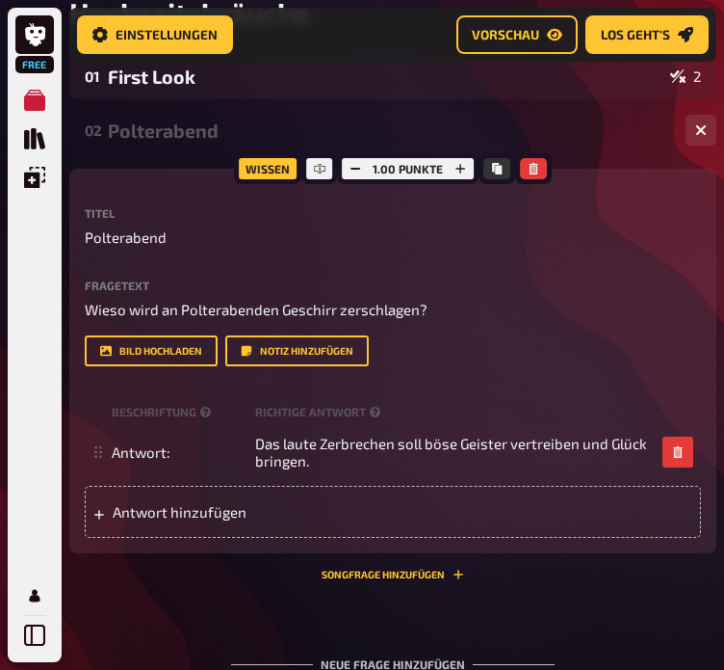
scroll to position [339, 0]
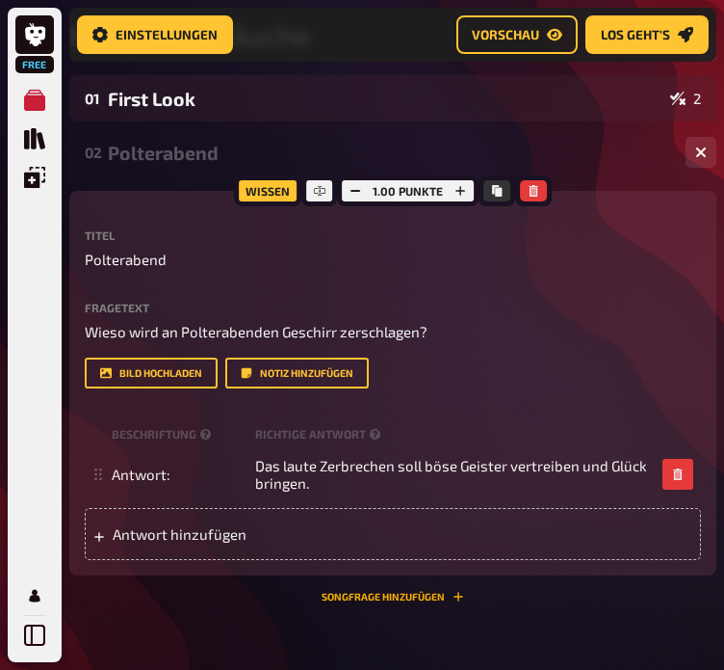
click at [394, 592] on button "Songfrage hinzufügen" at bounding box center [393, 597] width 143 height 12
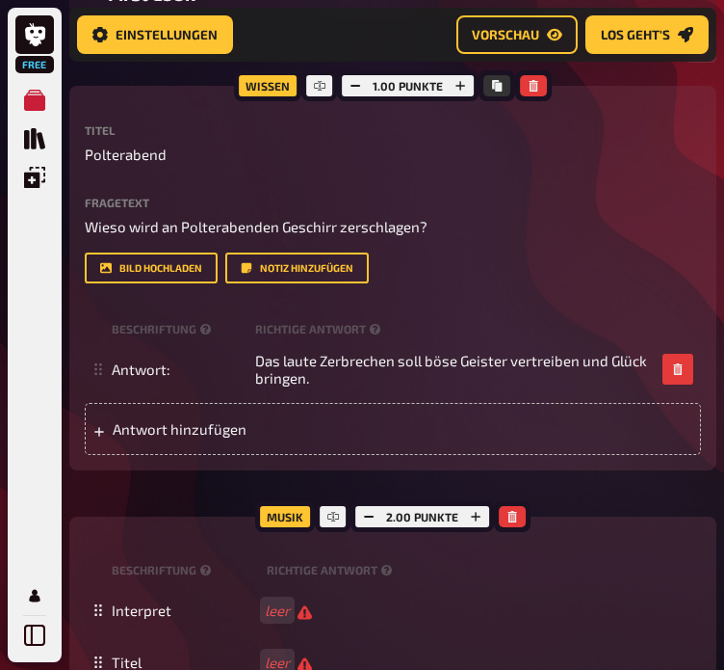
scroll to position [447, 0]
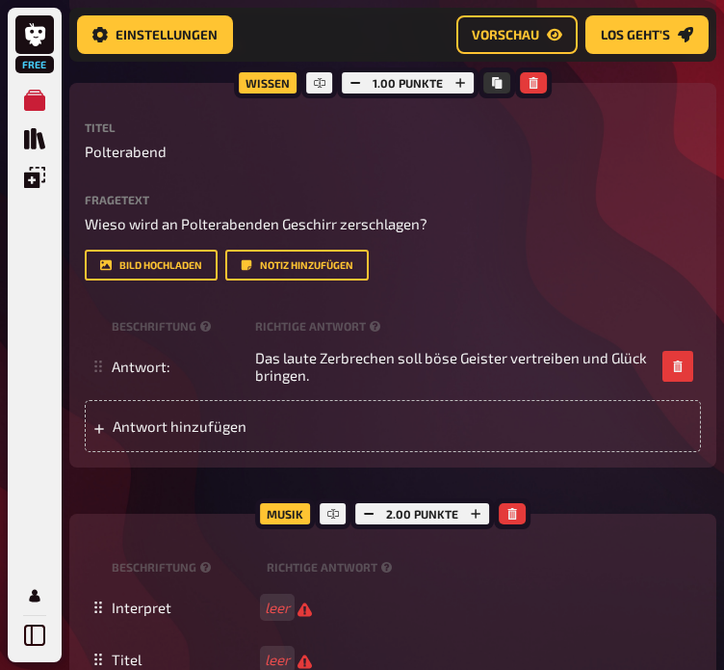
click at [276, 513] on div "Musik" at bounding box center [285, 513] width 60 height 31
click at [518, 516] on button "button" at bounding box center [512, 513] width 27 height 21
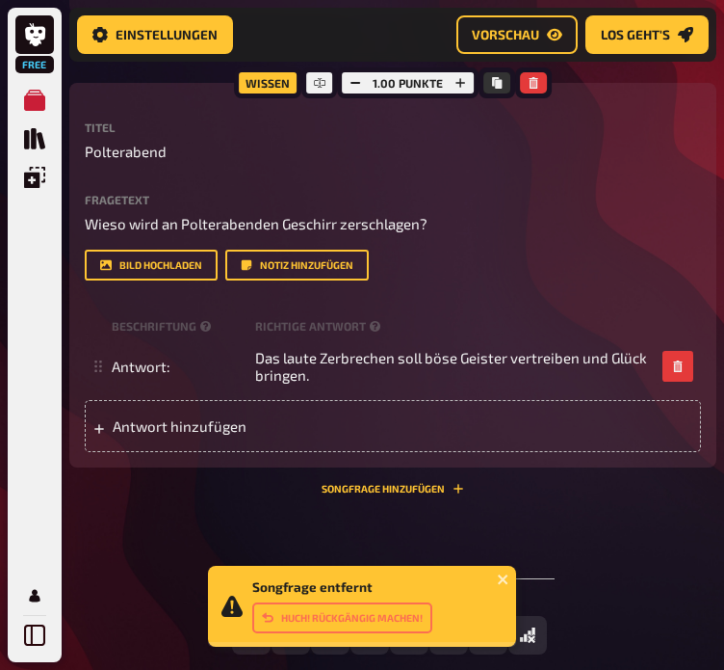
scroll to position [556, 0]
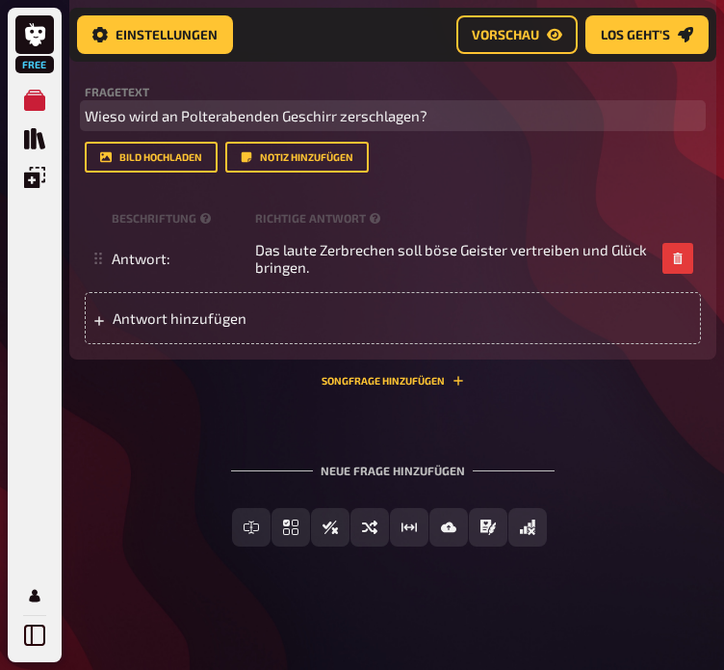
click at [393, 118] on span "Wieso wird an Polterabenden Geschirr zerschlagen?" at bounding box center [256, 115] width 343 height 17
click at [420, 115] on span "Wieso wird an Polterabenden Geschirr zerschlagen?" at bounding box center [256, 115] width 343 height 17
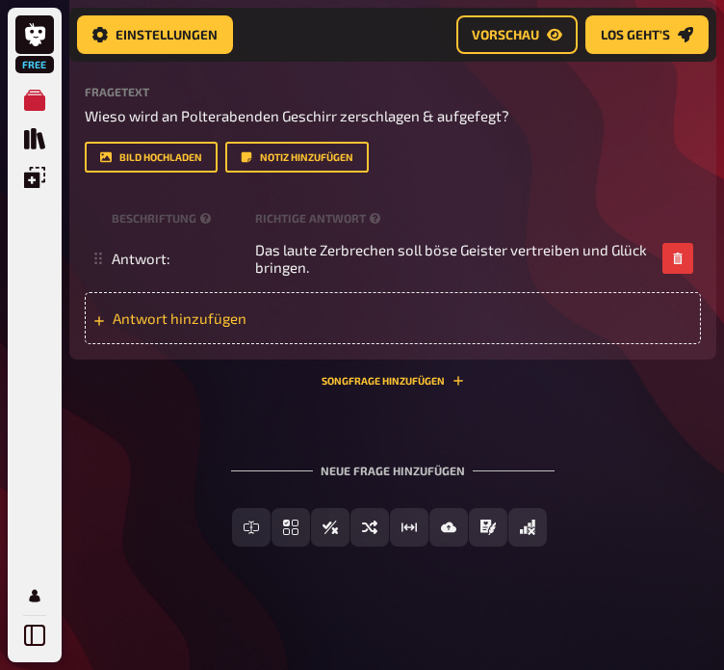
click at [292, 329] on div "Antwort hinzufügen" at bounding box center [393, 318] width 617 height 52
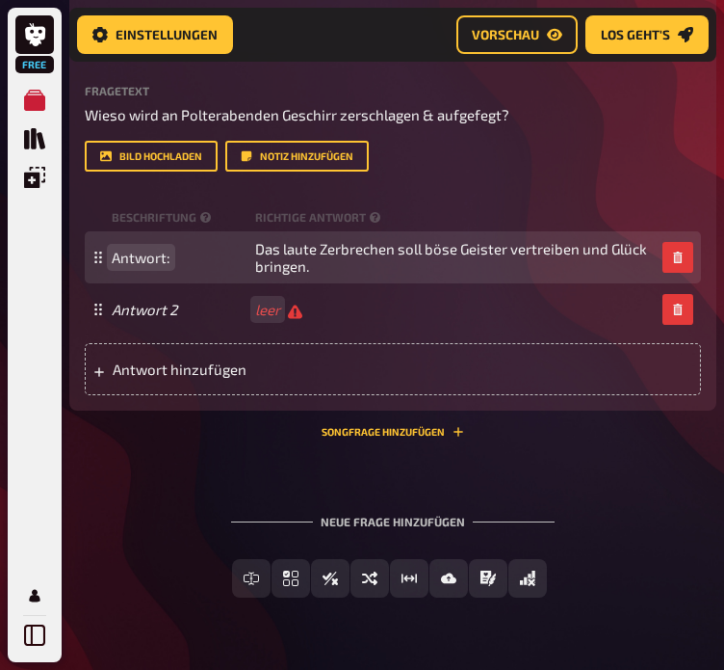
click at [168, 257] on span "Antwort:" at bounding box center [141, 257] width 59 height 17
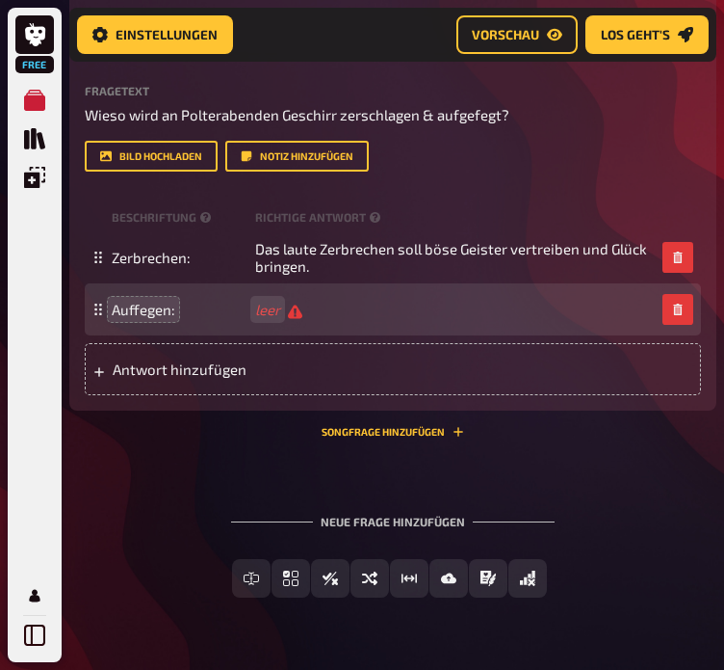
click at [281, 311] on span "leer" at bounding box center [278, 310] width 47 height 18
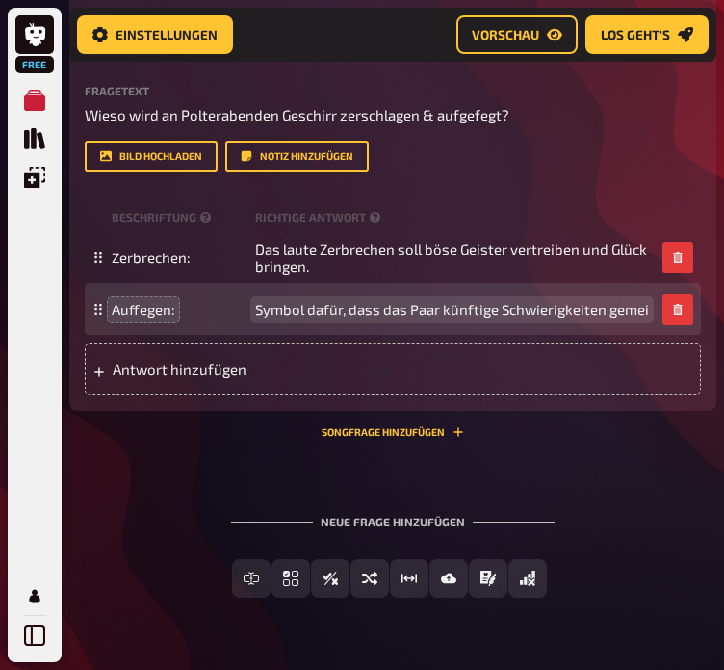
scroll to position [547, 0]
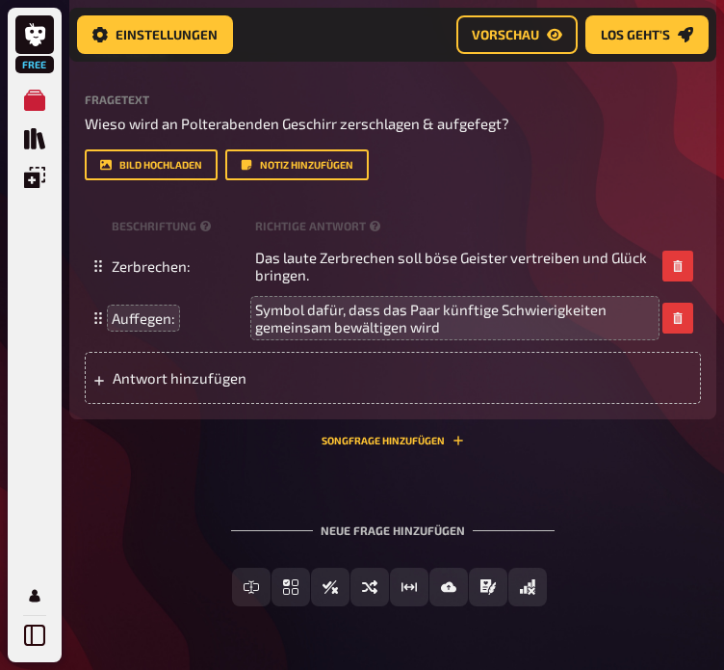
click at [419, 430] on div "Wissen 2.00 Punkte Titel Polterabend Fragetext Wieso wird an Polterabenden Gesc…" at bounding box center [392, 214] width 647 height 463
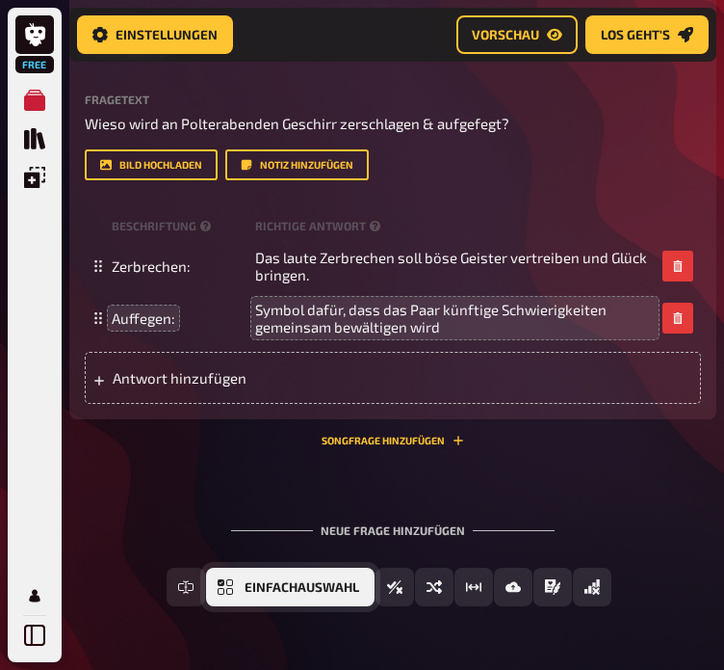
click at [309, 582] on span "Einfachauswahl" at bounding box center [302, 587] width 115 height 13
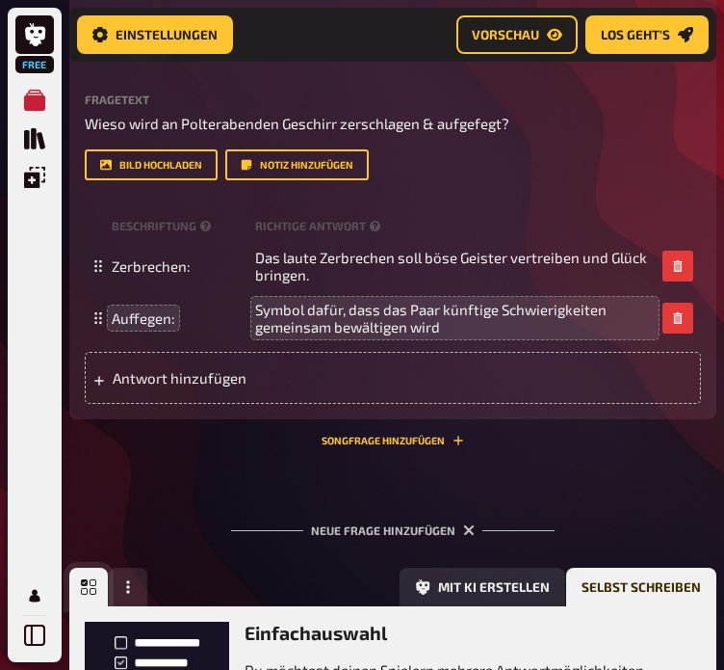
scroll to position [806, 0]
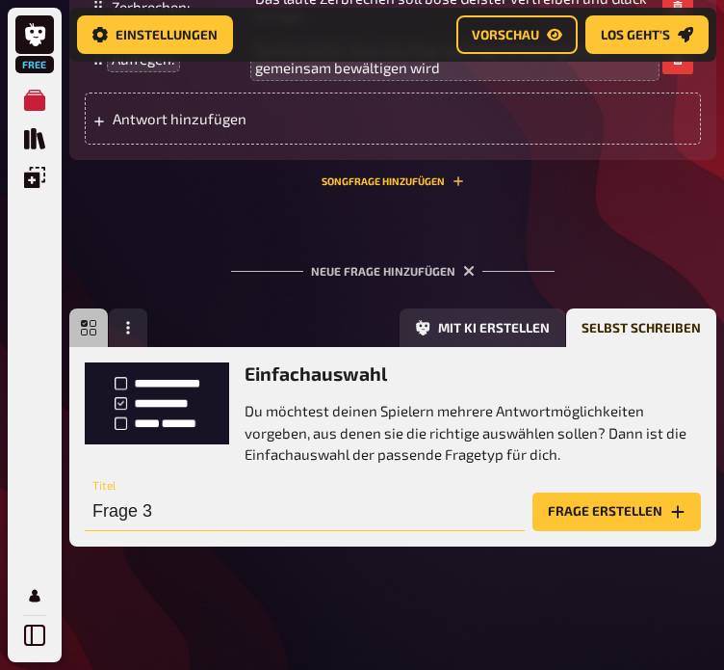
click at [248, 513] on input "Frage 3" at bounding box center [305, 511] width 440 height 39
type input "W"
drag, startPoint x: 274, startPoint y: 514, endPoint x: -1, endPoint y: 504, distance: 274.8
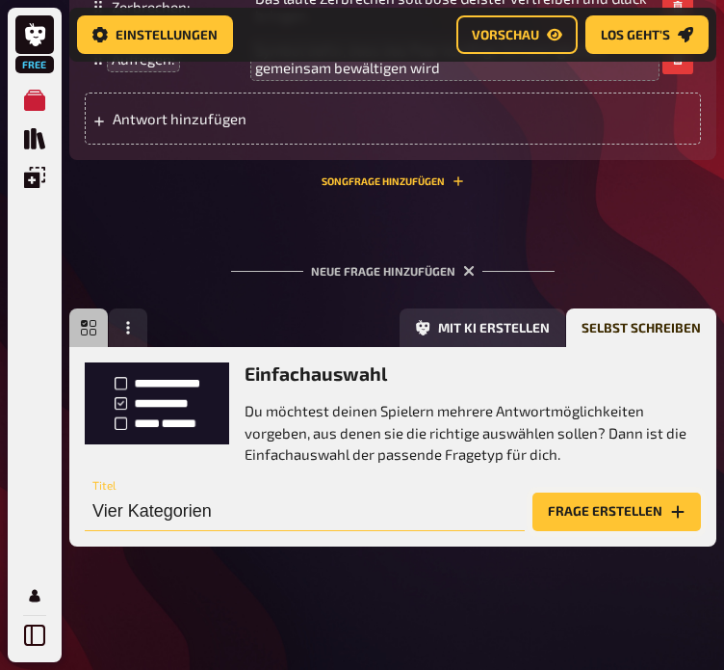
type input "Vier Kategorien"
click at [631, 508] on button "Frage erstellen" at bounding box center [617, 511] width 169 height 39
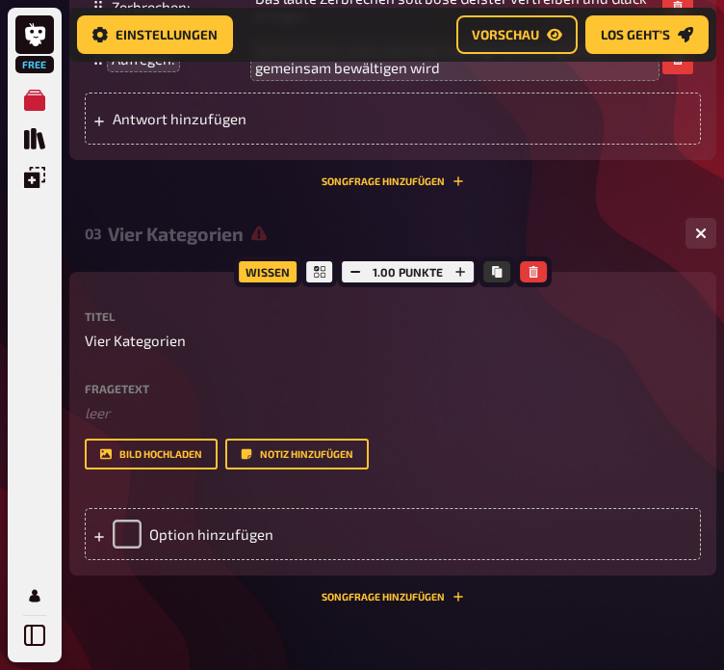
scroll to position [855, 0]
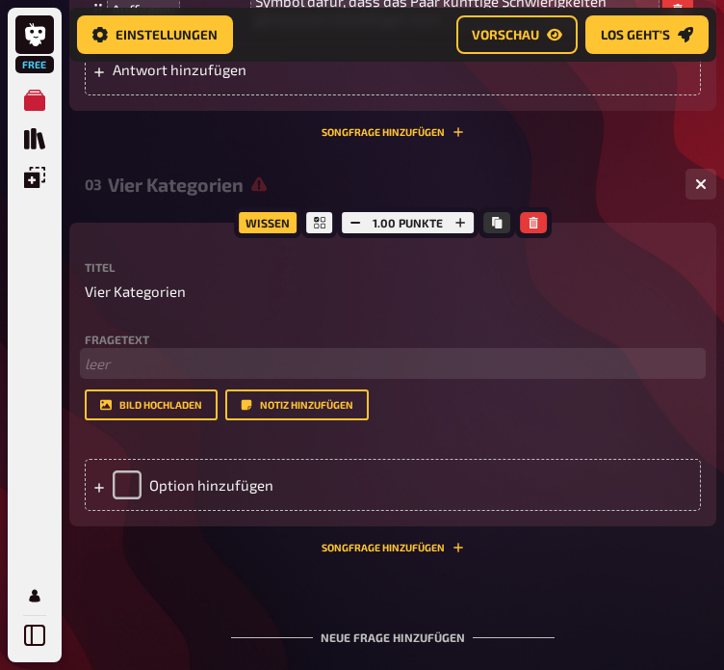
click at [94, 358] on p "﻿ leer" at bounding box center [393, 364] width 617 height 22
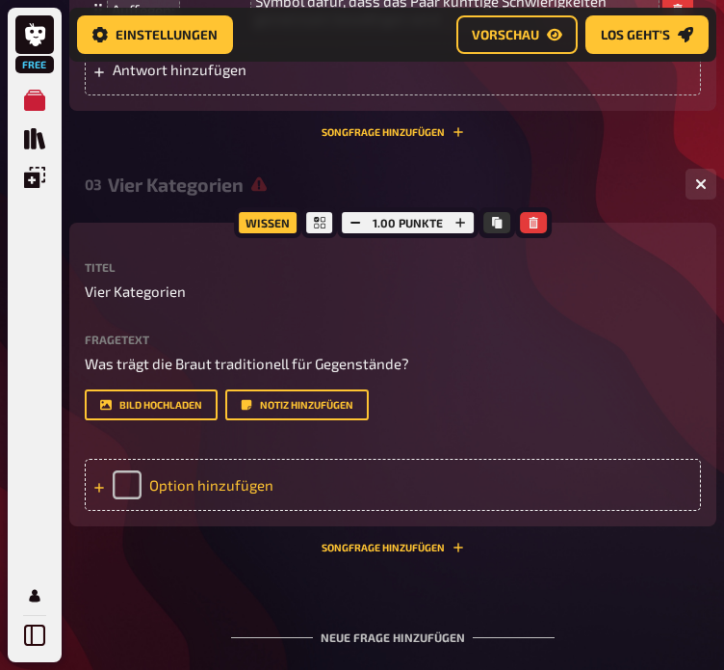
click at [102, 486] on icon at bounding box center [99, 488] width 12 height 12
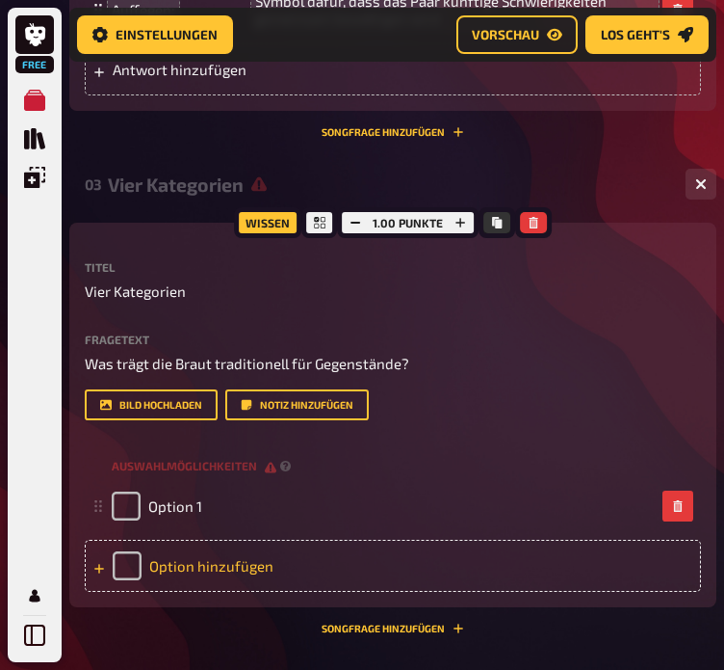
click at [95, 569] on icon at bounding box center [99, 569] width 12 height 12
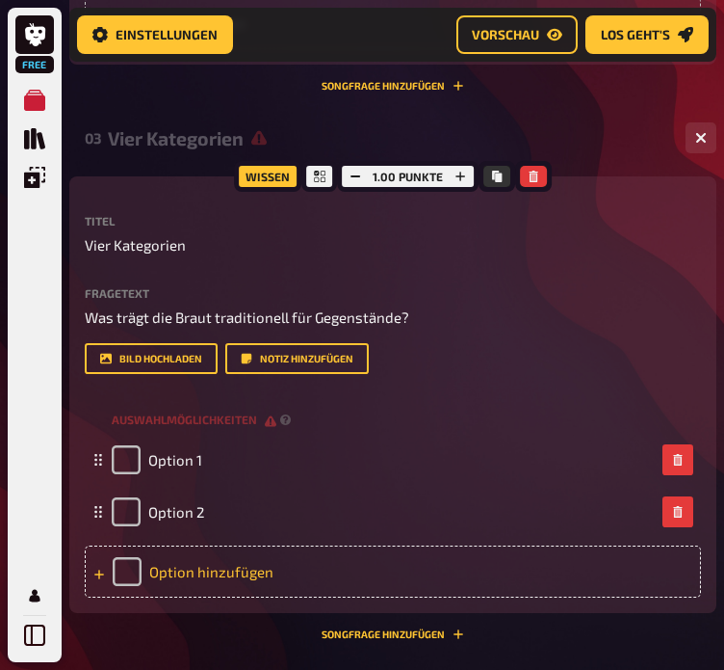
scroll to position [902, 0]
click at [95, 573] on icon at bounding box center [99, 574] width 12 height 12
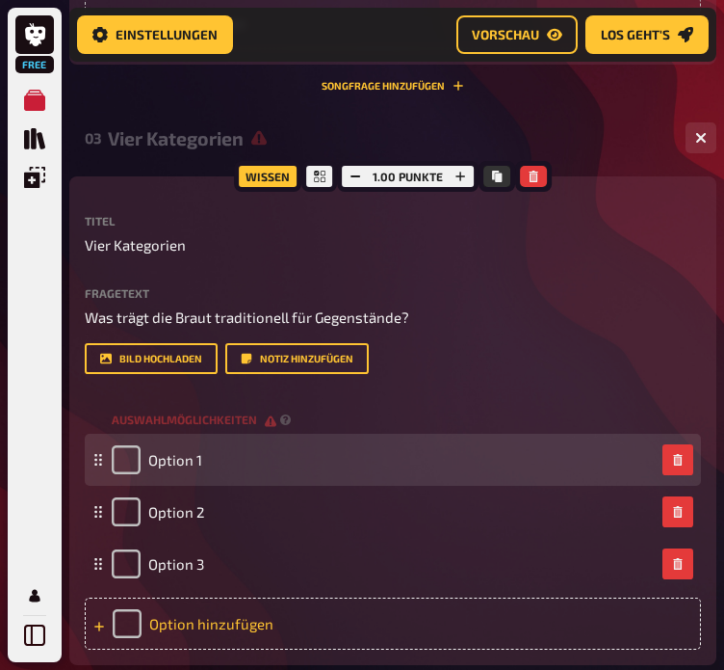
scroll to position [944, 0]
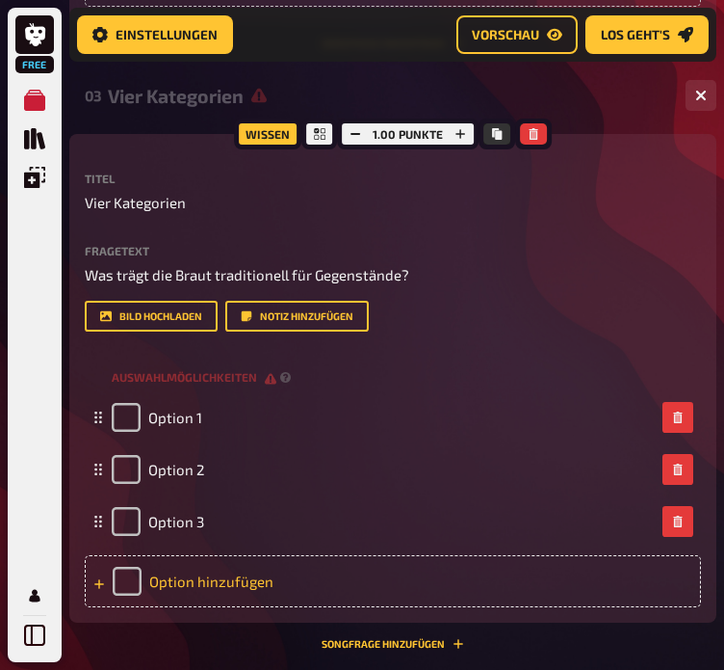
click at [109, 587] on div "Option hinzufügen" at bounding box center [393, 581] width 617 height 52
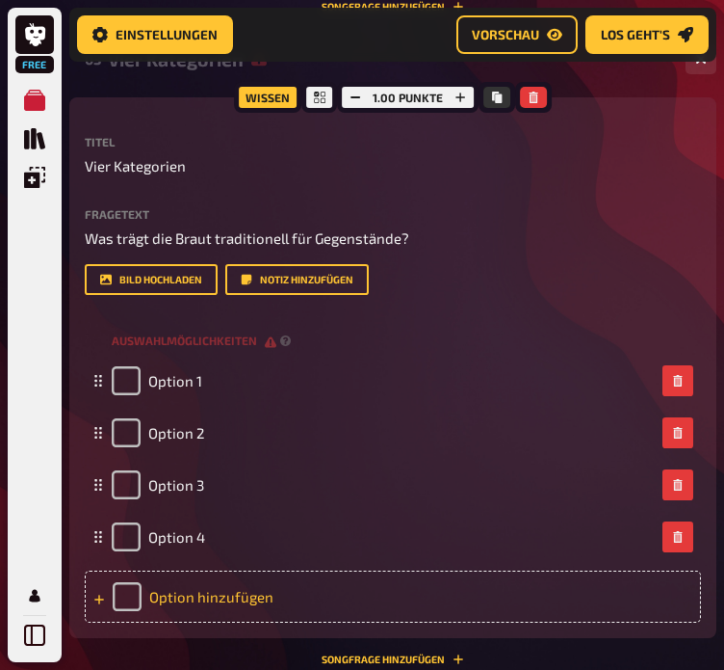
scroll to position [983, 0]
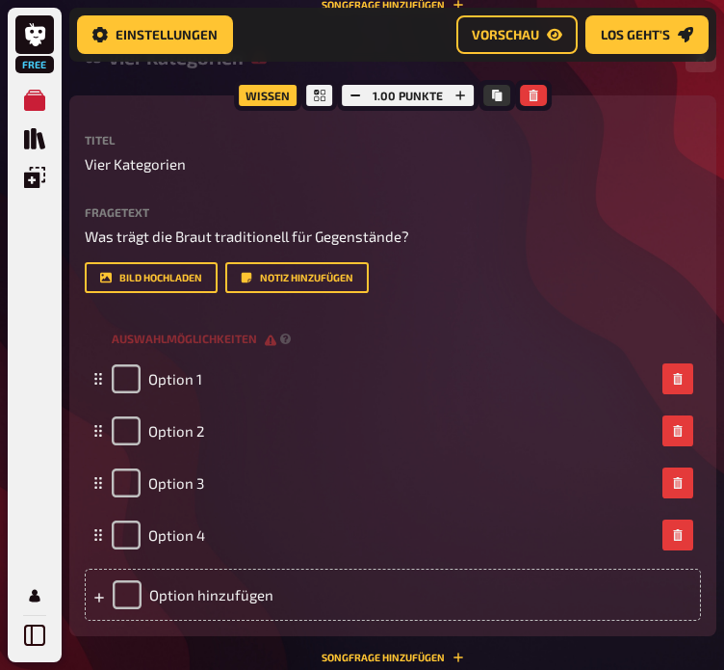
click at [93, 591] on div at bounding box center [99, 594] width 12 height 17
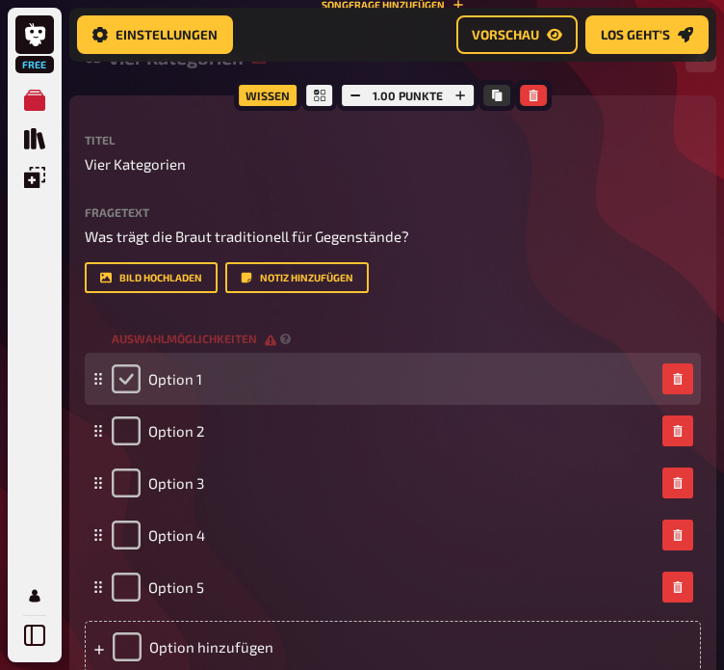
click at [129, 380] on input "checkbox" at bounding box center [126, 378] width 29 height 29
checkbox input "true"
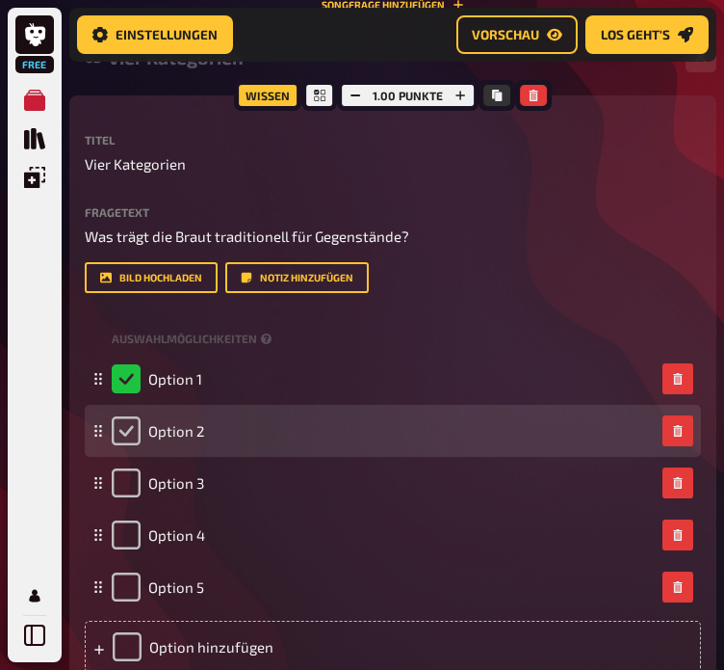
click at [135, 428] on input "checkbox" at bounding box center [126, 430] width 29 height 29
checkbox input "true"
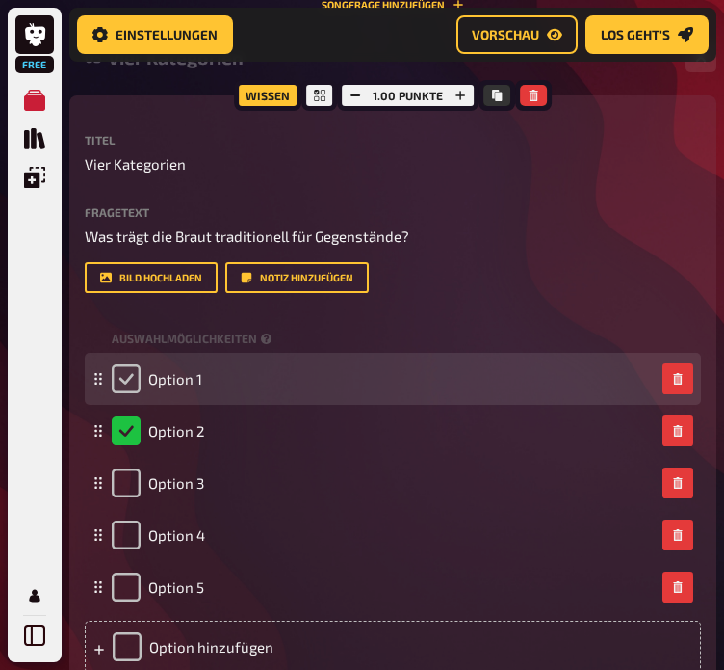
click at [131, 381] on input "checkbox" at bounding box center [126, 378] width 29 height 29
checkbox input "true"
checkbox input "false"
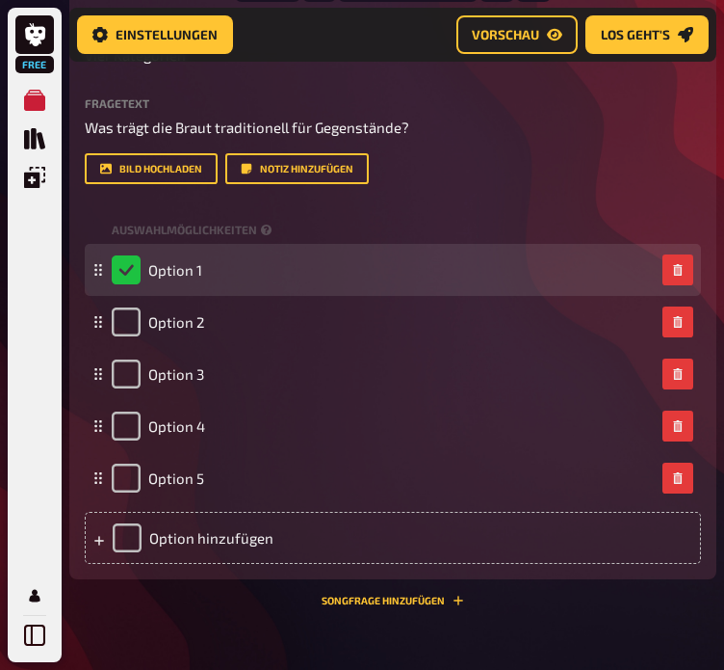
scroll to position [1071, 0]
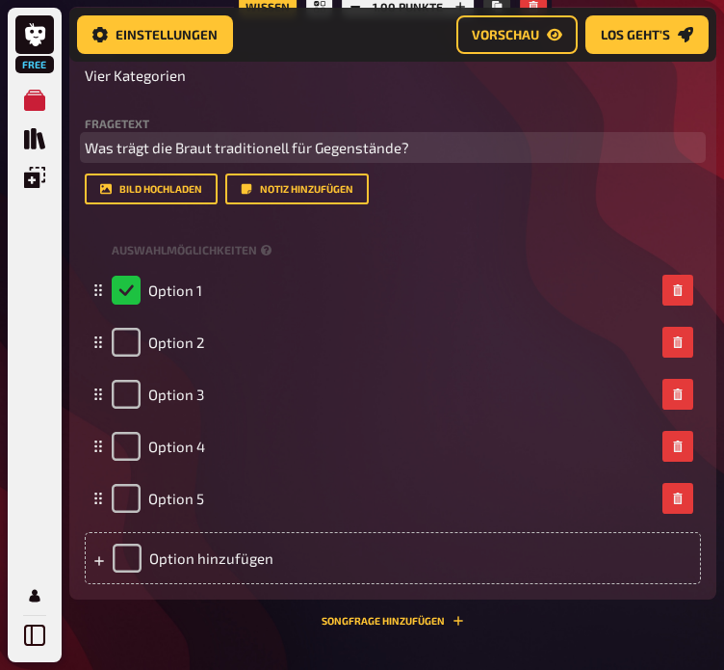
click at [461, 155] on p "Was trägt die Braut traditionell für Gegenstände?" at bounding box center [393, 148] width 617 height 22
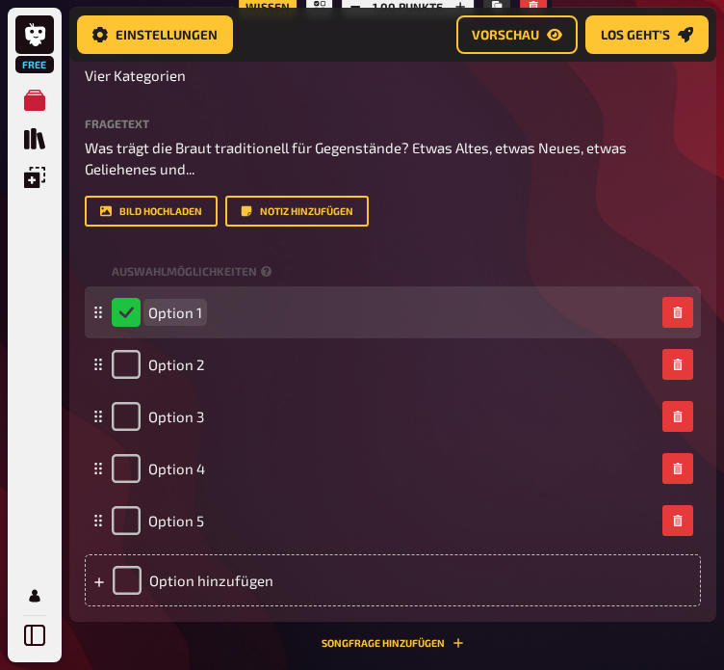
click at [176, 308] on span "Option 1" at bounding box center [175, 311] width 54 height 17
checkbox input "false"
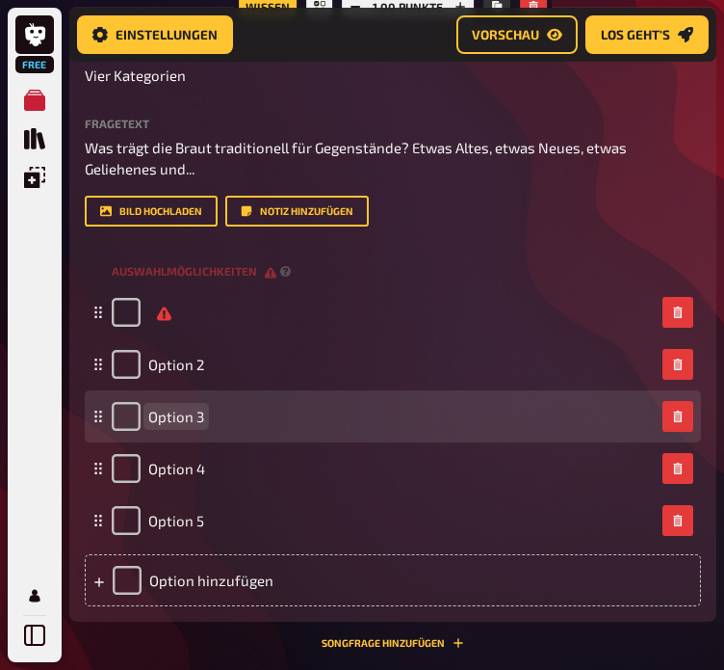
click at [172, 418] on span "Option 3" at bounding box center [176, 416] width 56 height 17
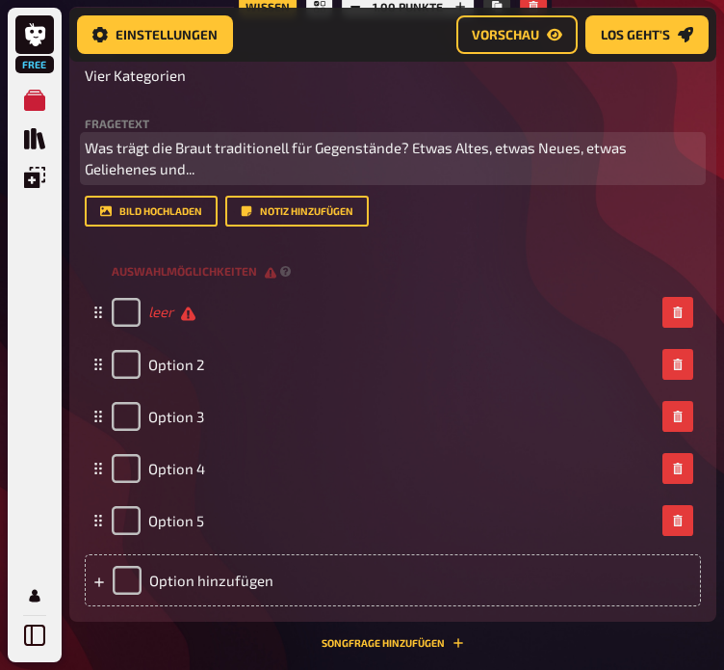
click at [128, 166] on p "Was trägt die Braut traditionell für Gegenstände? Etwas Altes, etwas Neues, etw…" at bounding box center [393, 158] width 617 height 43
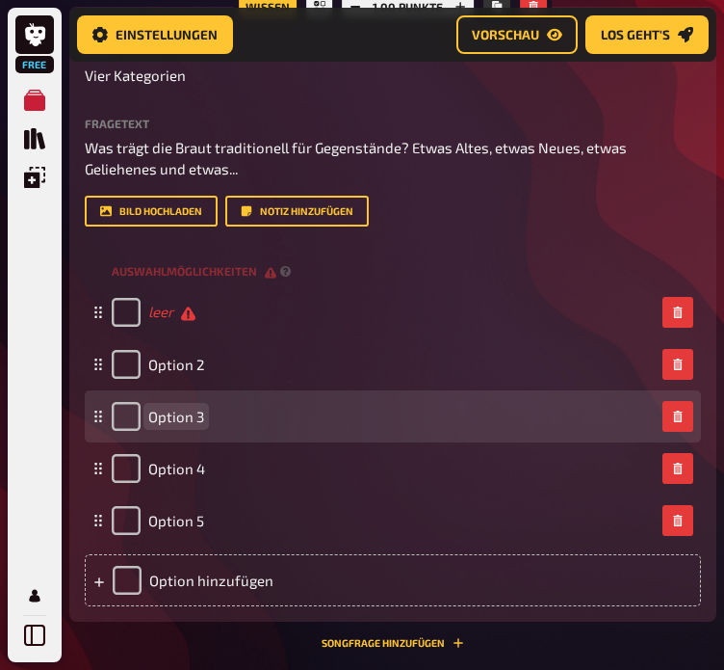
click at [180, 419] on span "Option 3" at bounding box center [176, 416] width 56 height 17
click at [132, 421] on input "checkbox" at bounding box center [126, 416] width 29 height 29
checkbox input "true"
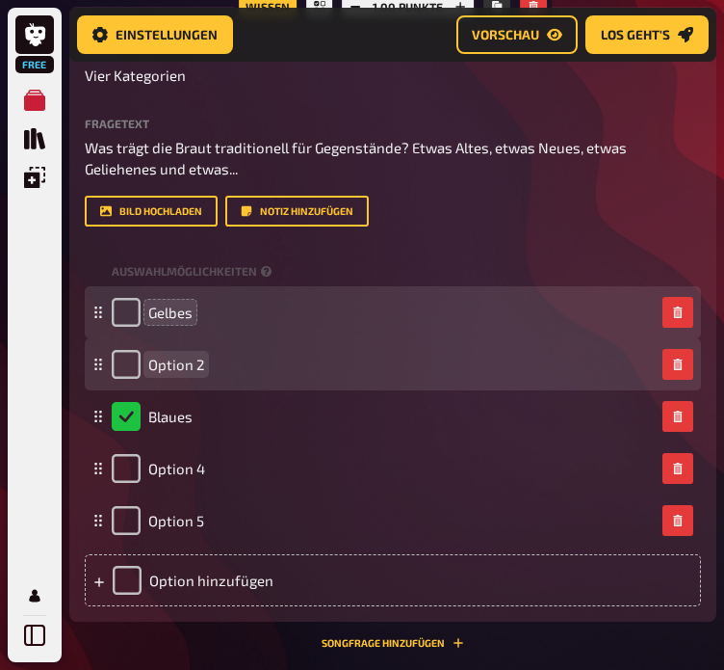
click at [174, 361] on span "Option 2" at bounding box center [176, 363] width 56 height 17
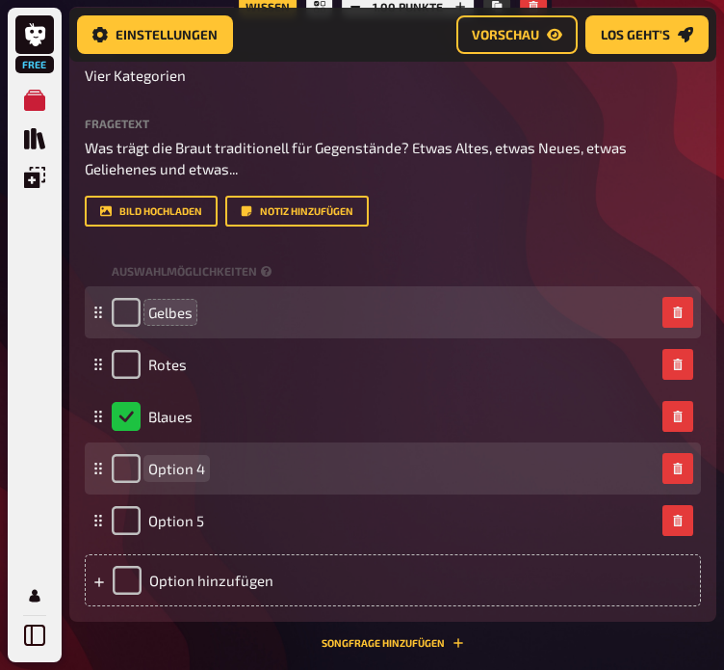
click at [175, 471] on span "Option 4" at bounding box center [176, 468] width 57 height 17
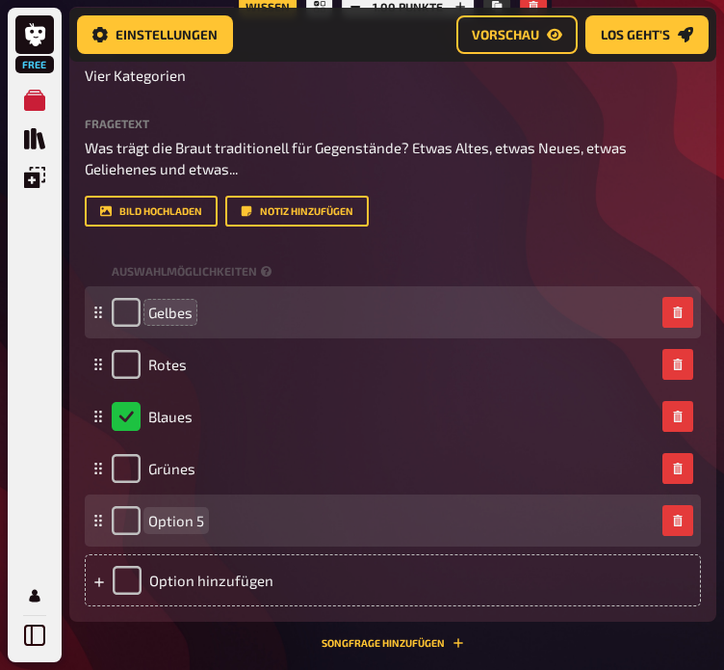
click at [173, 525] on span "Option 5" at bounding box center [176, 520] width 56 height 17
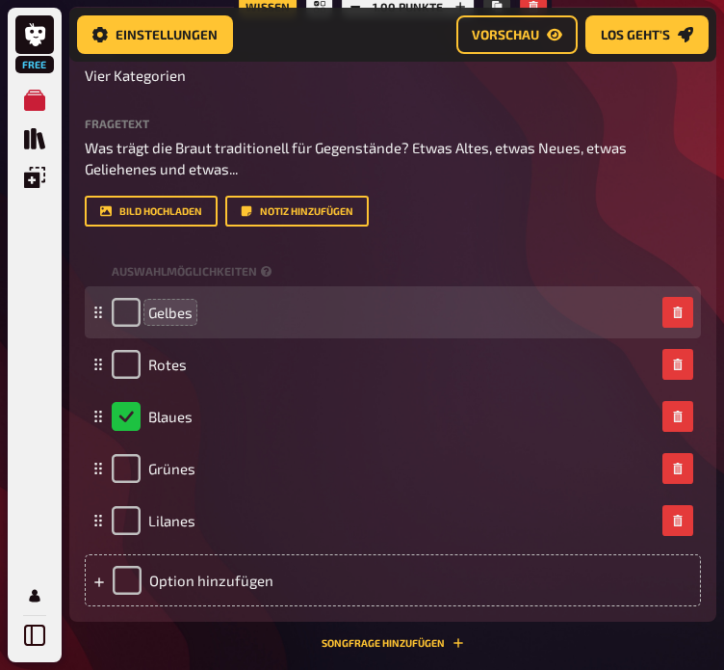
click at [237, 640] on div "Wissen 1.00 Punkte Titel Vier Kategorien Fragetext Was trägt die Braut traditio…" at bounding box center [392, 328] width 647 height 642
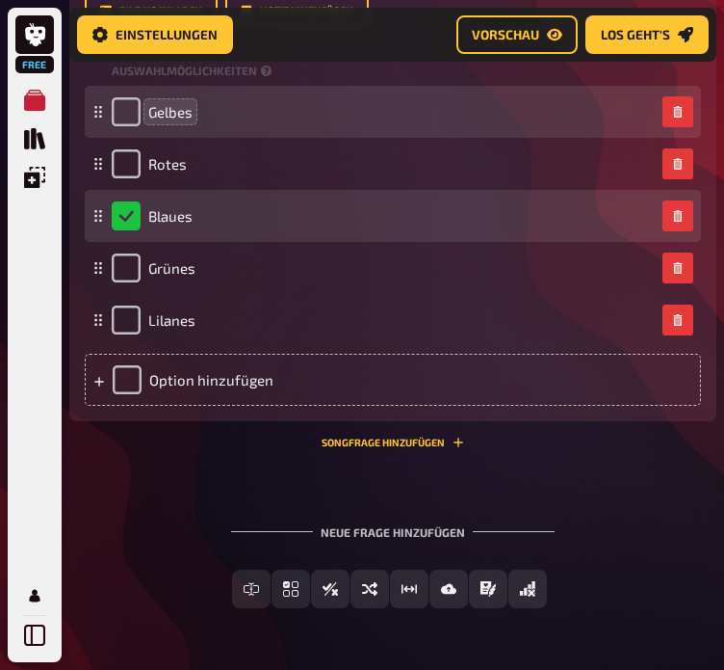
scroll to position [1270, 0]
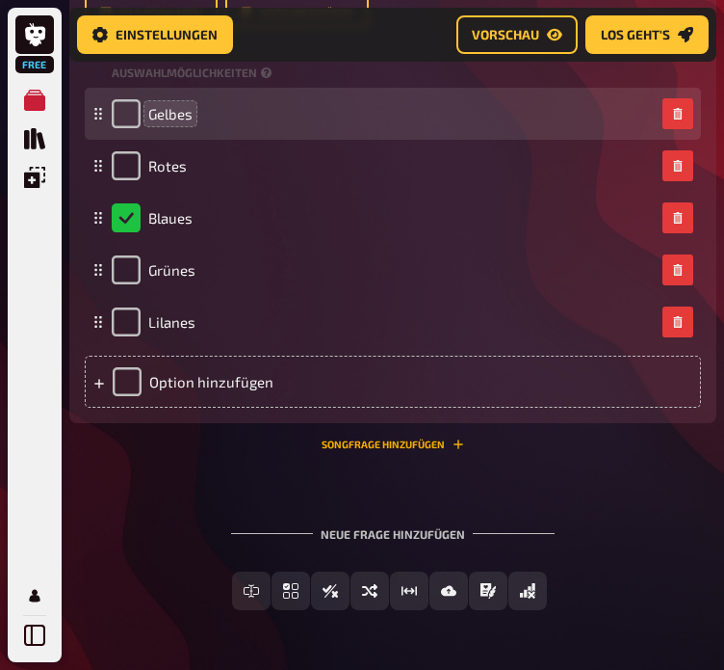
click at [362, 438] on button "Songfrage hinzufügen" at bounding box center [393, 444] width 143 height 12
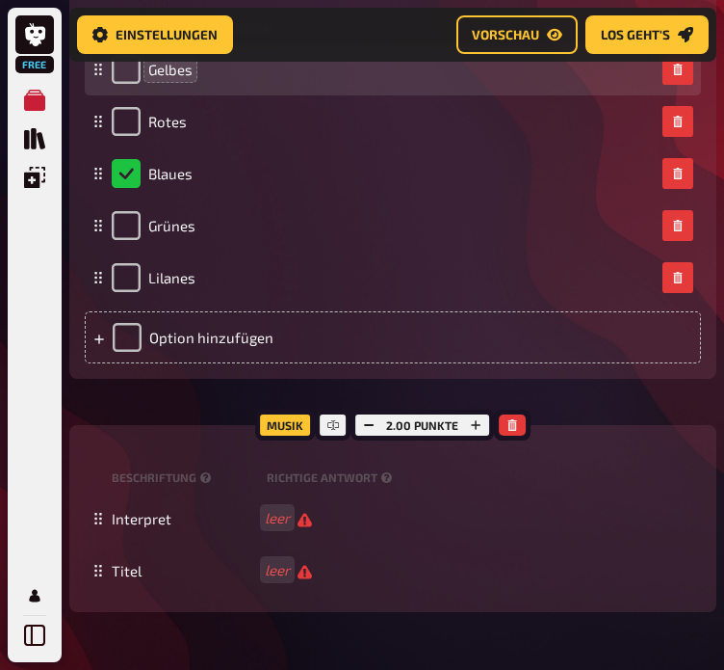
scroll to position [1315, 0]
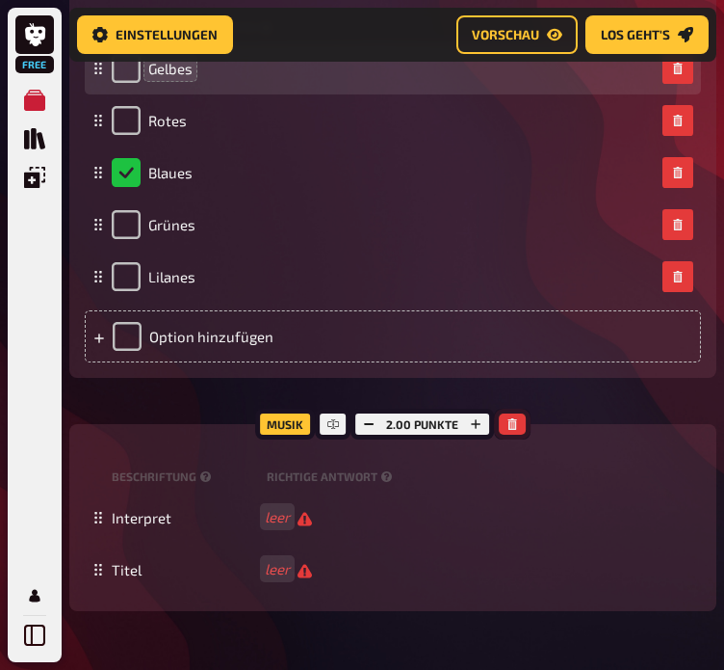
click at [507, 419] on icon "button" at bounding box center [513, 424] width 12 height 12
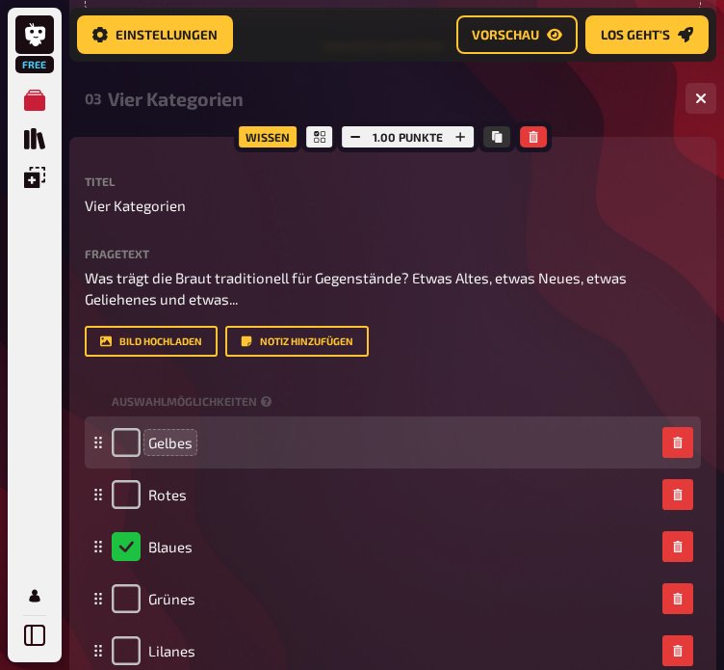
scroll to position [867, 0]
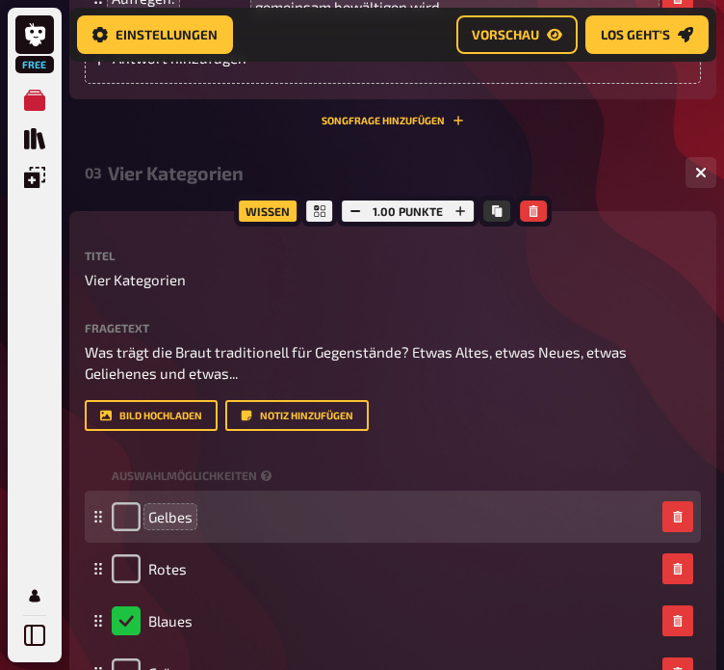
click at [200, 226] on div "Wissen 1.00 Punkte Titel Vier Kategorien Fragetext Was trägt die Braut traditio…" at bounding box center [392, 518] width 647 height 615
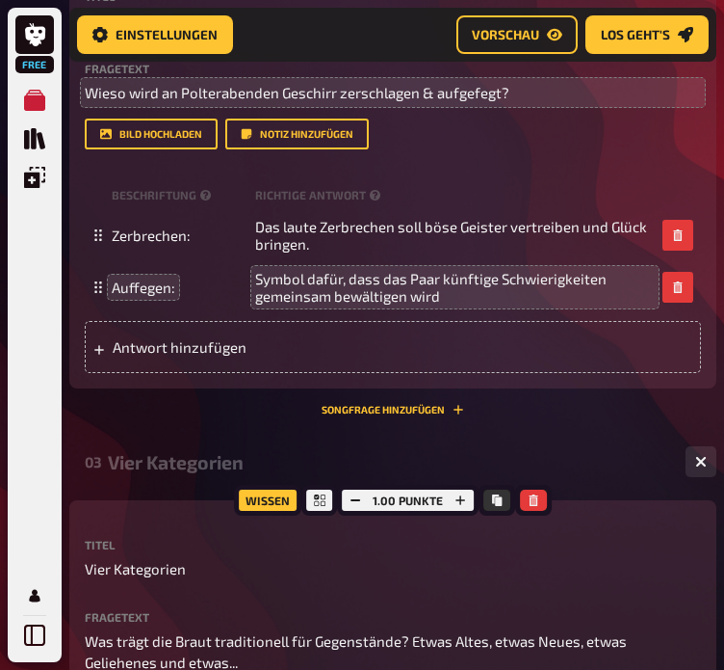
scroll to position [577, 0]
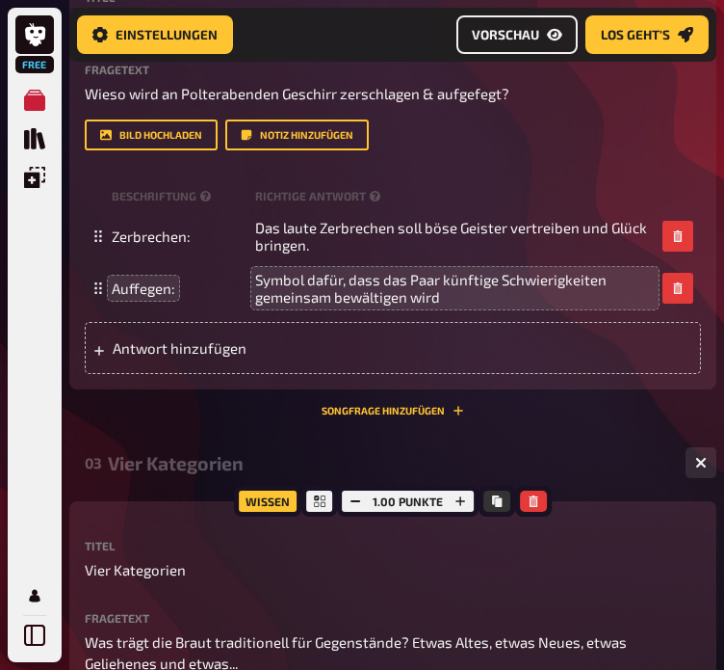
click at [517, 24] on link "Vorschau" at bounding box center [517, 34] width 121 height 39
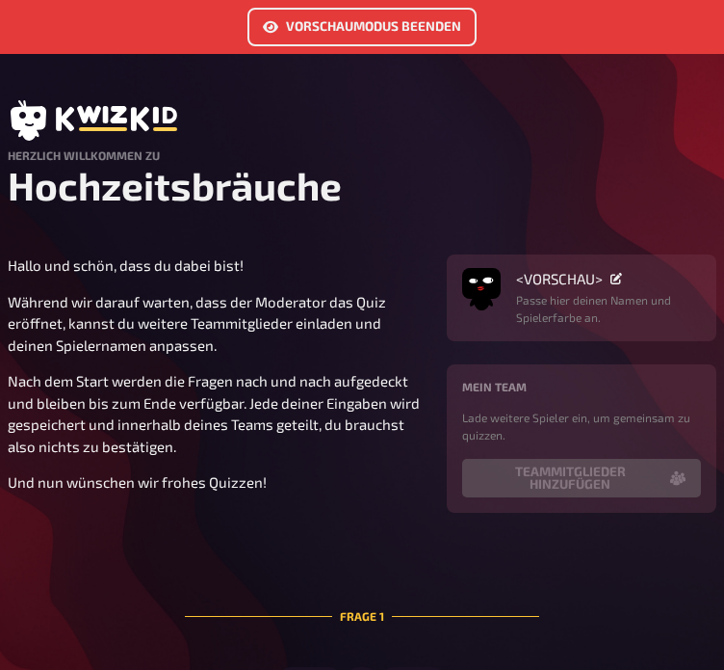
click at [378, 34] on link "Vorschaumodus beenden" at bounding box center [362, 27] width 229 height 39
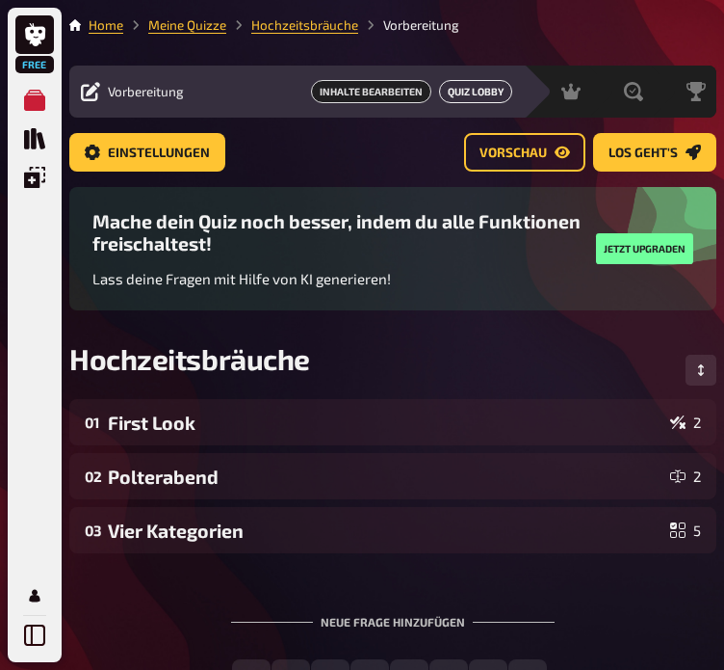
click at [473, 86] on link "Quiz Lobby" at bounding box center [475, 91] width 73 height 23
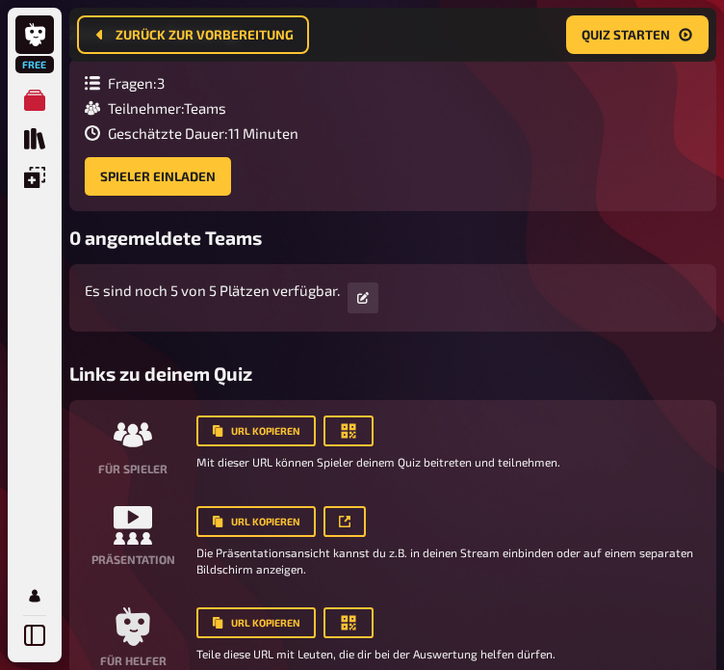
scroll to position [345, 0]
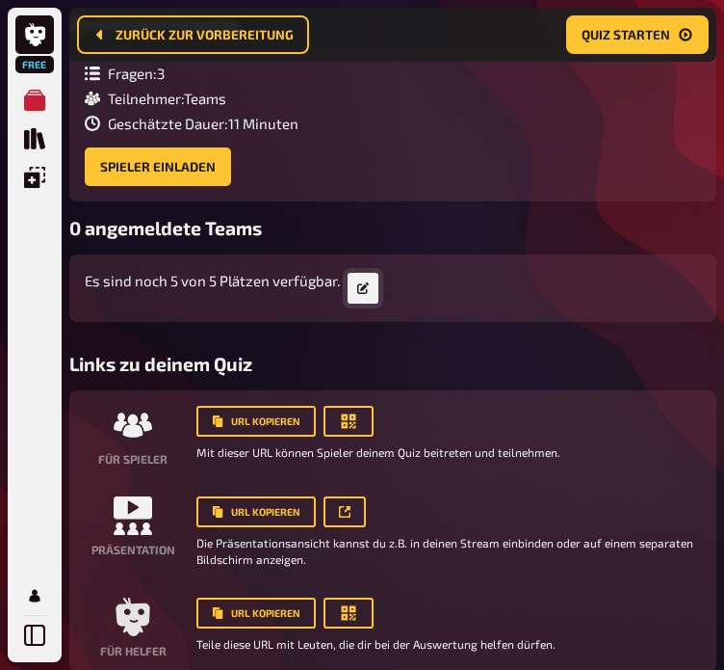
click at [365, 280] on link at bounding box center [363, 288] width 31 height 31
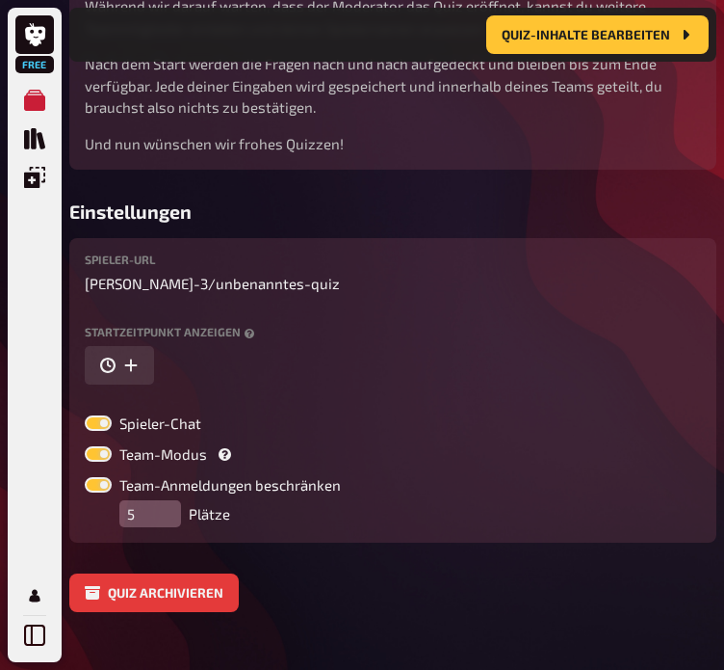
scroll to position [761, 0]
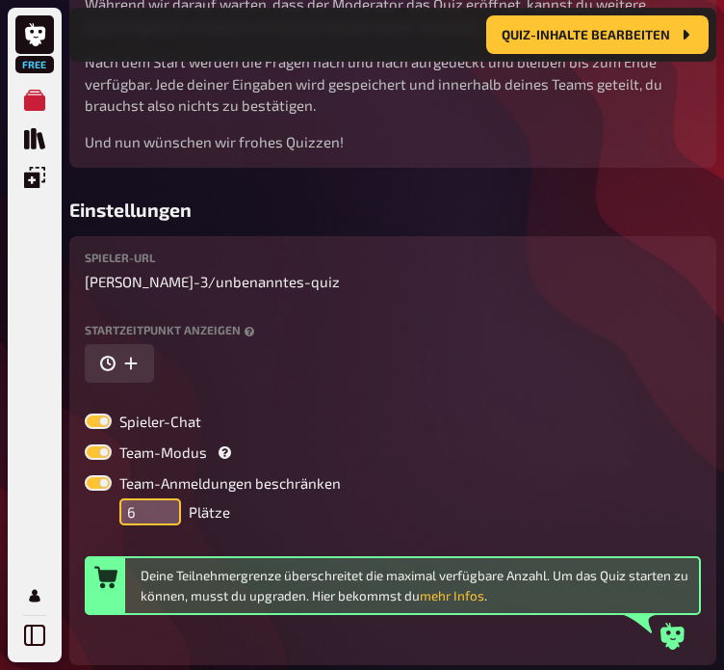
click at [169, 506] on input "6" at bounding box center [150, 511] width 62 height 27
click at [169, 506] on input "7" at bounding box center [150, 511] width 62 height 27
click at [169, 506] on input "8" at bounding box center [150, 511] width 62 height 27
click at [169, 506] on input "9" at bounding box center [150, 511] width 62 height 27
click at [168, 520] on input "8" at bounding box center [150, 511] width 62 height 27
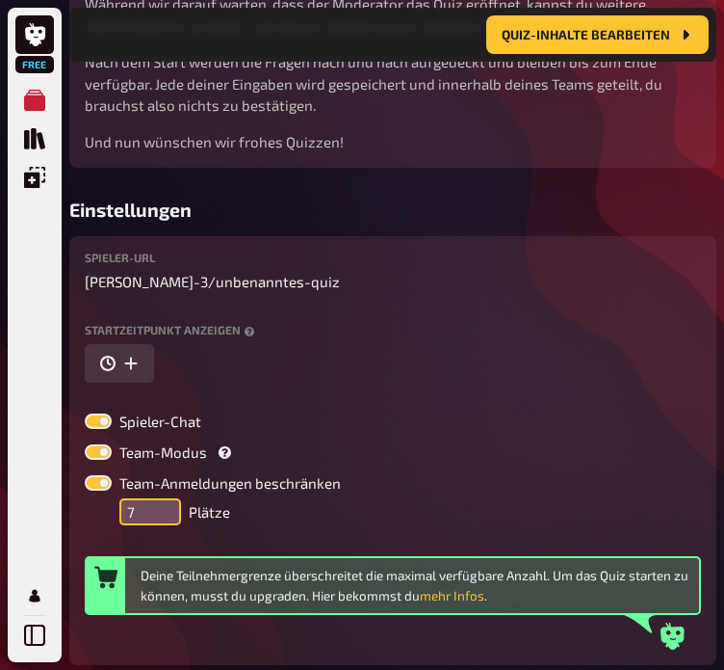
click at [168, 520] on input "7" at bounding box center [150, 511] width 62 height 27
click at [168, 520] on input "6" at bounding box center [150, 511] width 62 height 27
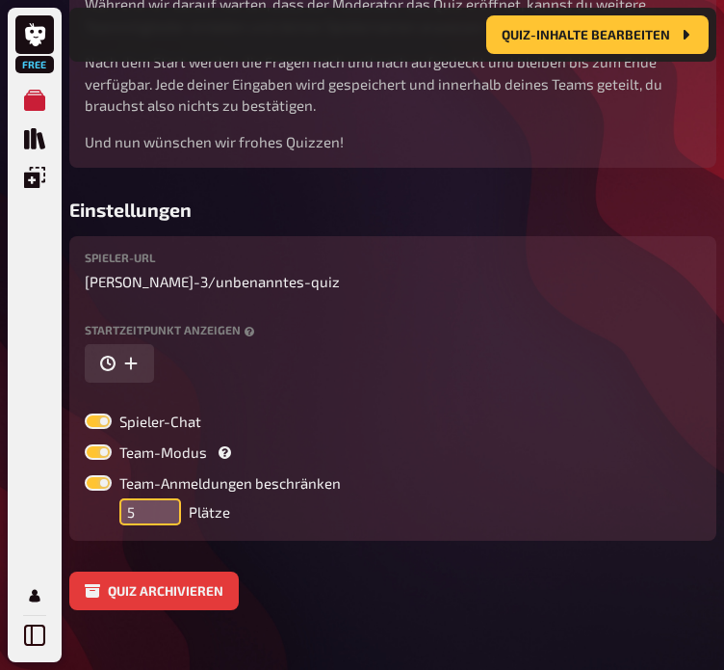
type input "5"
click at [168, 520] on input "5" at bounding box center [150, 511] width 62 height 27
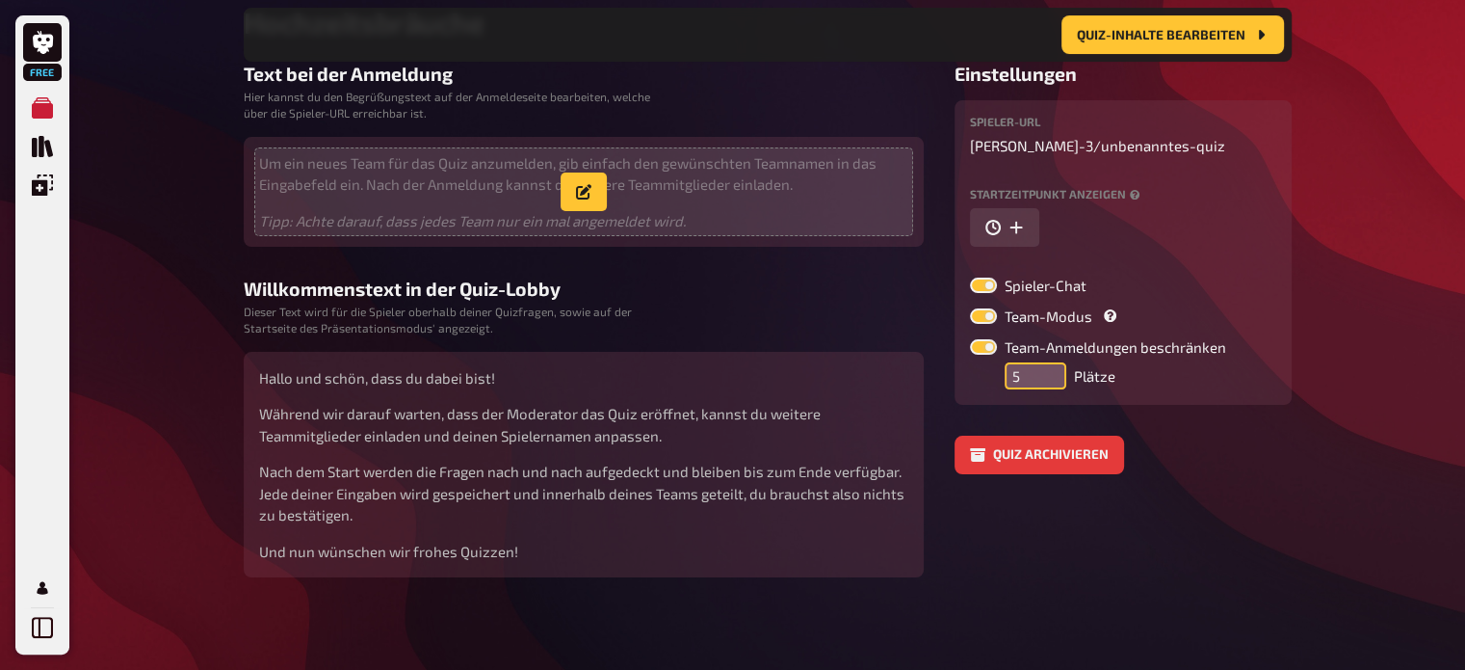
scroll to position [0, 0]
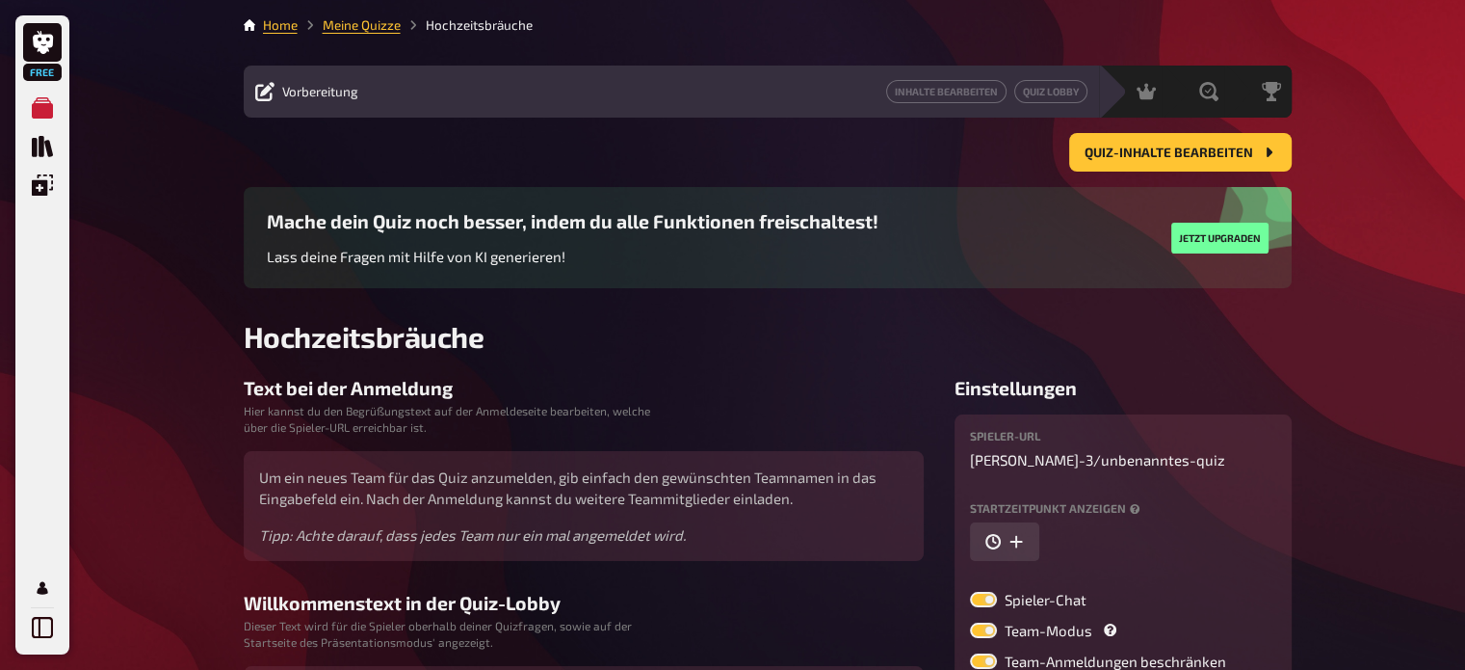
click at [372, 15] on li "Meine Quizze" at bounding box center [349, 24] width 103 height 19
click at [373, 19] on link "Meine Quizze" at bounding box center [362, 24] width 78 height 15
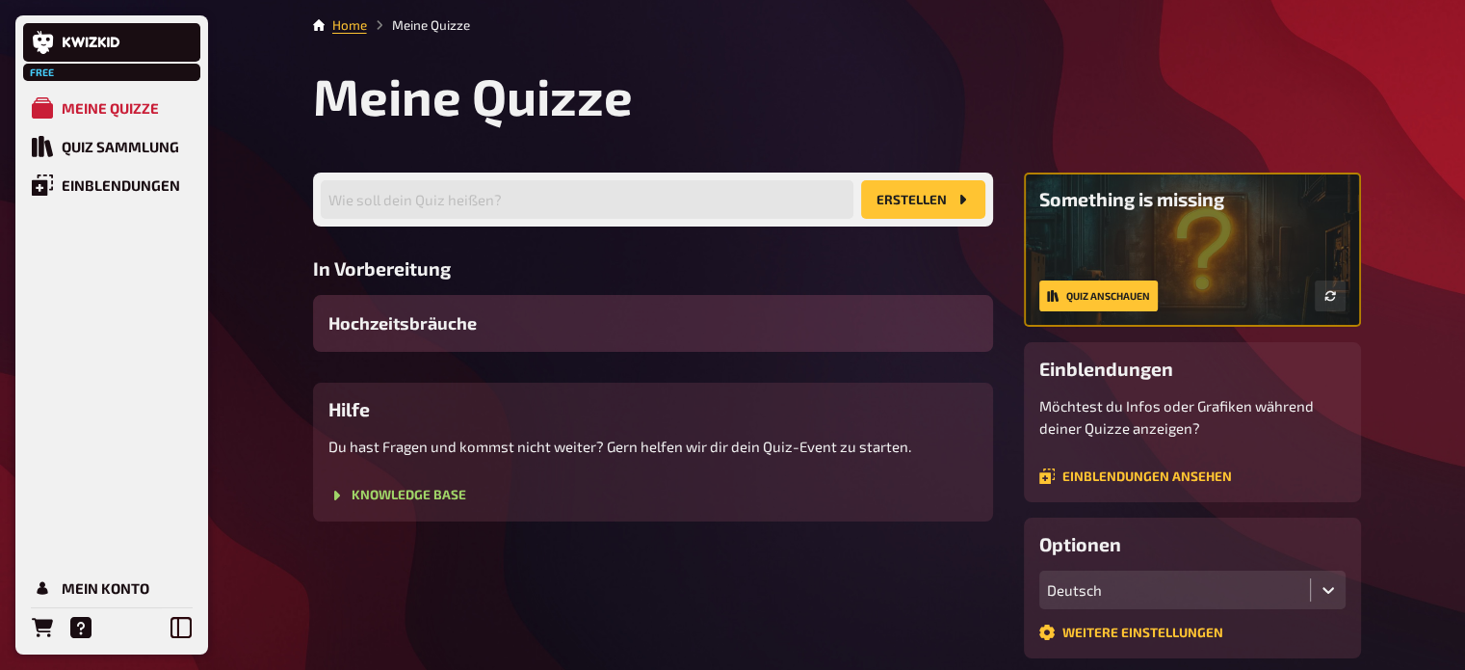
click at [408, 313] on span "Hochzeitsbräuche" at bounding box center [403, 323] width 148 height 26
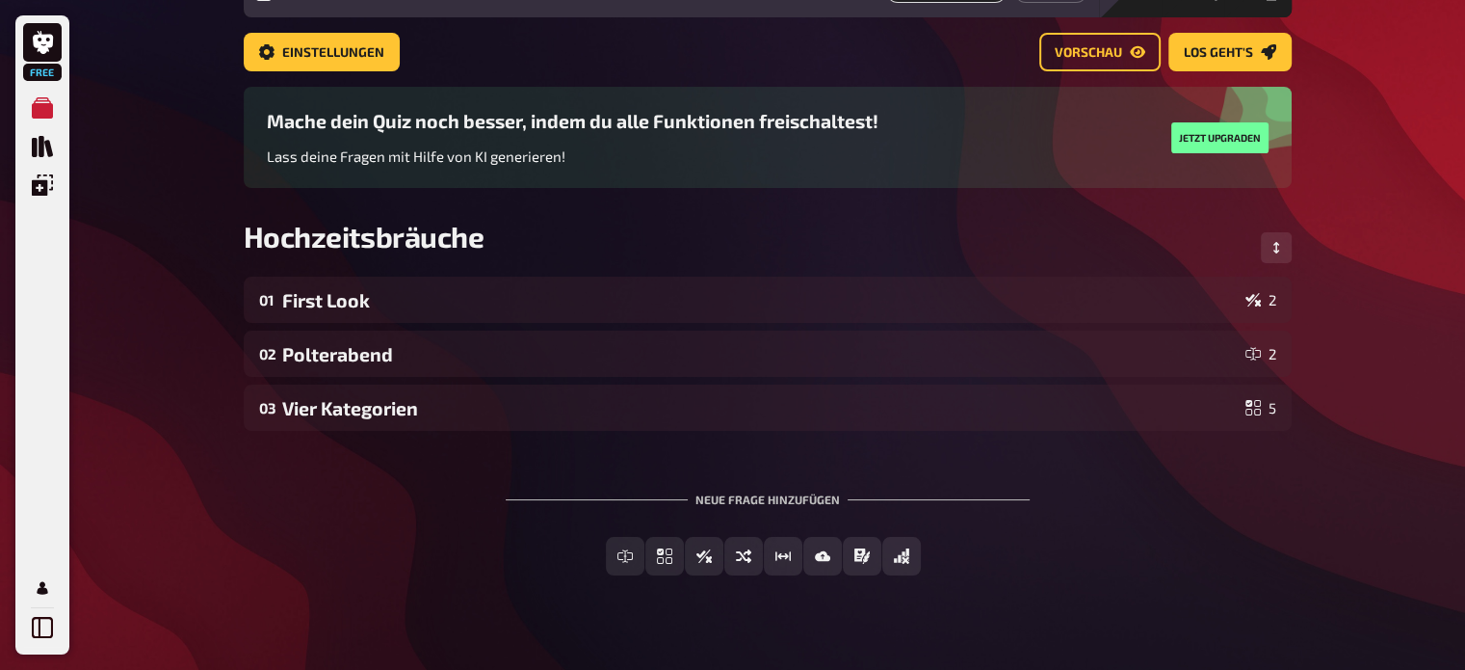
scroll to position [103, 0]
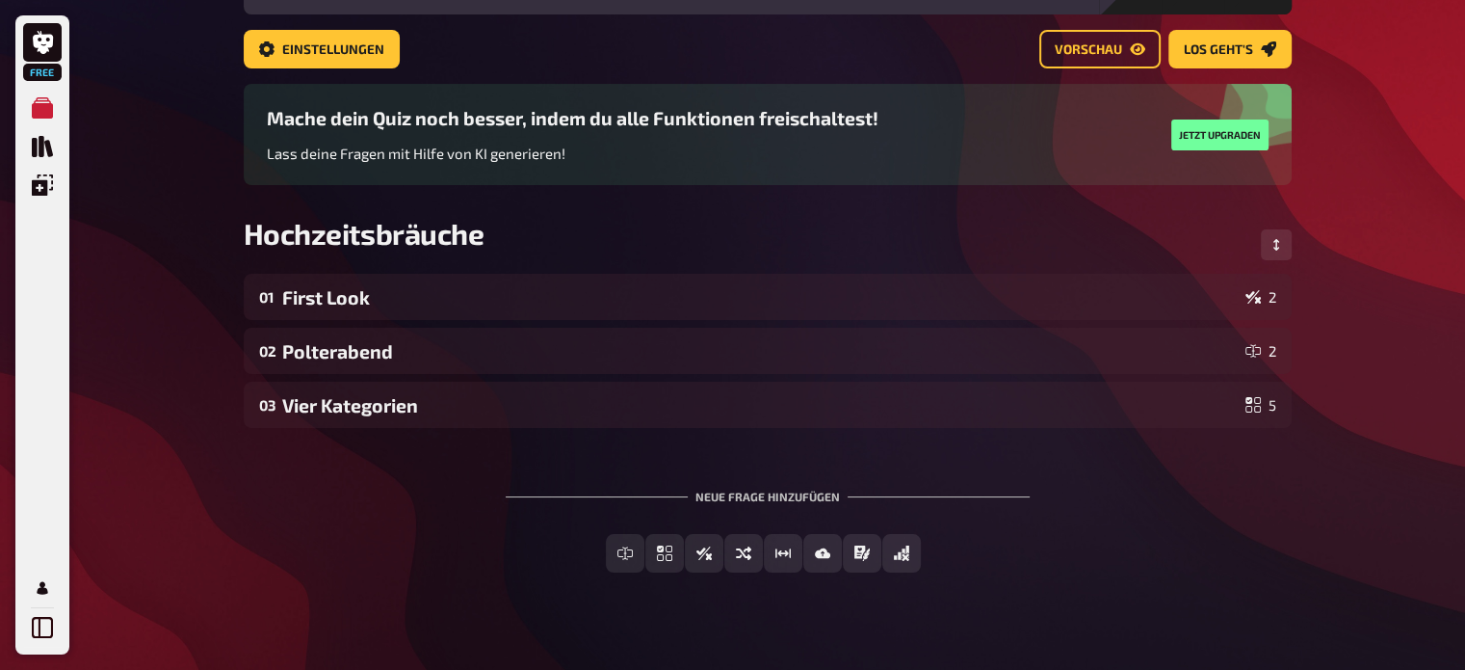
click at [408, 313] on div "01 First Look 2" at bounding box center [768, 297] width 1048 height 46
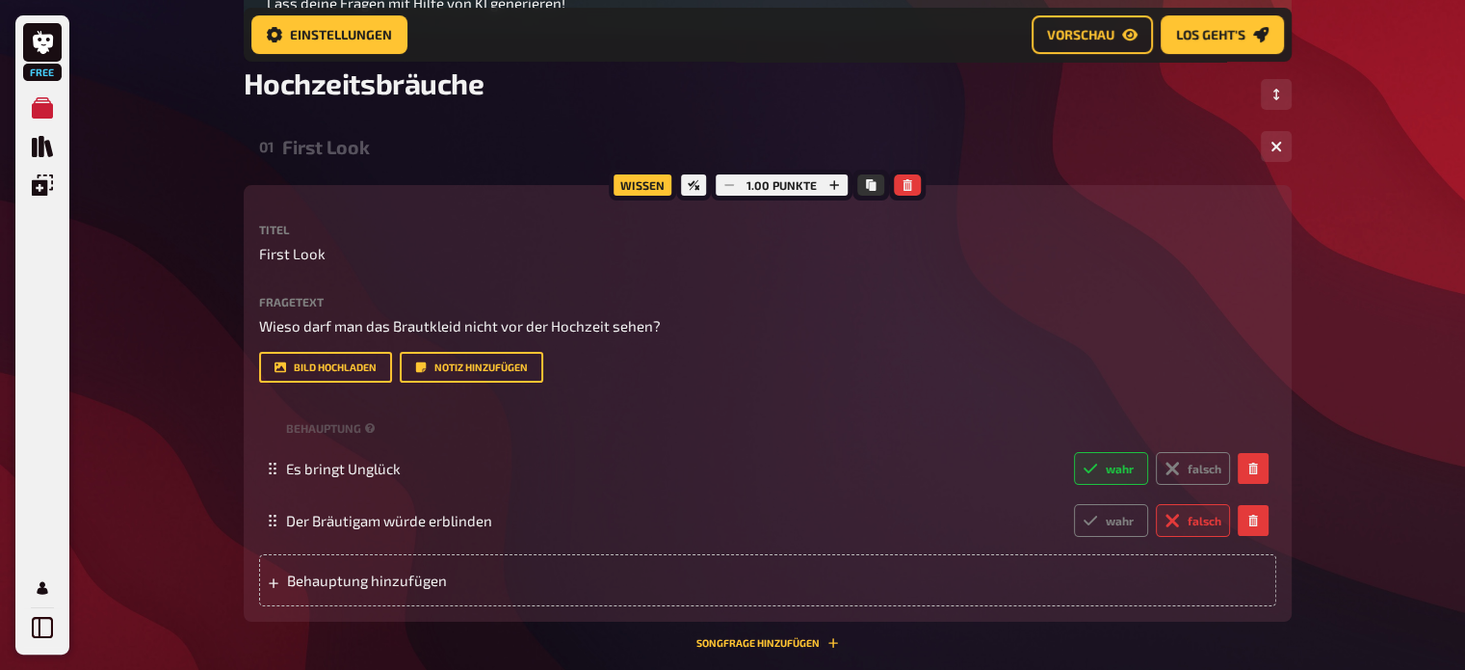
scroll to position [273, 0]
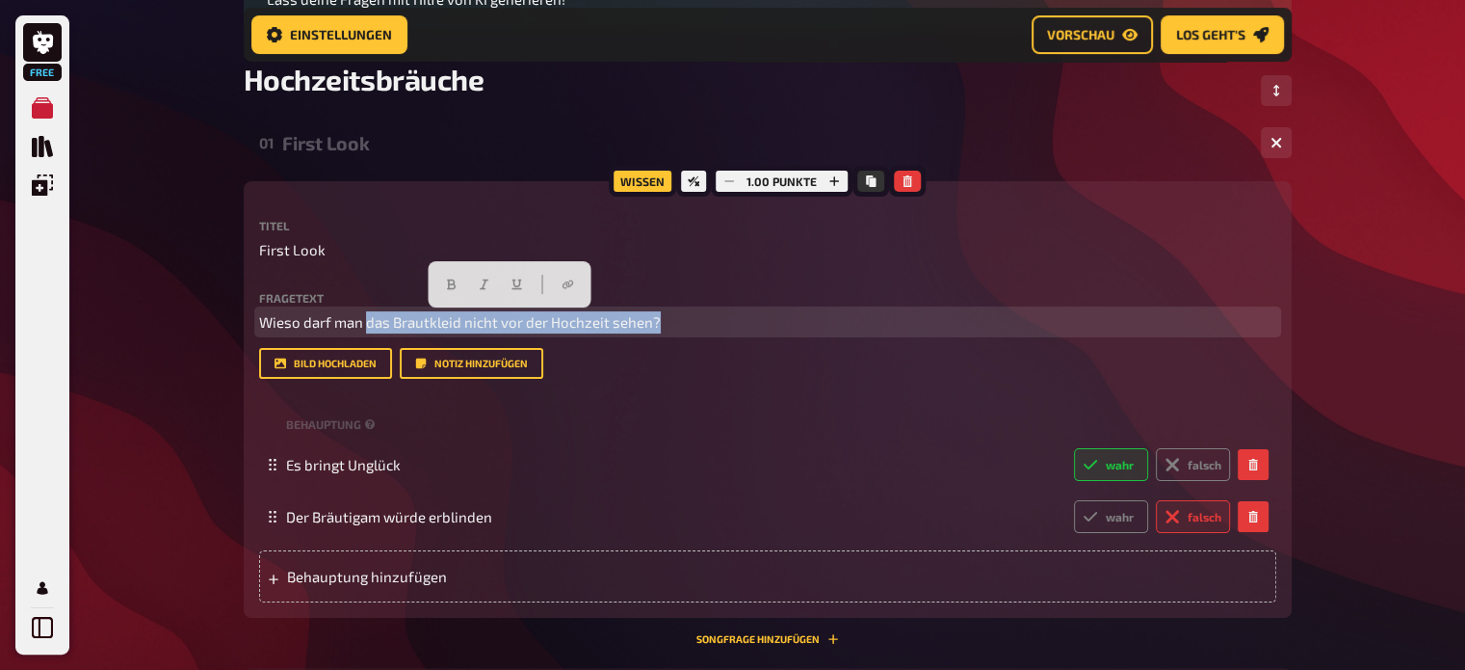
drag, startPoint x: 367, startPoint y: 316, endPoint x: 683, endPoint y: 306, distance: 316.1
click at [683, 306] on div "Fragetext Wieso darf man das Brautkleid nicht vor der Hochzeit sehen? Hier hinz…" at bounding box center [767, 312] width 1017 height 41
copy span "das Brautkleid nicht vor der Hochzeit sehen?"
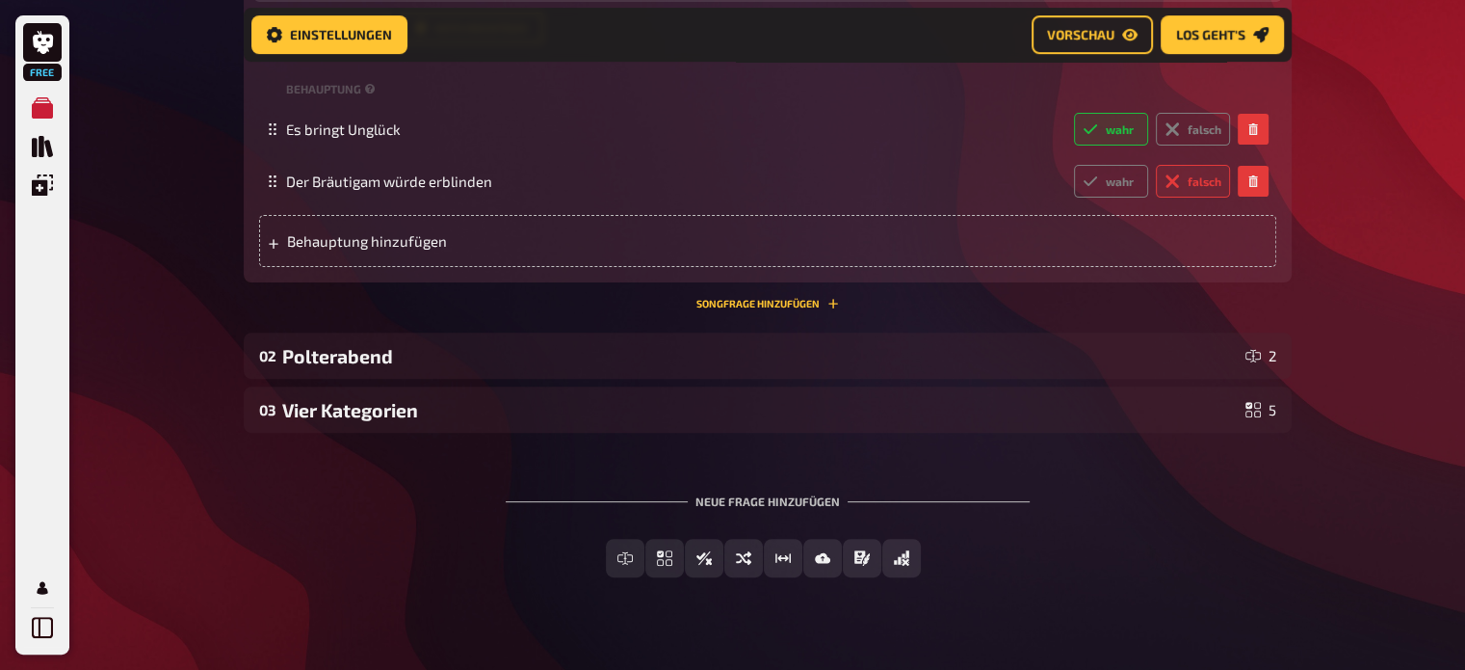
scroll to position [640, 0]
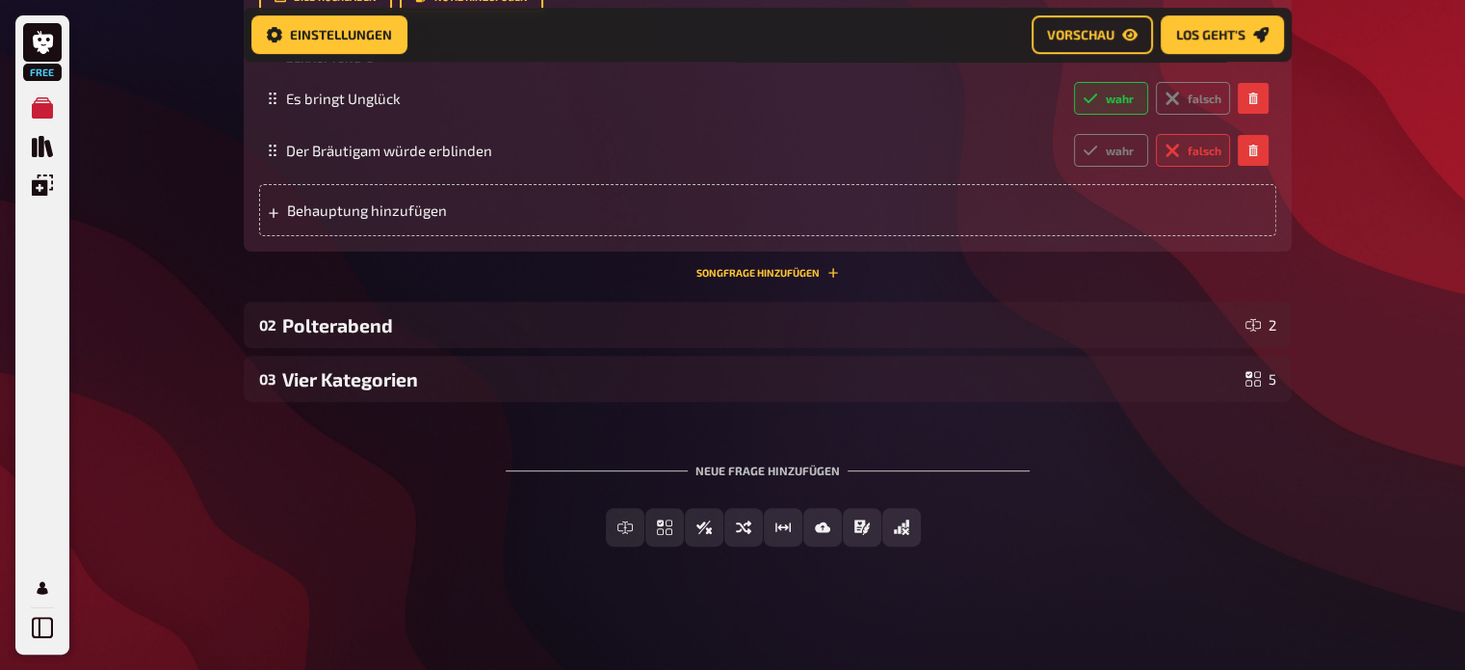
click at [433, 354] on div "01 First Look 2 Wissen 1.00 Punkte Titel First Look Fragetext Wieso darf man da…" at bounding box center [768, 77] width 1048 height 648
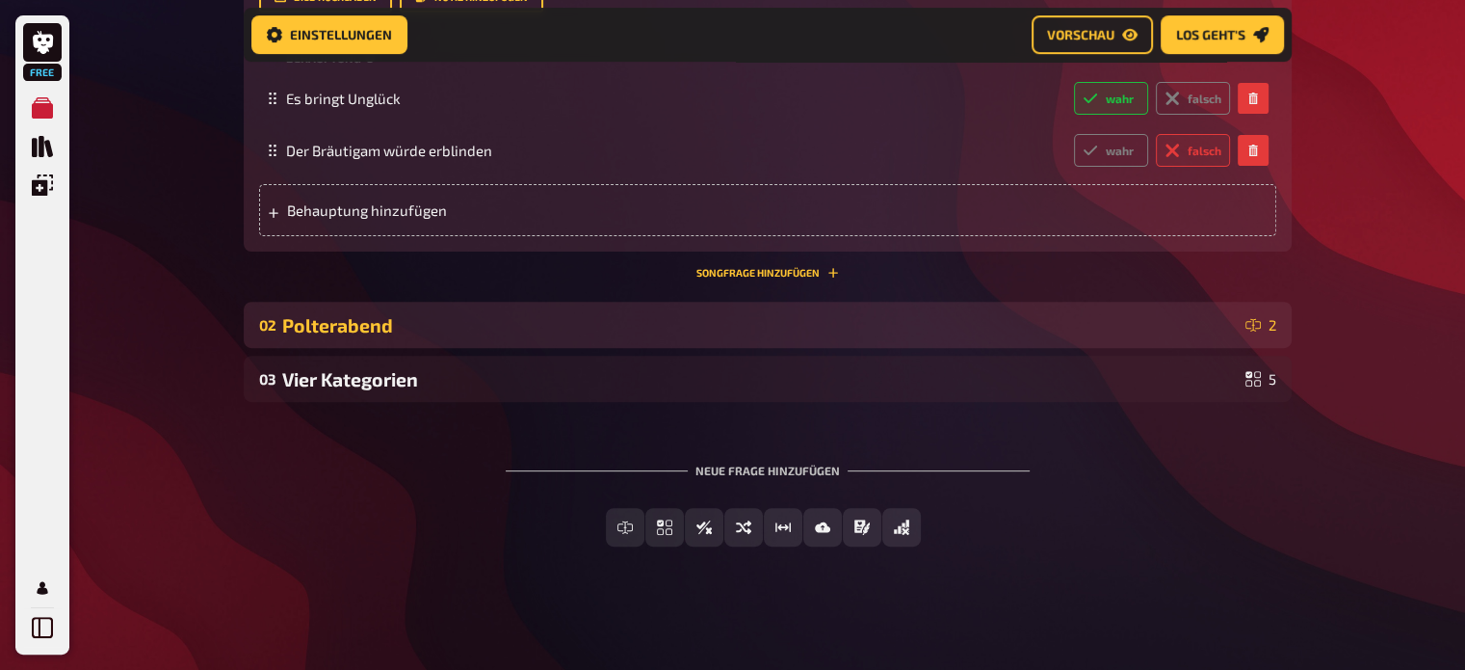
click at [420, 342] on div "02 Polterabend 2" at bounding box center [768, 325] width 1048 height 46
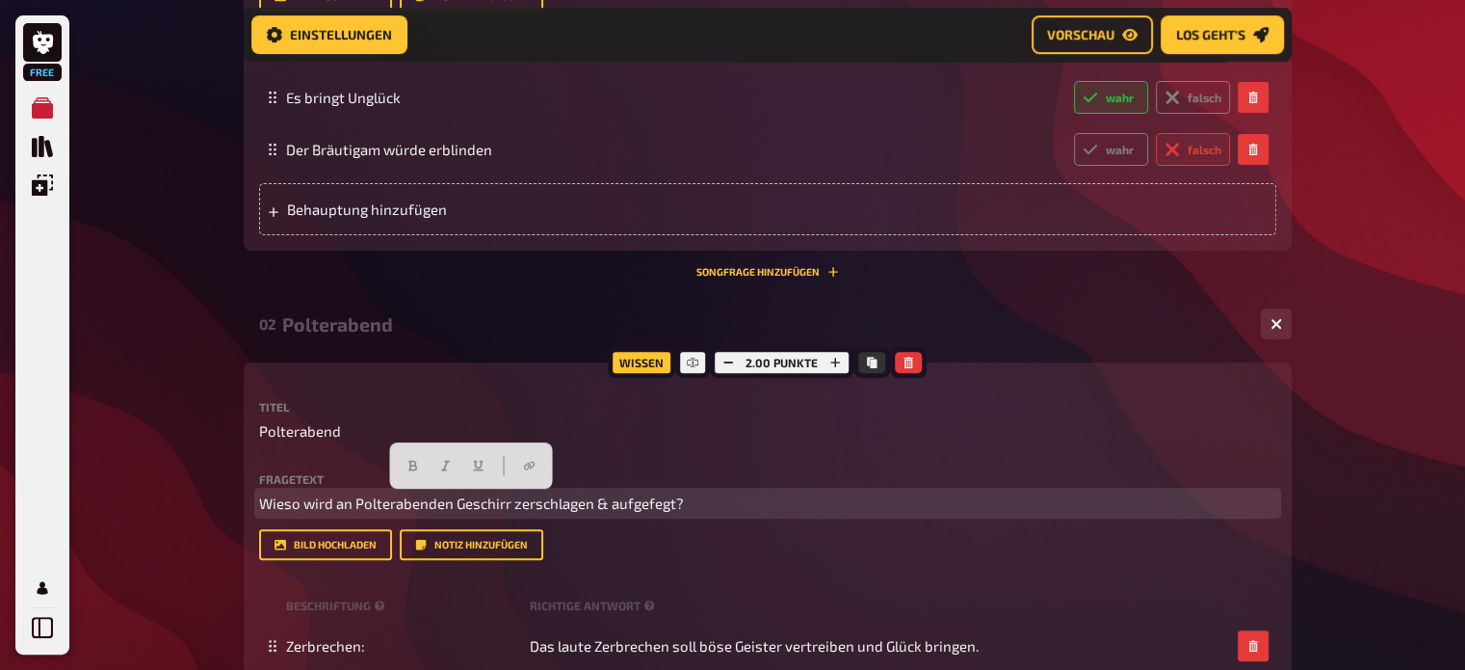
drag, startPoint x: 262, startPoint y: 504, endPoint x: 696, endPoint y: 506, distance: 433.5
click at [696, 506] on p "Wieso wird an Polterabenden Geschirr zerschlagen & aufgefegt?" at bounding box center [767, 503] width 1017 height 22
copy span "Wieso wird an Polterabenden Geschirr zerschlagen & aufgefegt?"
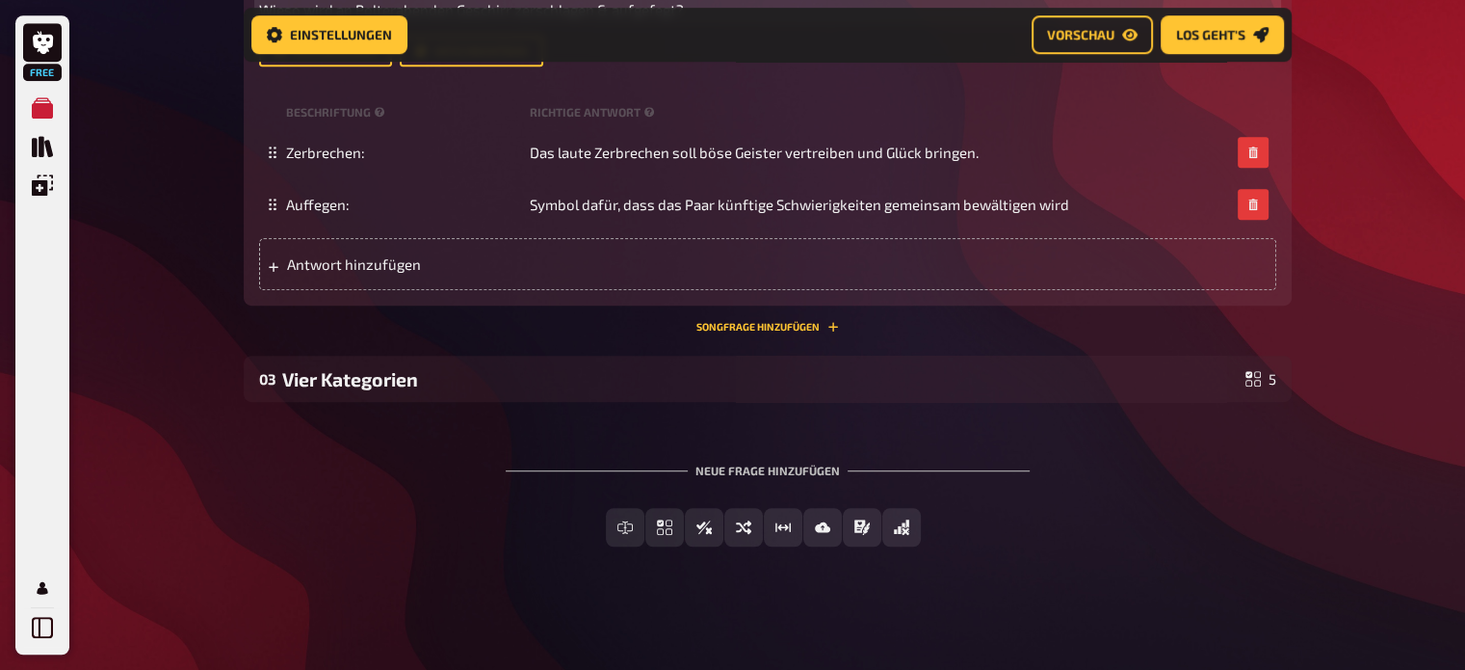
scroll to position [1133, 0]
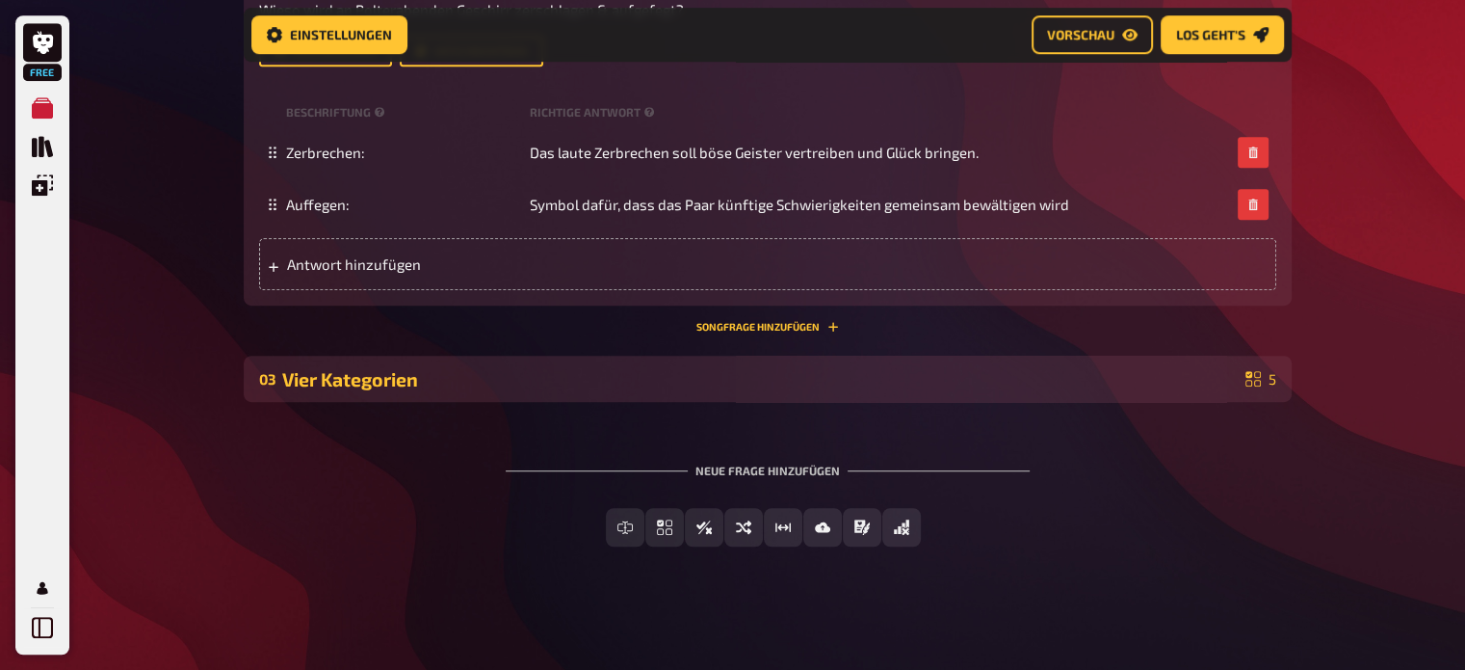
click at [469, 373] on div "Vier Kategorien" at bounding box center [760, 379] width 956 height 22
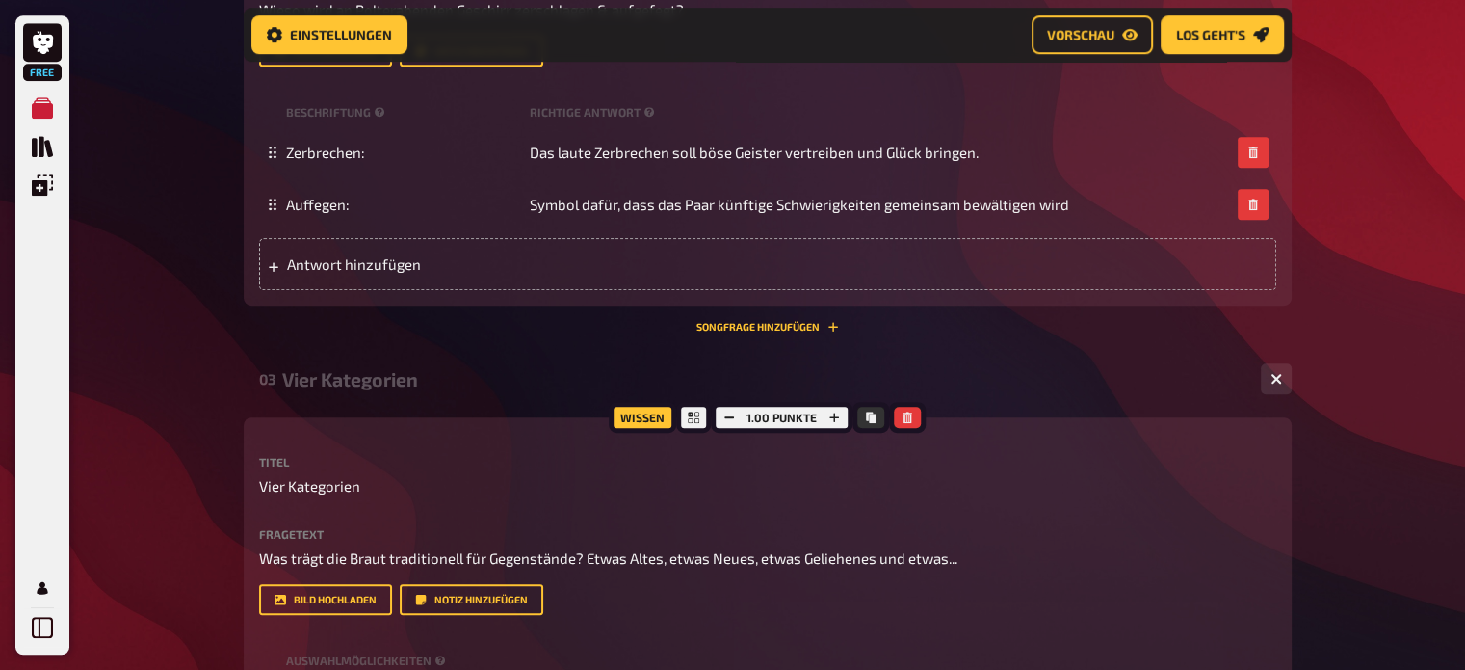
scroll to position [1329, 0]
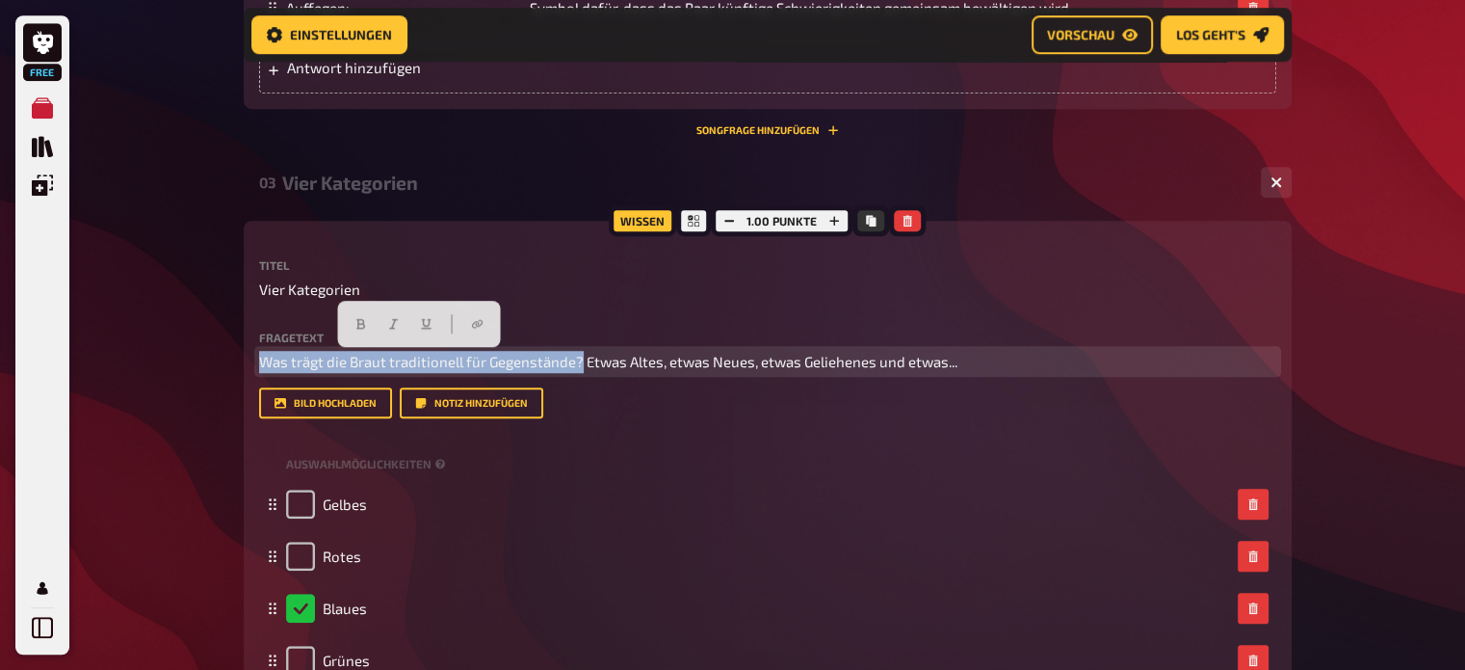
drag, startPoint x: 258, startPoint y: 359, endPoint x: 578, endPoint y: 362, distance: 319.9
click at [578, 362] on span "Was trägt die Braut traditionell für Gegenstände? Etwas Altes, etwas Neues, etw…" at bounding box center [608, 361] width 698 height 17
copy span "Was trägt die Braut traditionell für Gegenstände?"
